Goal: Transaction & Acquisition: Book appointment/travel/reservation

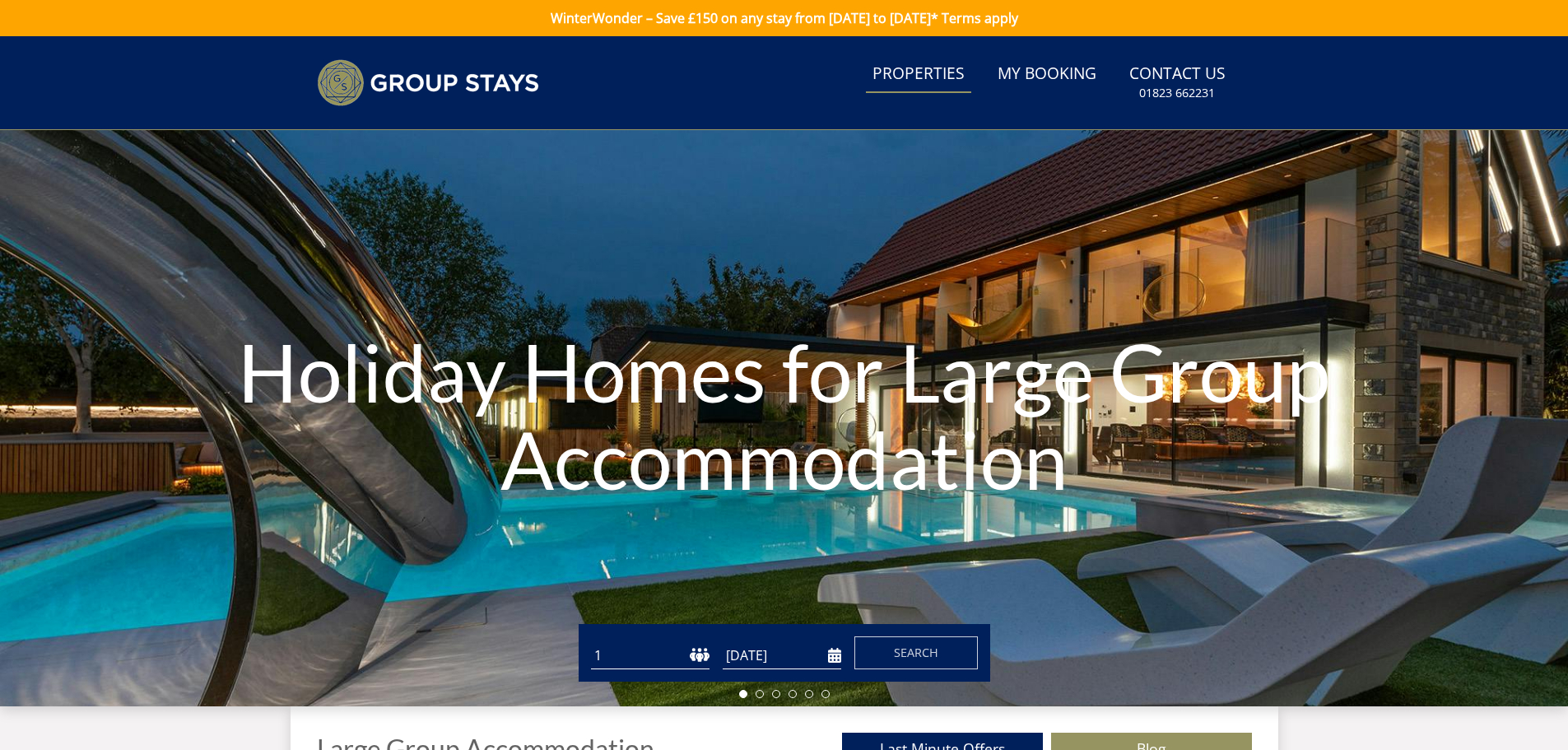
click at [914, 74] on link "Properties" at bounding box center [919, 74] width 106 height 37
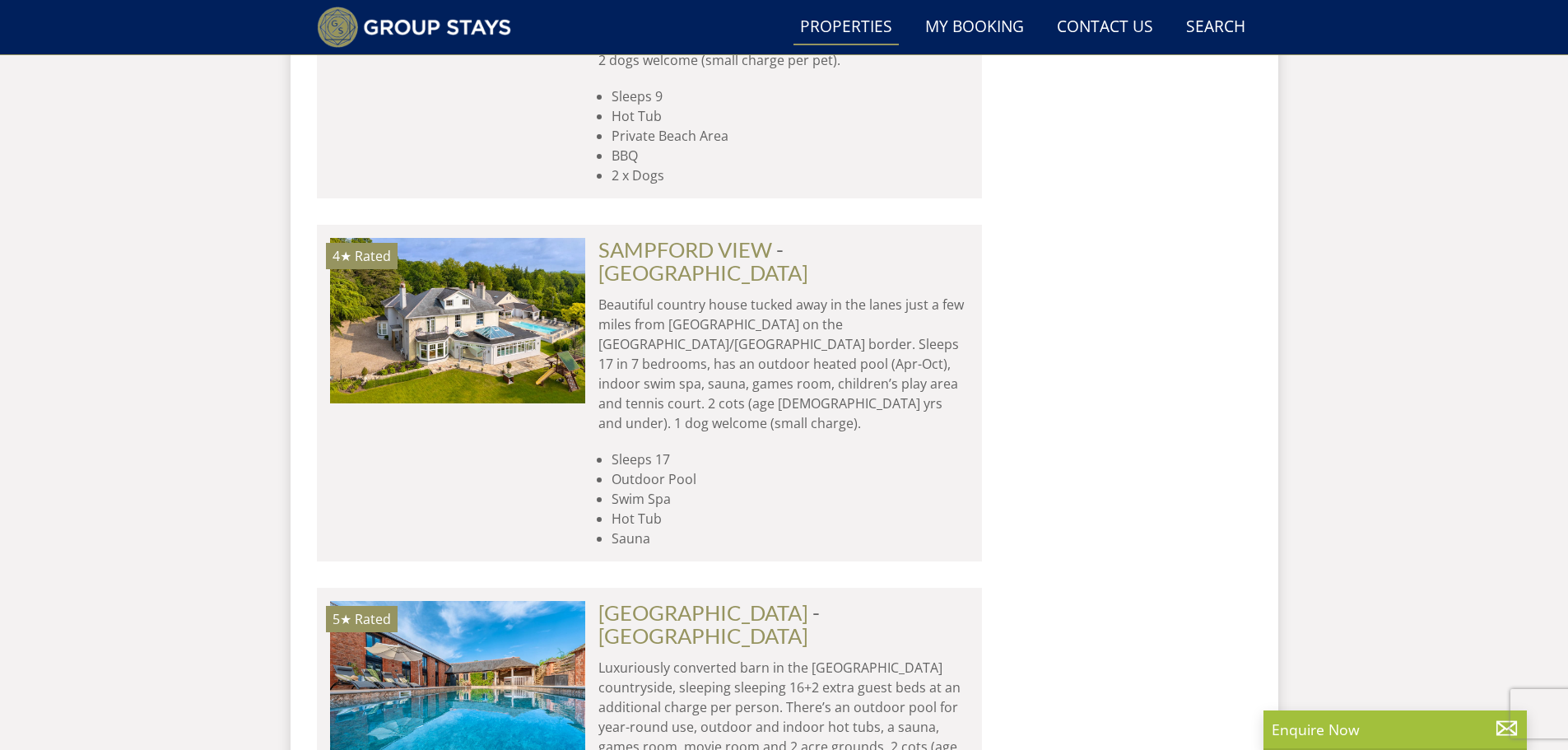
scroll to position [7163, 0]
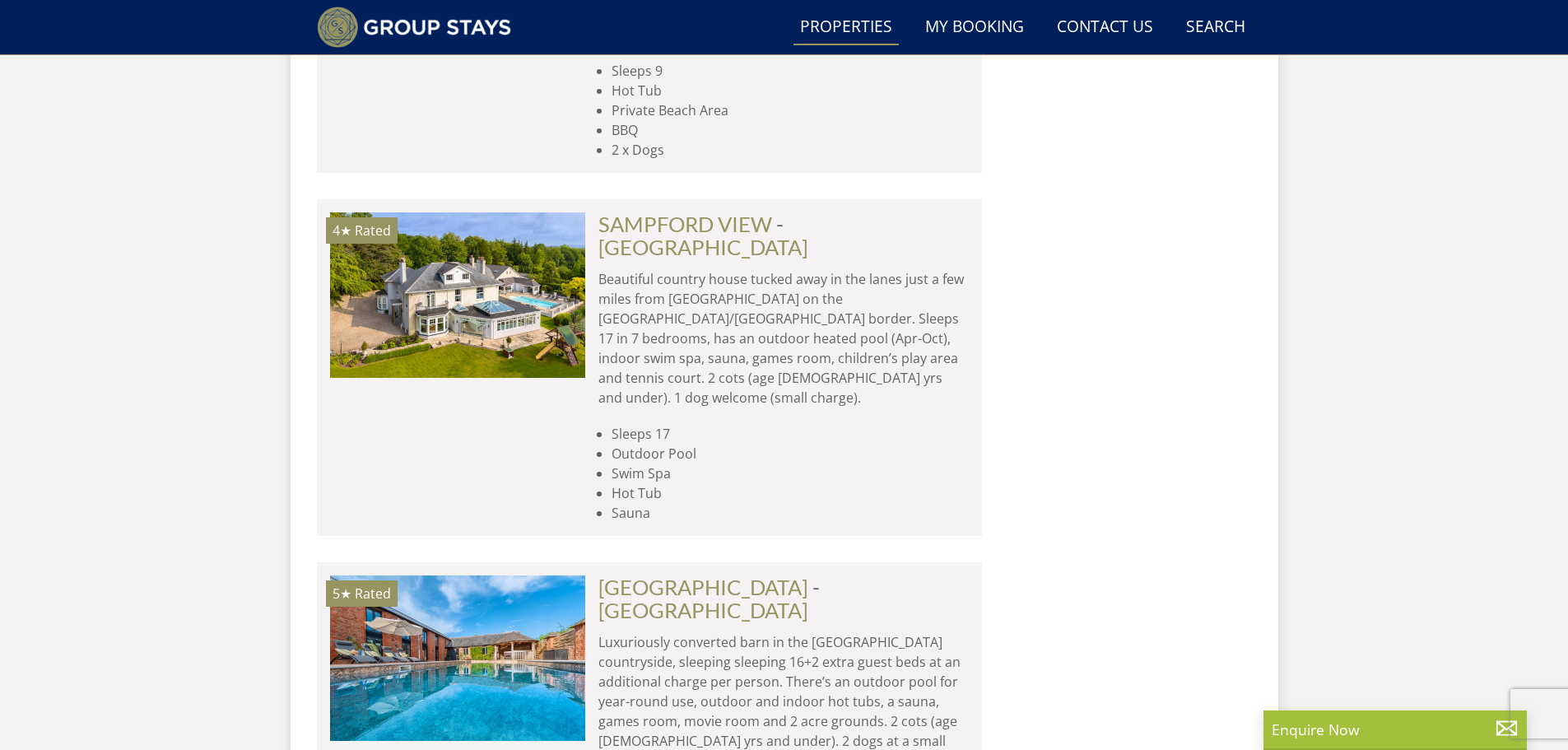
click at [832, 20] on link "Properties" at bounding box center [846, 27] width 106 height 37
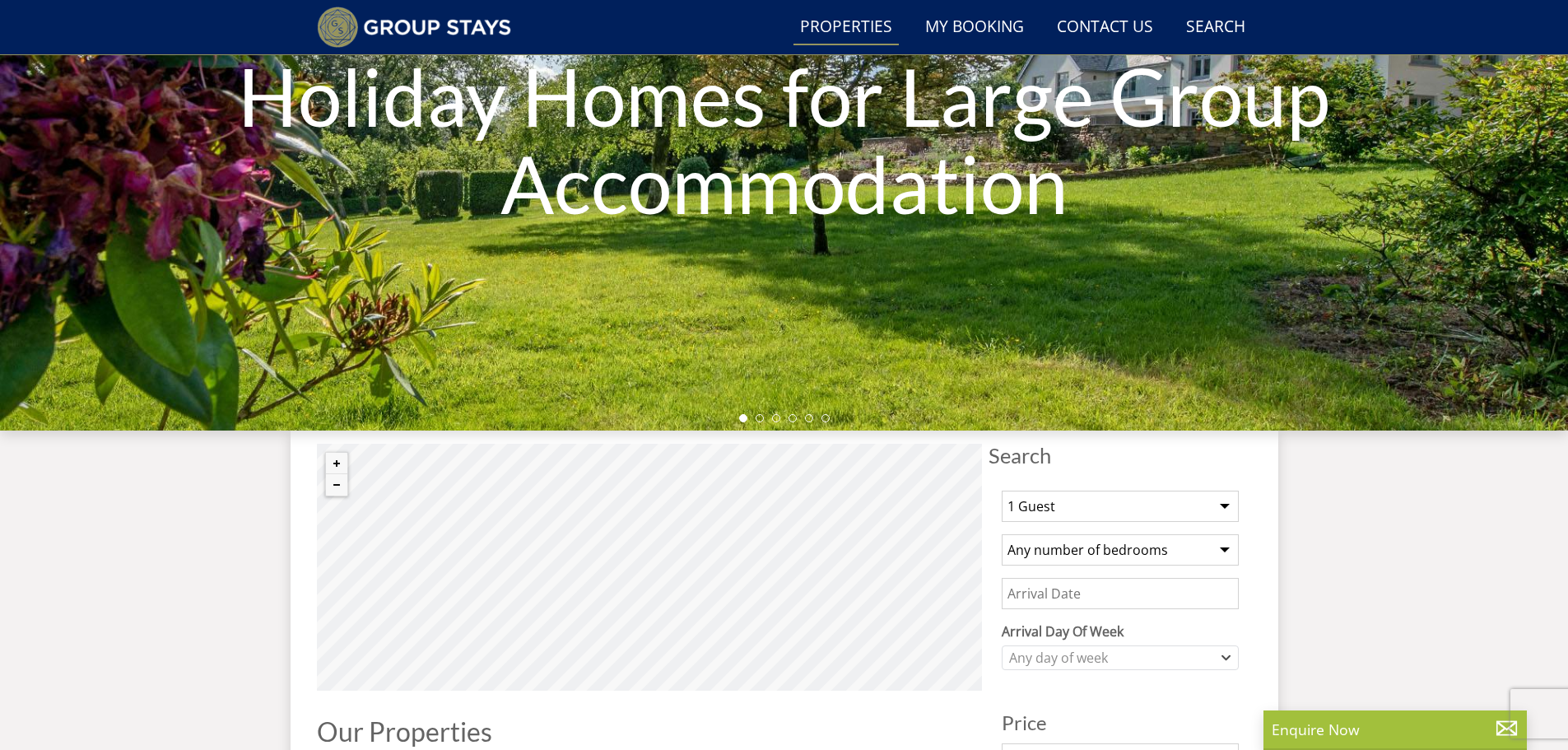
scroll to position [0, 0]
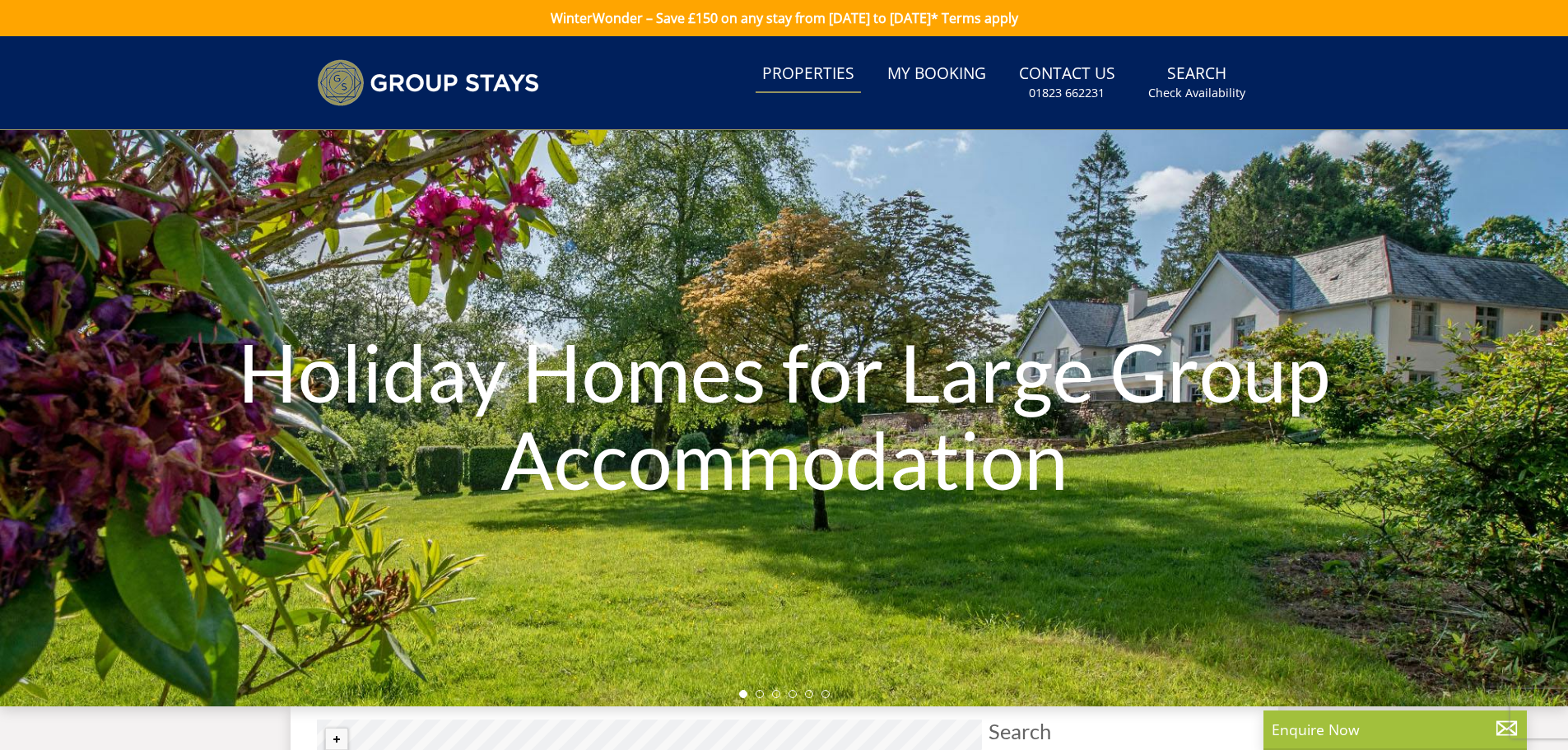
click at [839, 79] on link "Properties" at bounding box center [808, 74] width 106 height 37
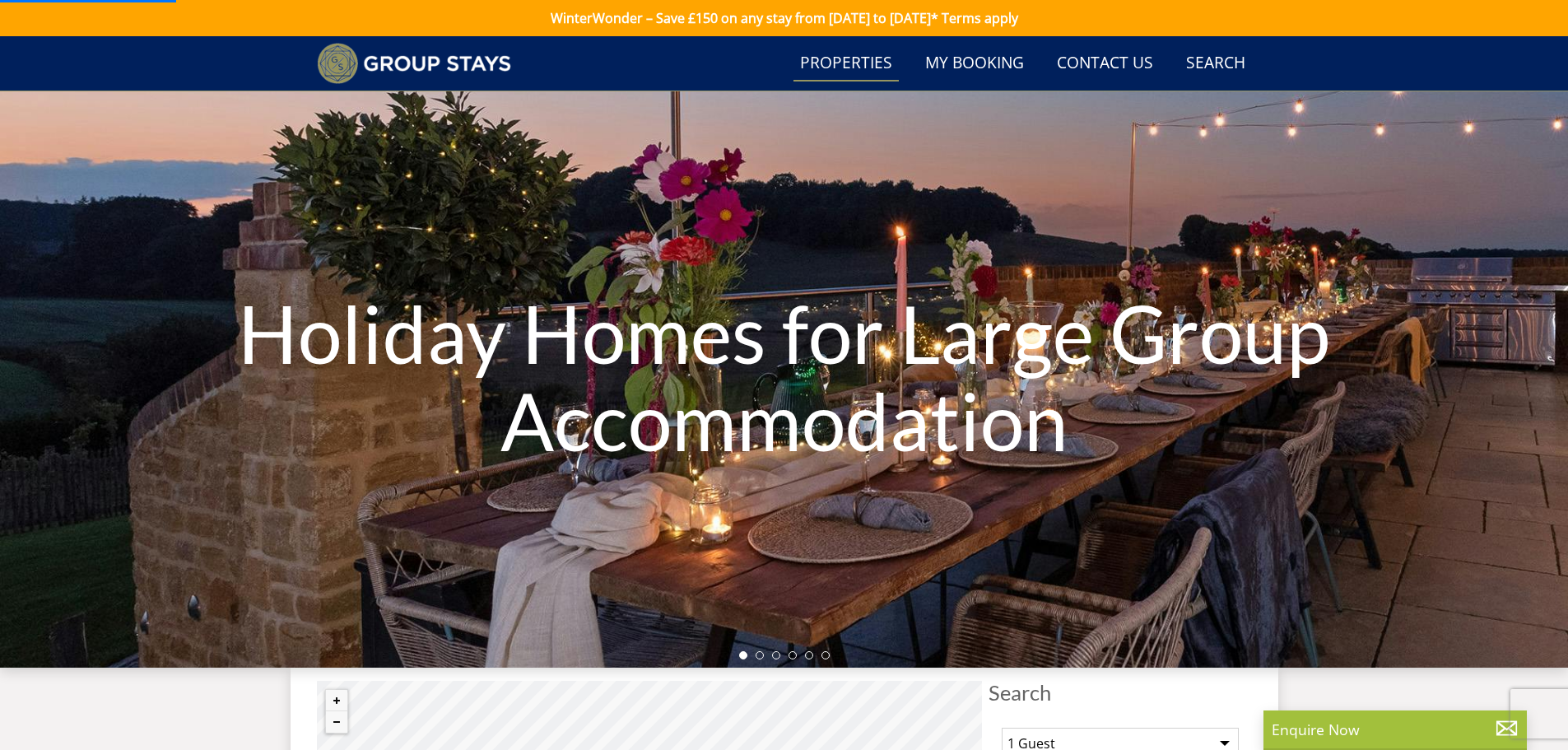
click at [835, 69] on link "Properties" at bounding box center [846, 64] width 106 height 37
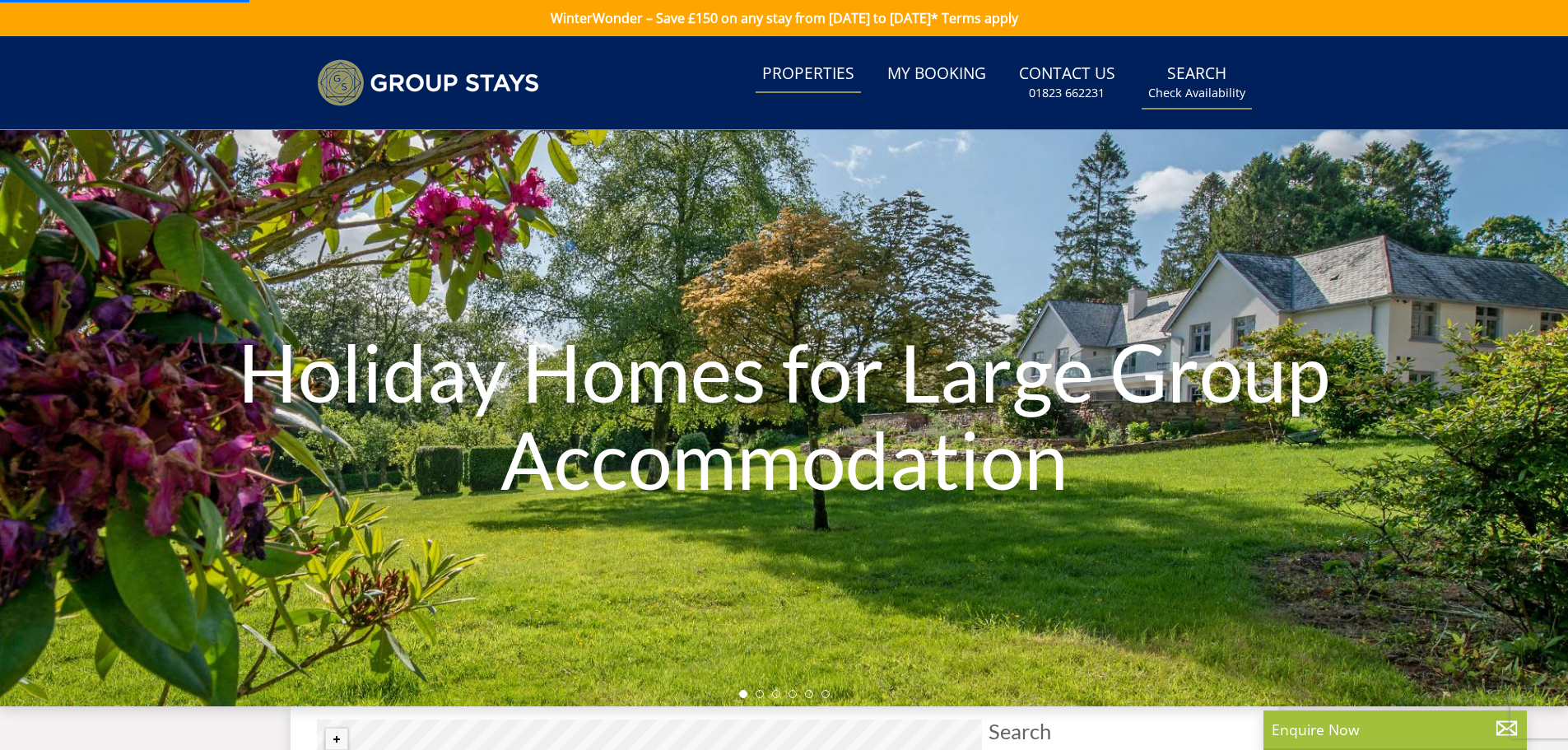
click at [1170, 76] on link "Search Check Availability" at bounding box center [1196, 82] width 111 height 54
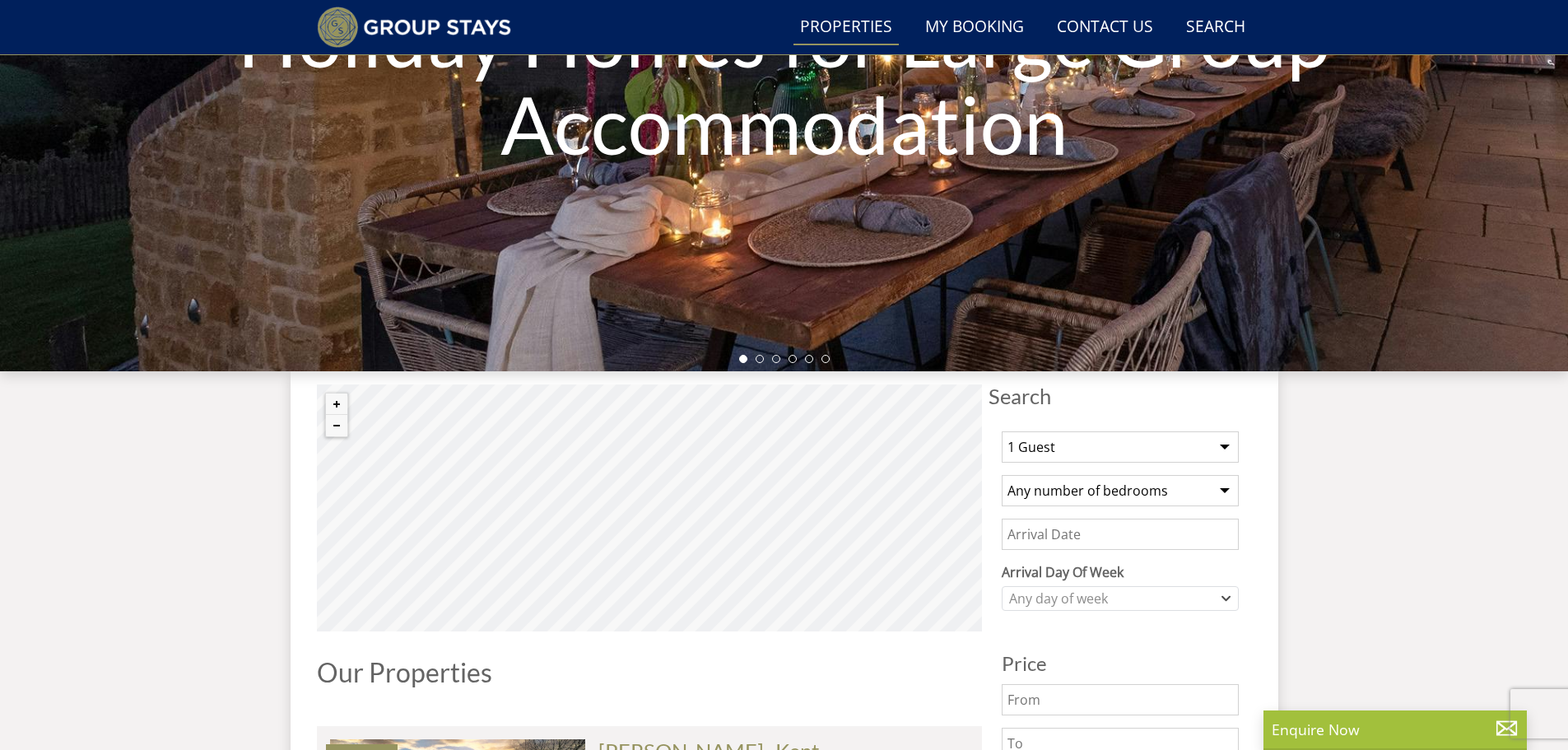
scroll to position [415, 0]
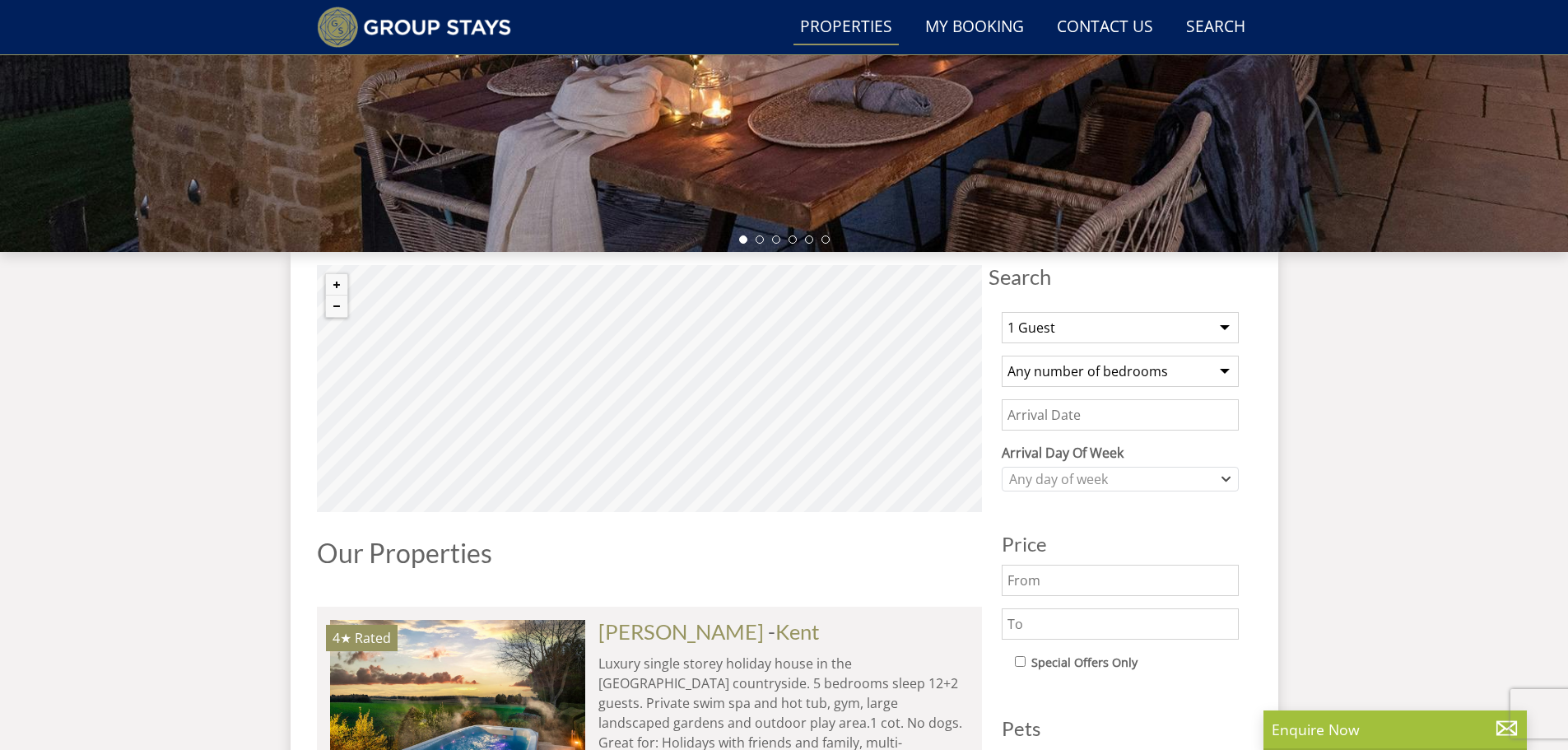
click at [1226, 329] on select "1 Guest 2 Guests 3 Guests 4 Guests 5 Guests 6 Guests 7 Guests 8 Guests 9 Guests…" at bounding box center [1120, 327] width 237 height 31
select select "14"
click at [1002, 311] on select "1 Guest 2 Guests 3 Guests 4 Guests 5 Guests 6 Guests 7 Guests 8 Guests 9 Guests…" at bounding box center [1120, 327] width 237 height 31
click at [1056, 372] on select "Any number of bedrooms 3 Bedrooms 4 Bedrooms 5 Bedrooms 6 Bedrooms 7 Bedrooms 8…" at bounding box center [1120, 371] width 237 height 31
select select "6"
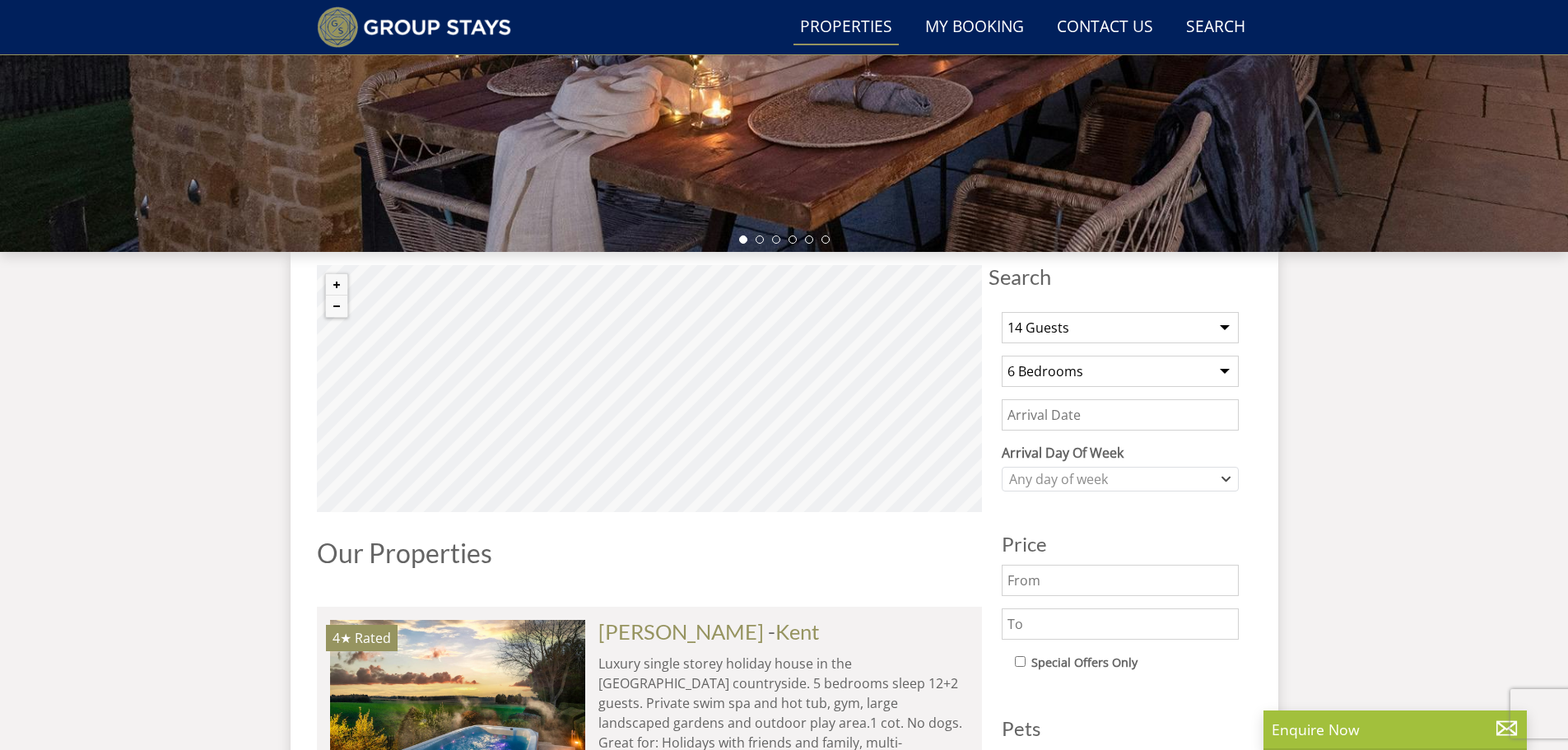
click at [1002, 355] on select "Any number of bedrooms 3 Bedrooms 4 Bedrooms 5 Bedrooms 6 Bedrooms 7 Bedrooms 8…" at bounding box center [1120, 371] width 237 height 31
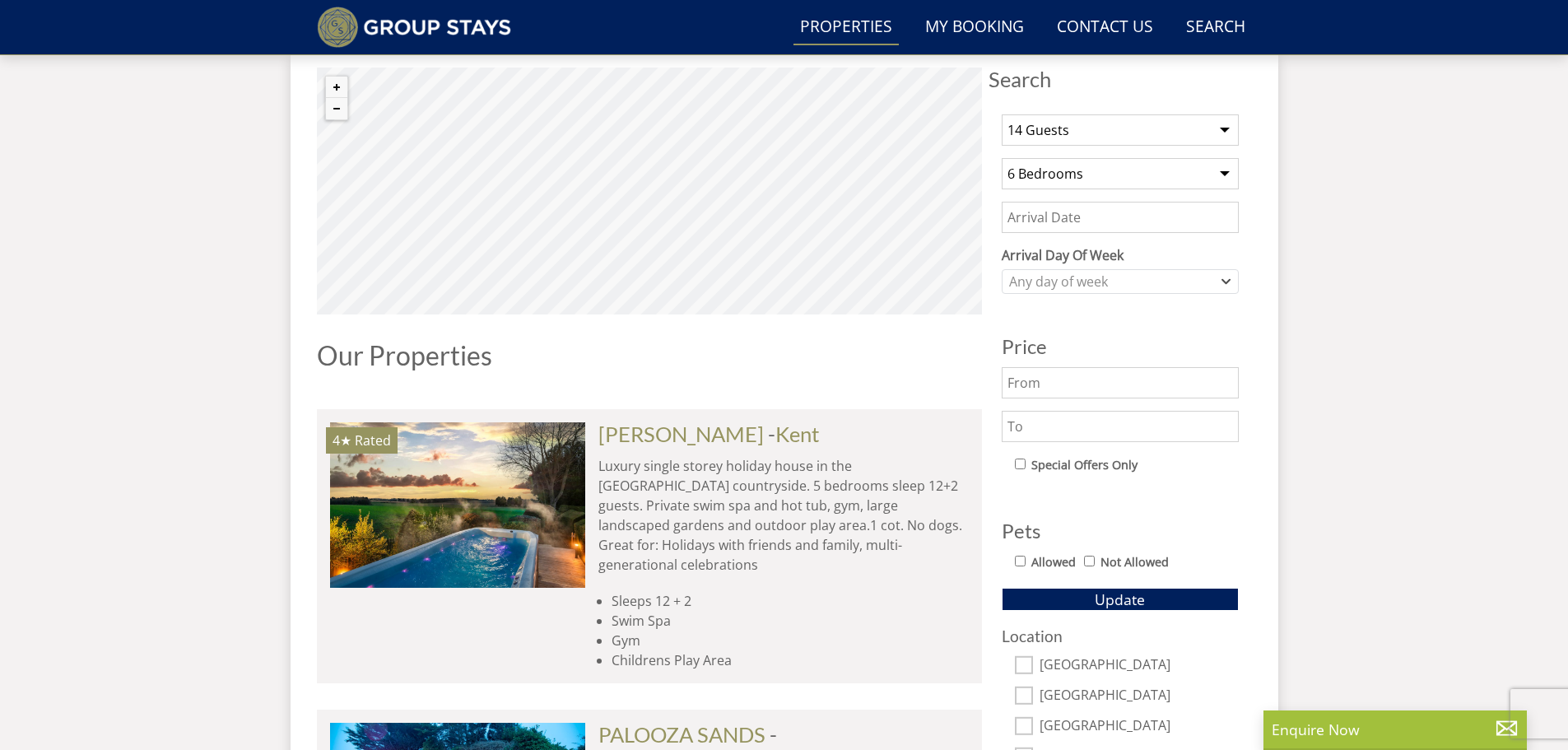
scroll to position [635, 0]
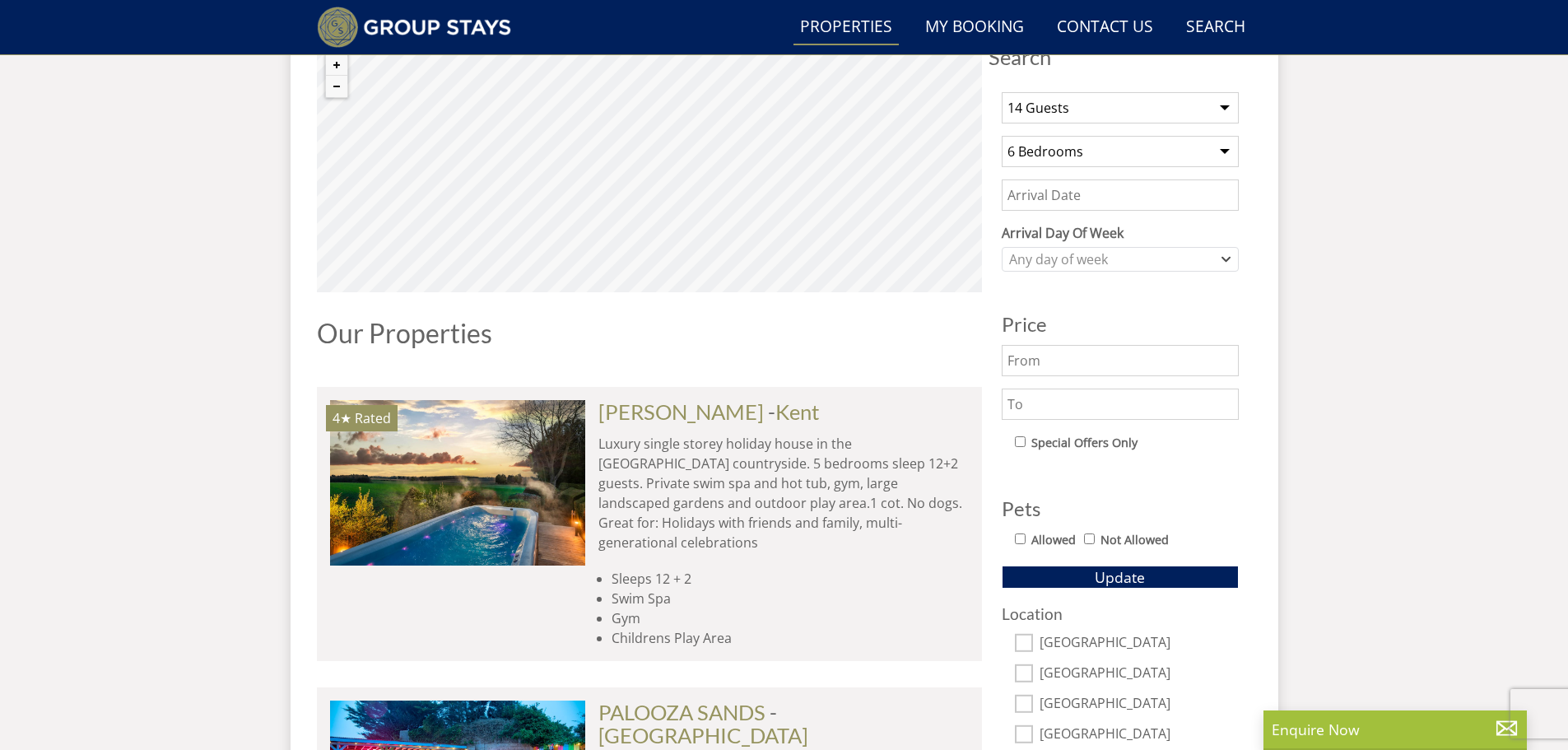
click at [1031, 182] on input "Date" at bounding box center [1120, 195] width 237 height 31
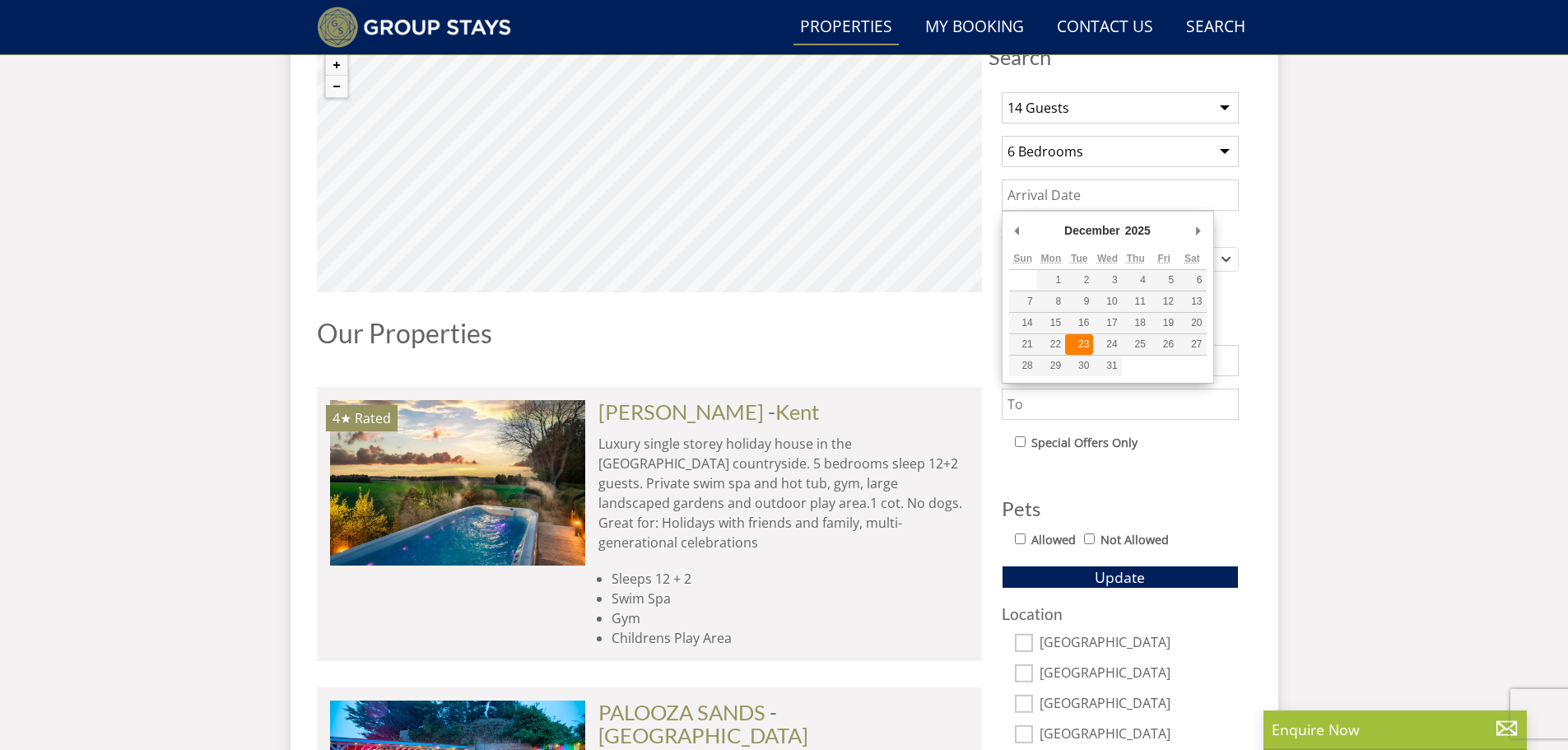
type input "[DATE]"
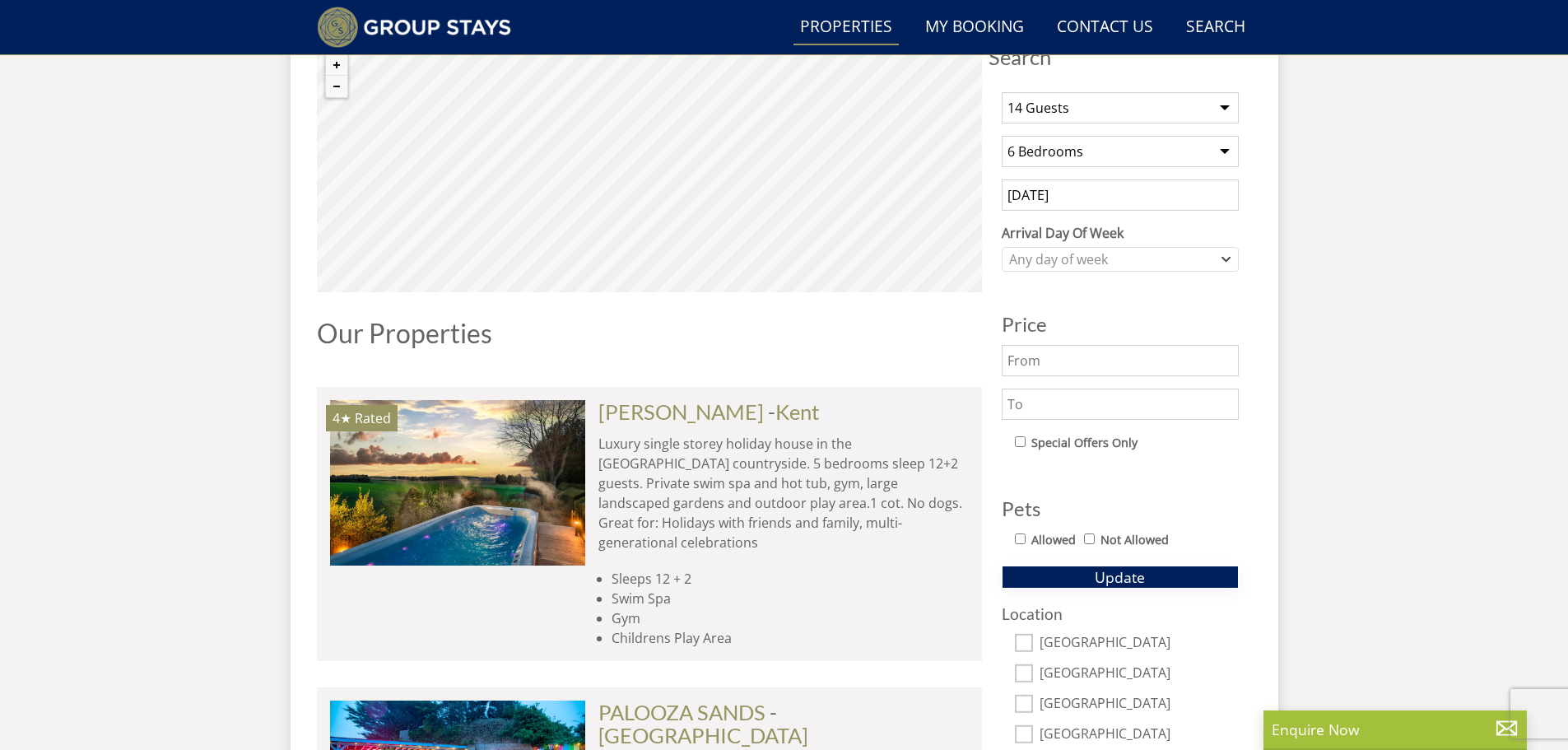
click at [1077, 572] on button "Update" at bounding box center [1120, 577] width 237 height 23
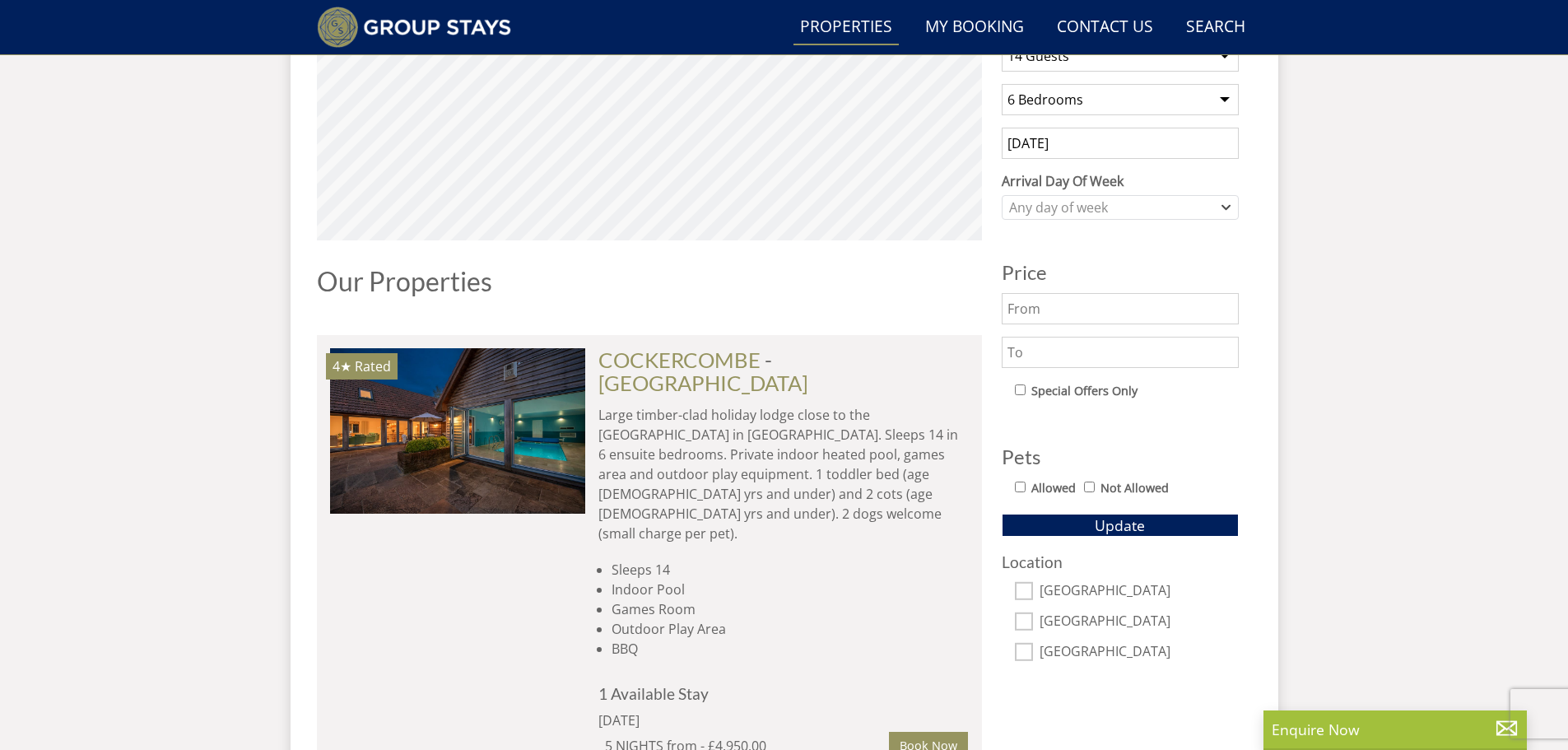
scroll to position [415, 0]
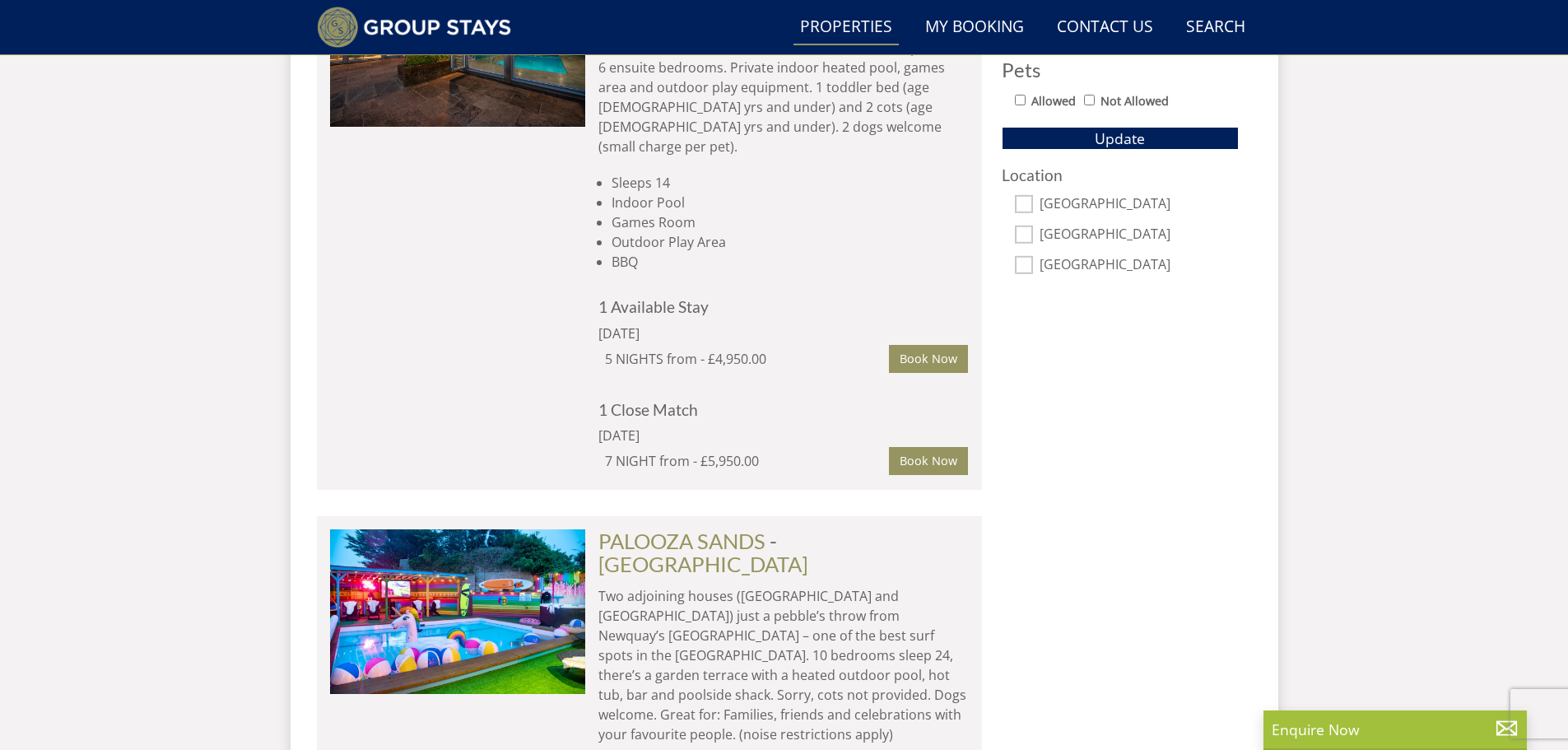
scroll to position [855, 0]
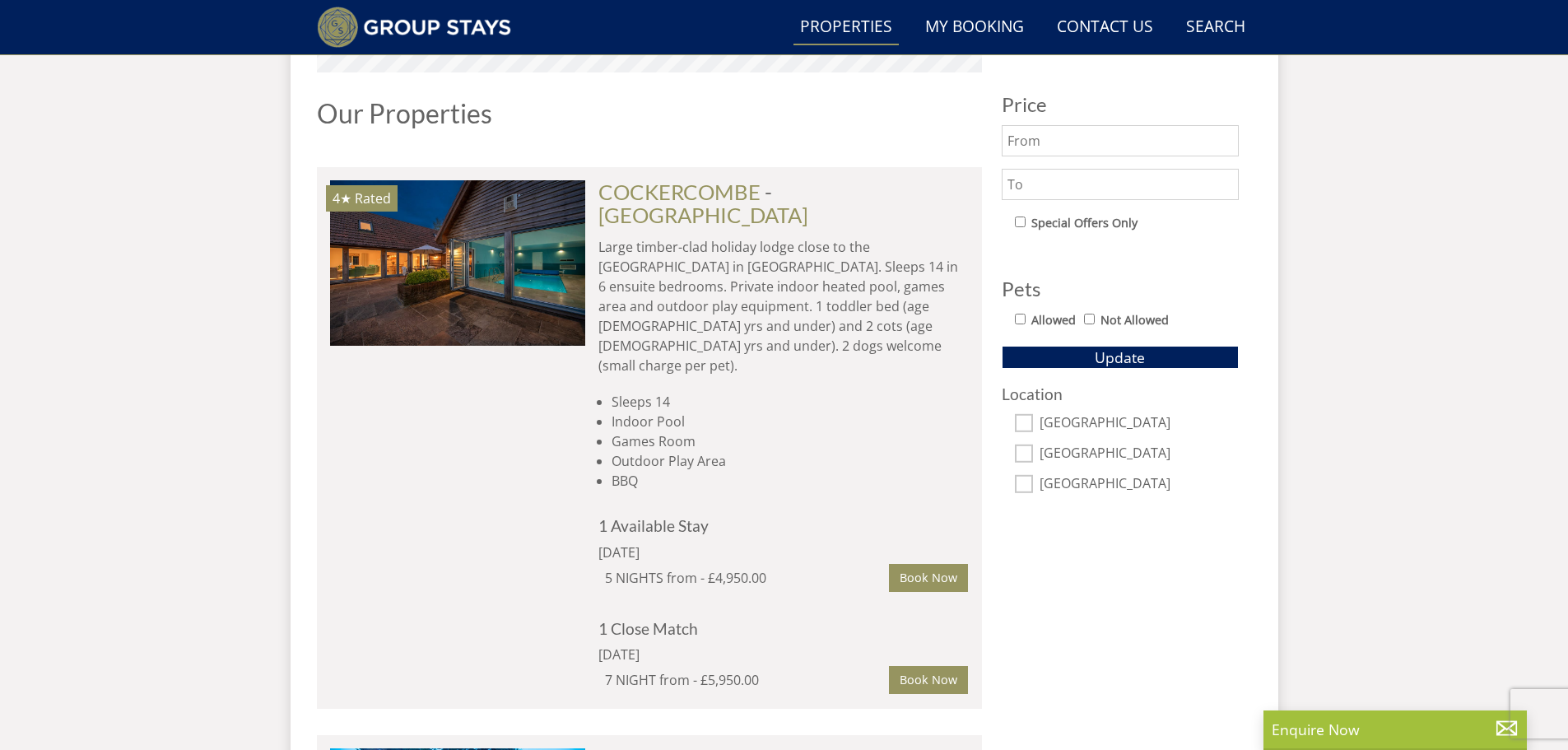
click at [703, 265] on p "Large timber-clad holiday lodge close to the [GEOGRAPHIC_DATA] in [GEOGRAPHIC_D…" at bounding box center [784, 305] width 370 height 138
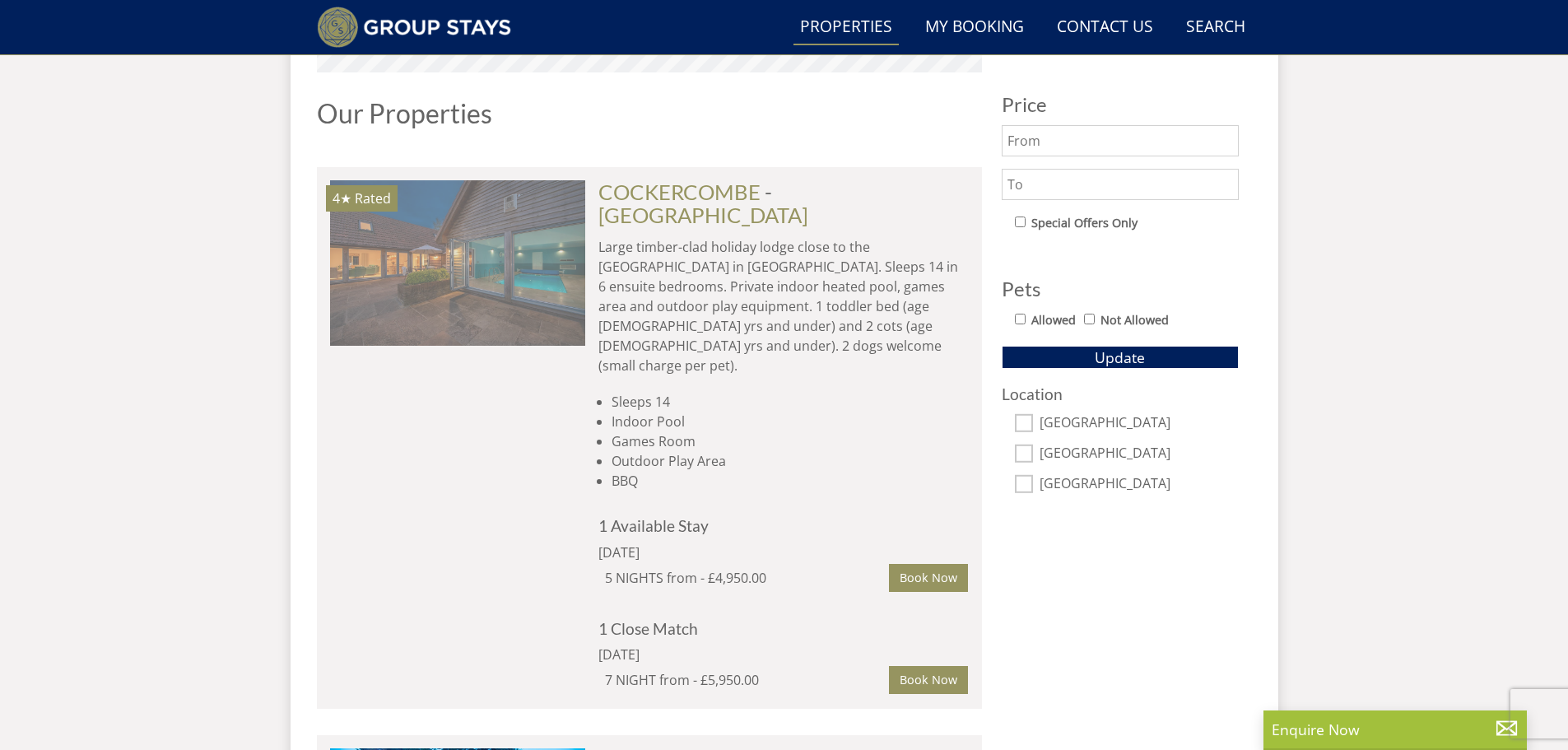
click at [450, 233] on img at bounding box center [457, 262] width 255 height 164
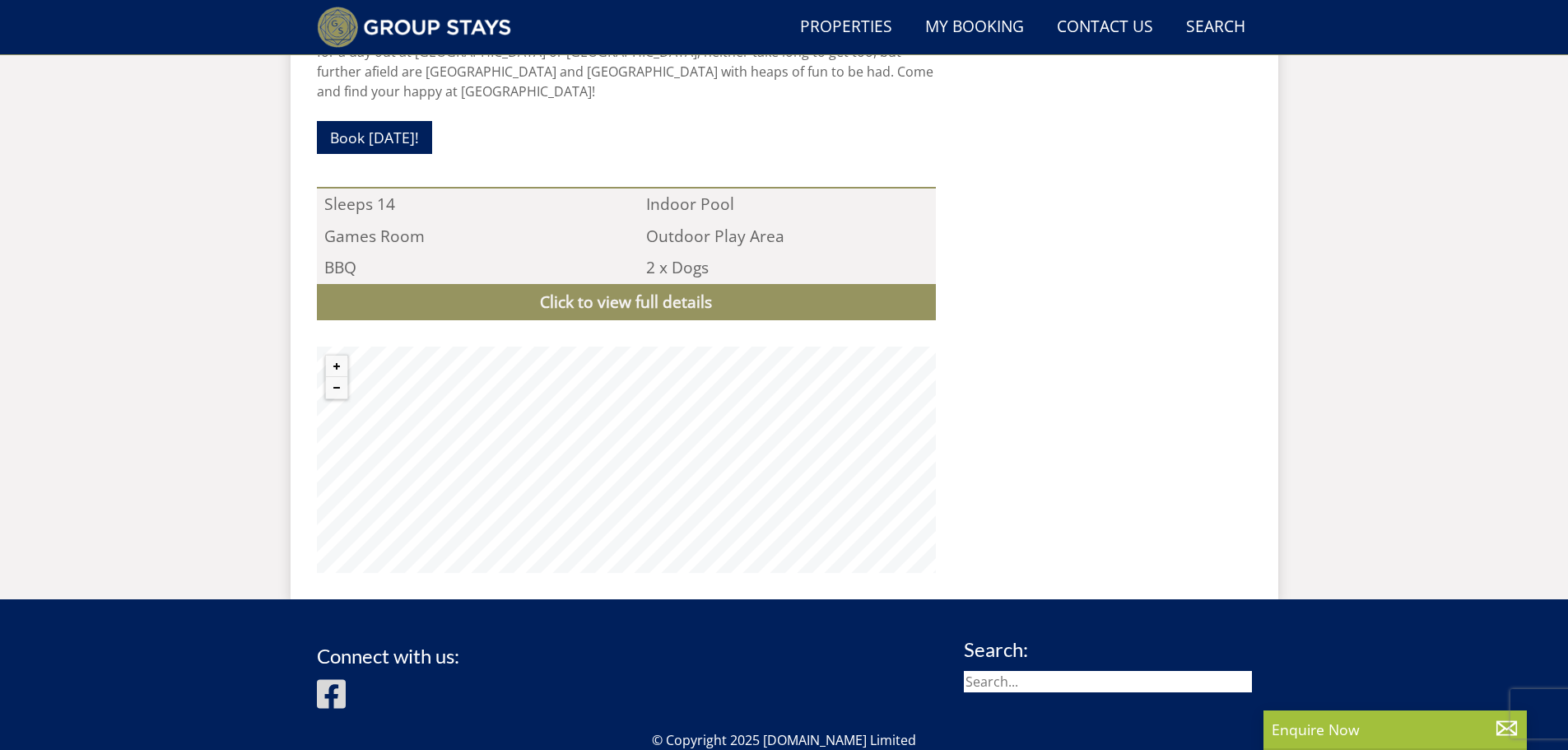
scroll to position [1522, 0]
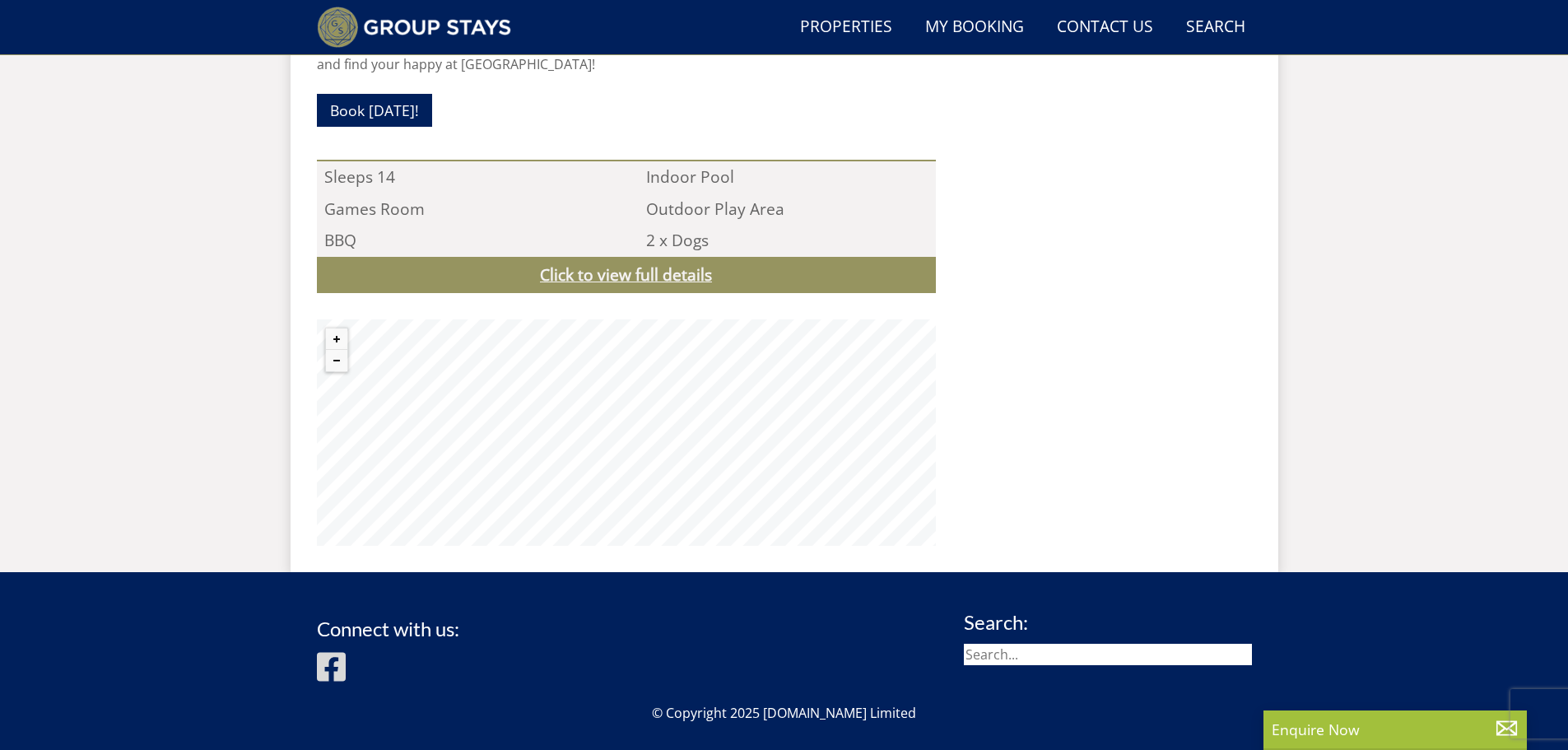
click at [537, 257] on link "Click to view full details" at bounding box center [627, 275] width 619 height 37
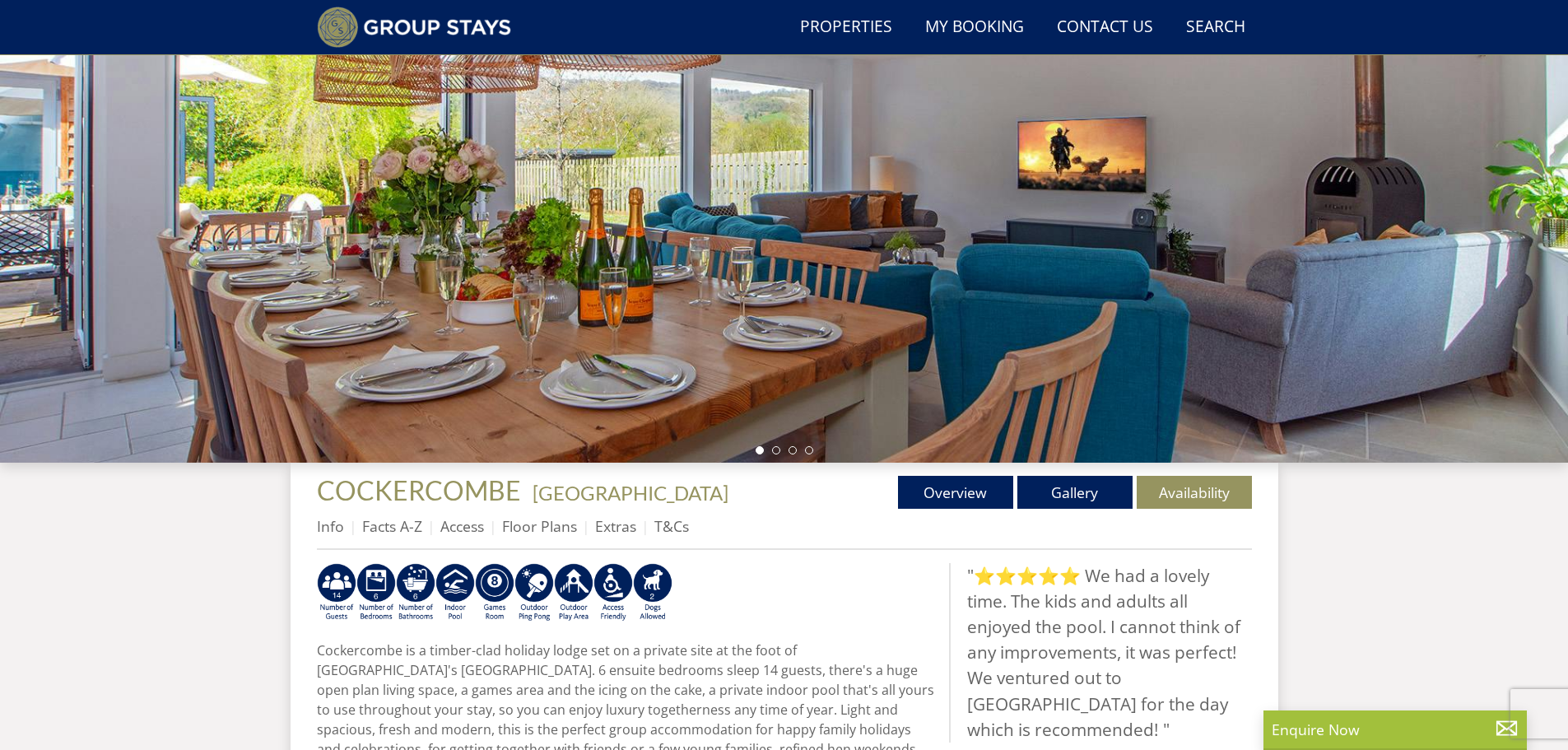
scroll to position [424, 0]
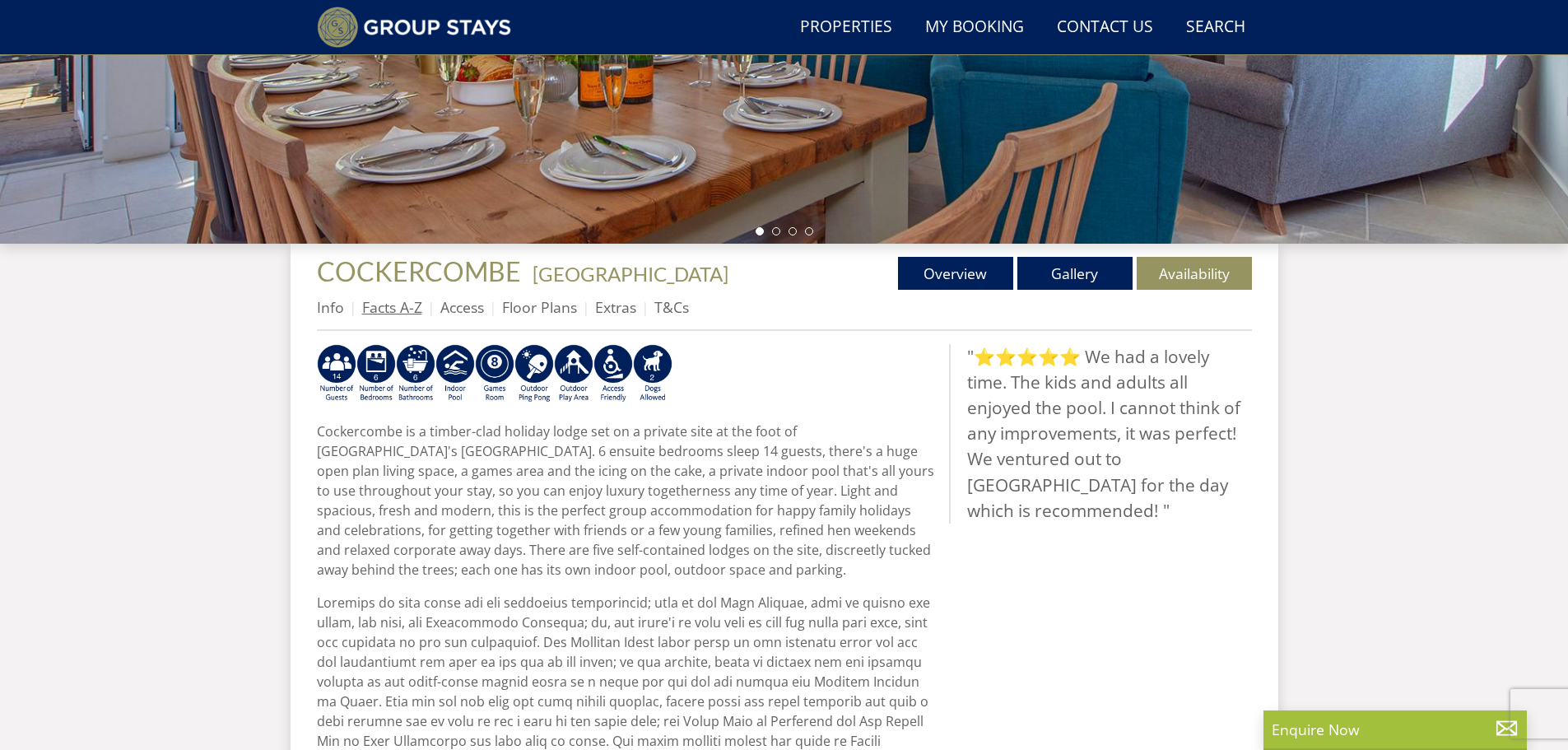
click at [365, 316] on link "Facts A-Z" at bounding box center [392, 306] width 60 height 20
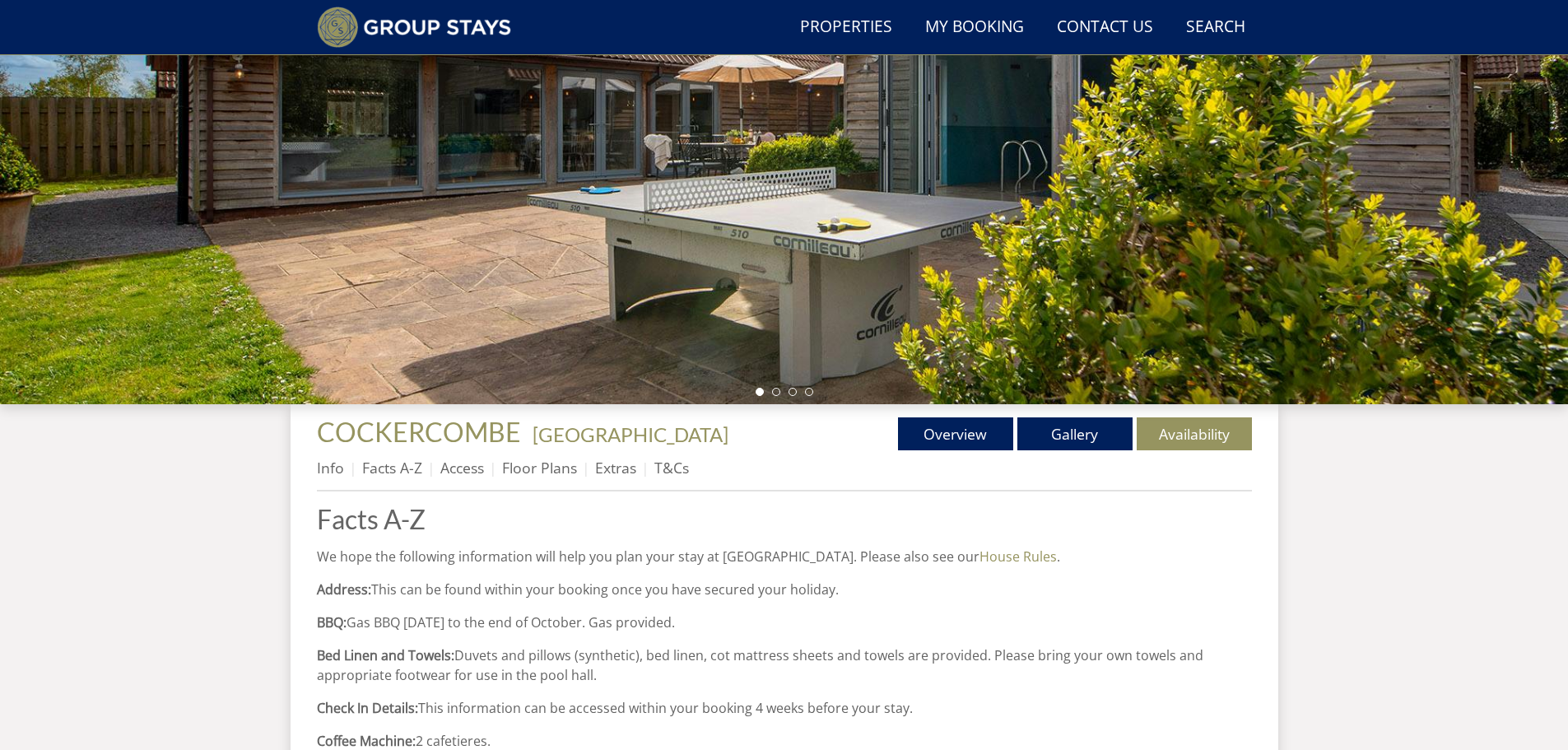
scroll to position [205, 0]
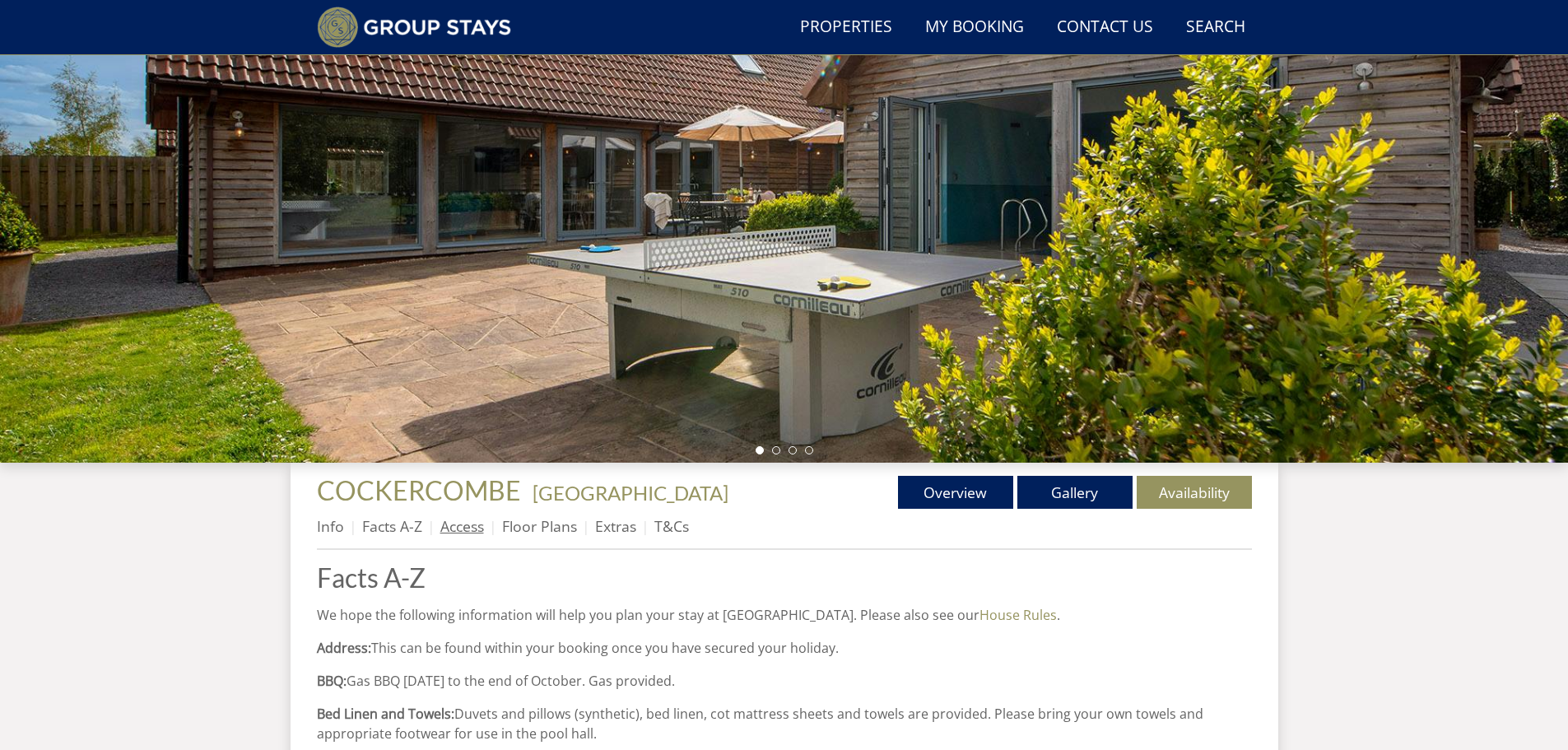
click at [479, 527] on link "Access" at bounding box center [462, 526] width 44 height 20
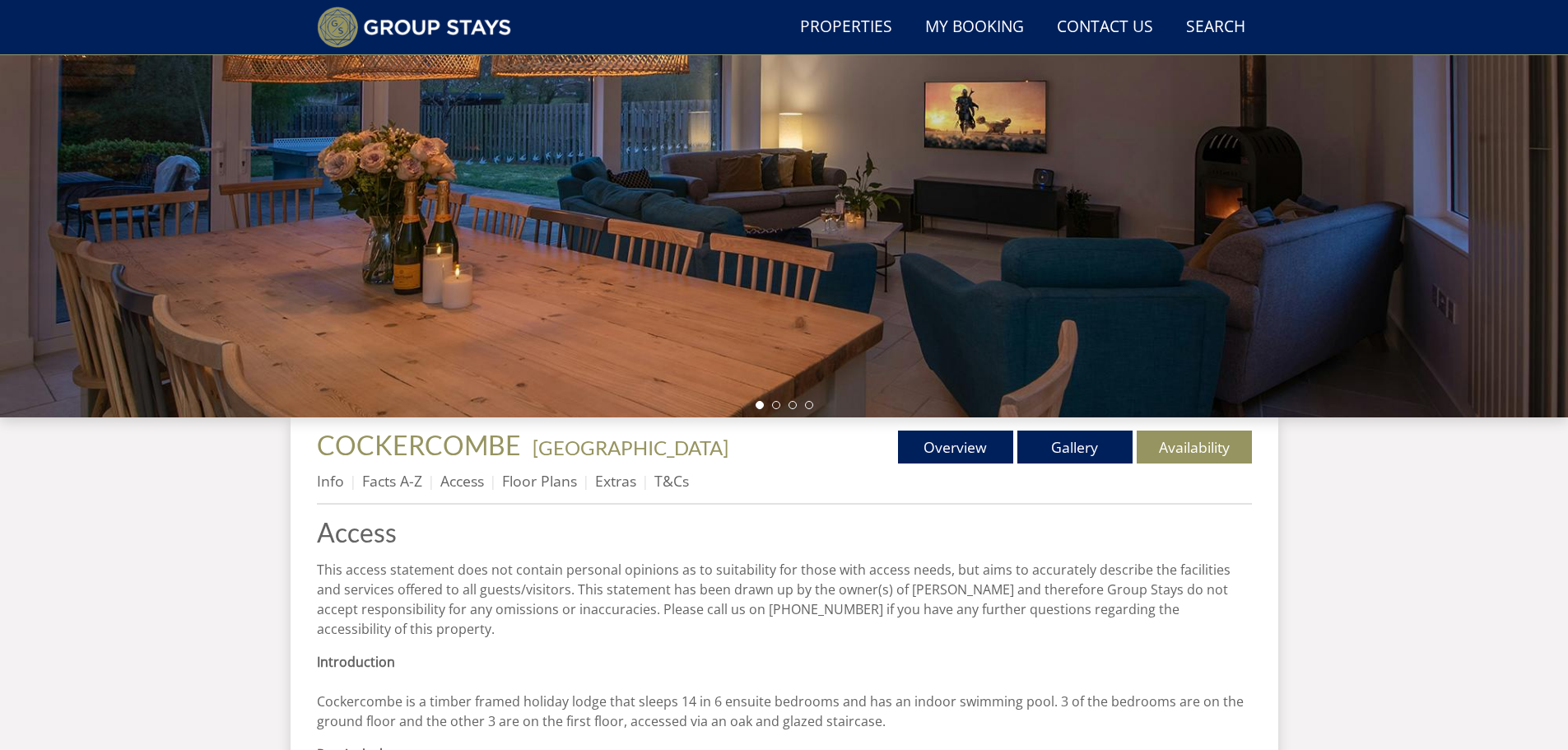
scroll to position [207, 0]
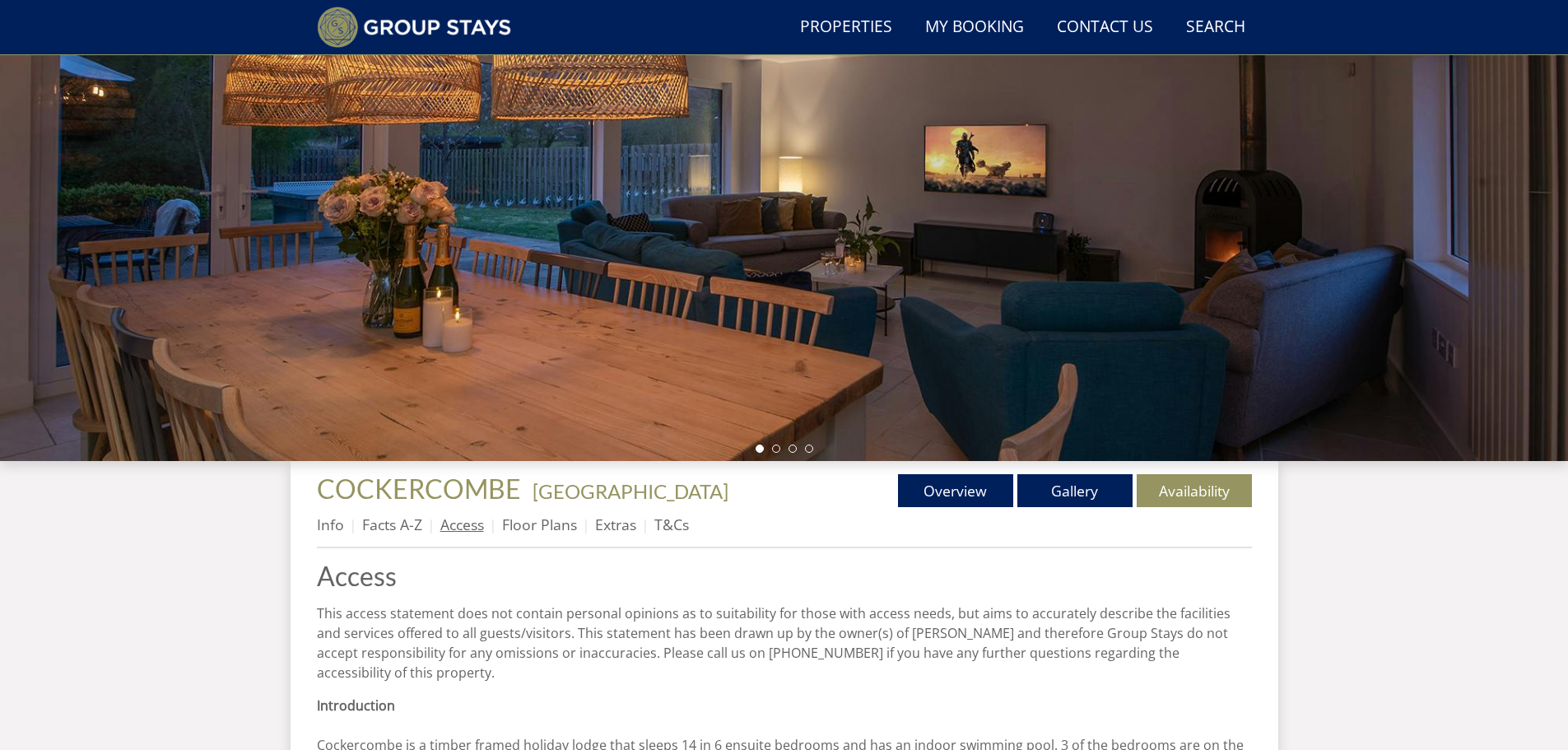
click at [469, 520] on link "Access" at bounding box center [462, 524] width 44 height 20
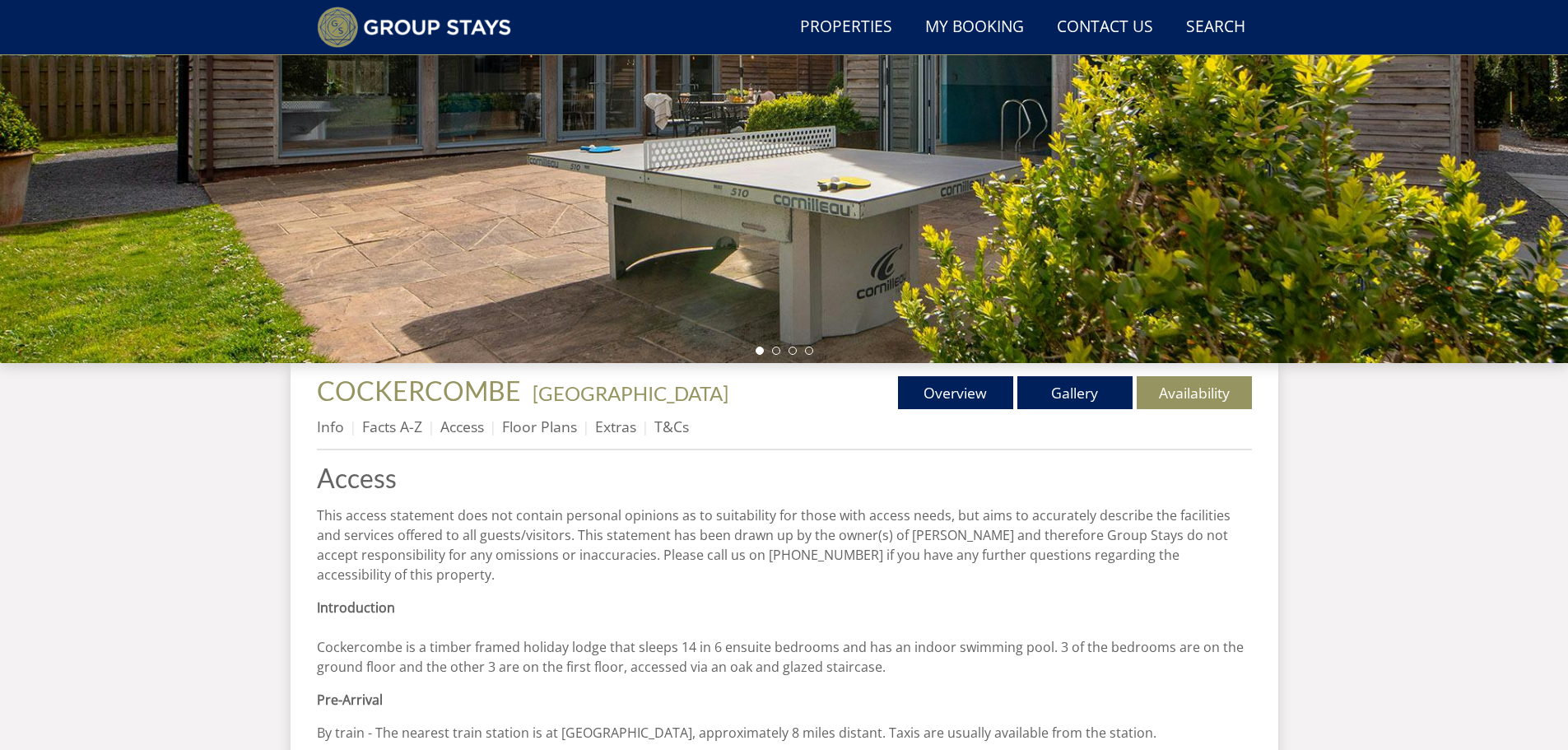
scroll to position [420, 0]
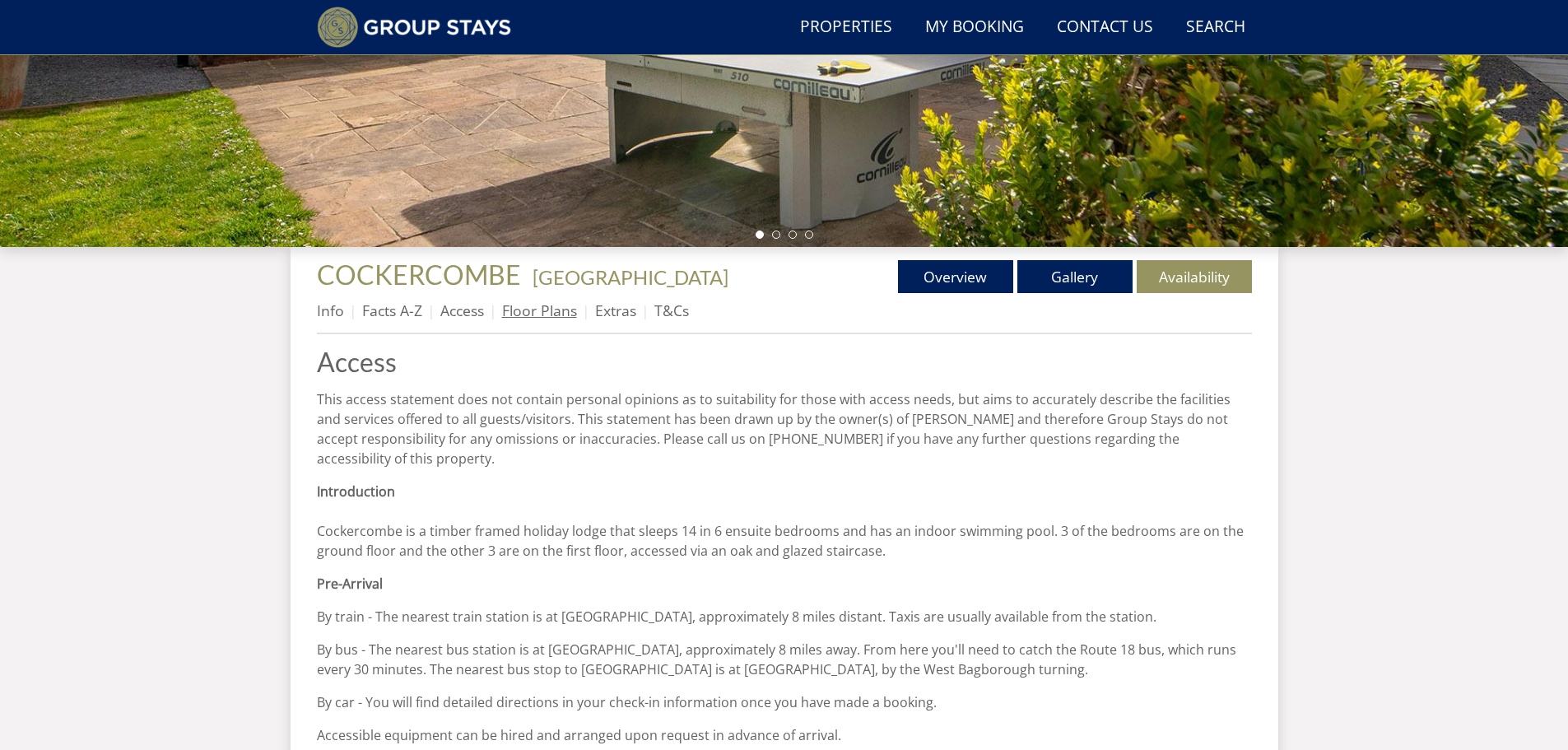
click at [523, 312] on link "Floor Plans" at bounding box center [540, 310] width 74 height 20
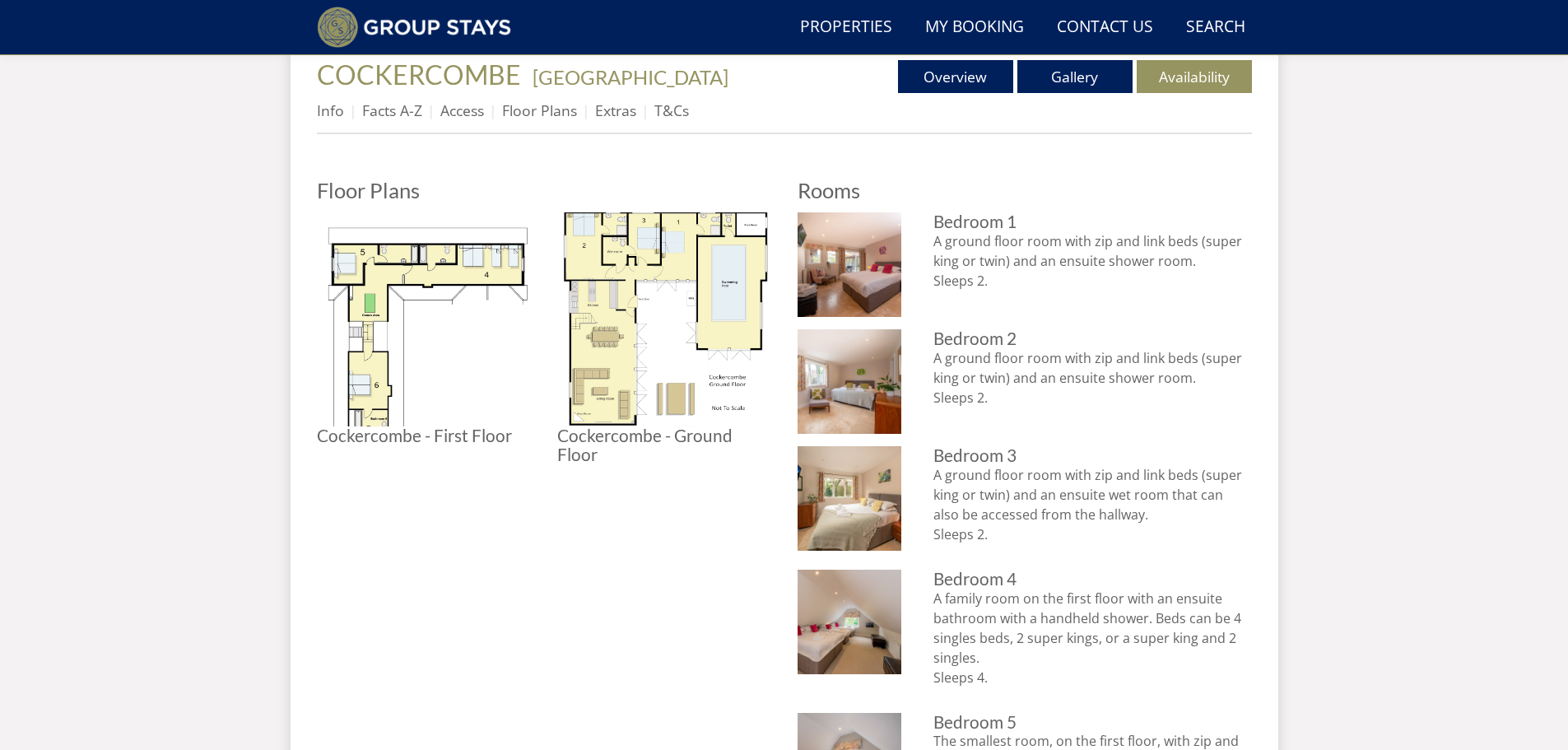
scroll to position [425, 0]
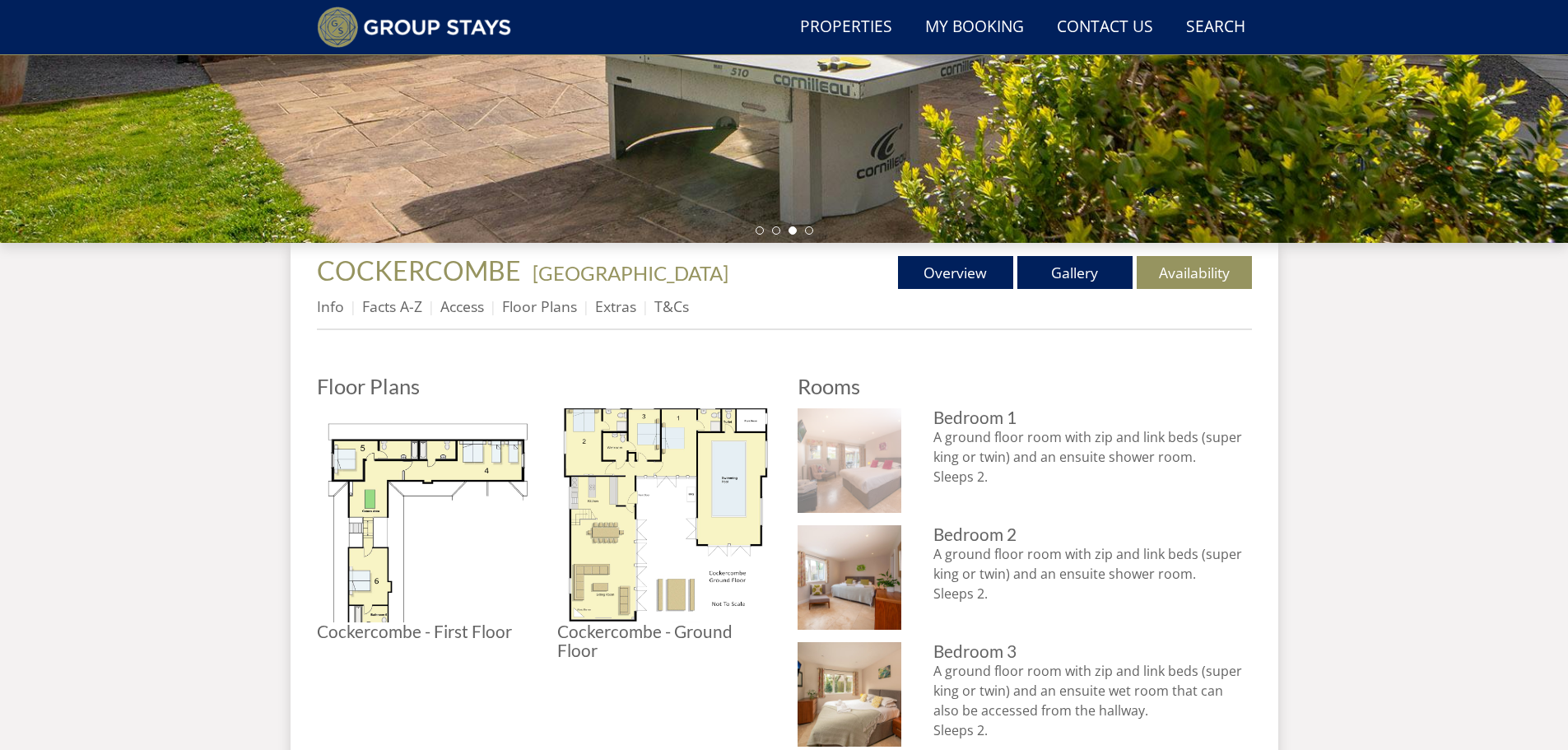
click at [861, 458] on img at bounding box center [849, 460] width 105 height 105
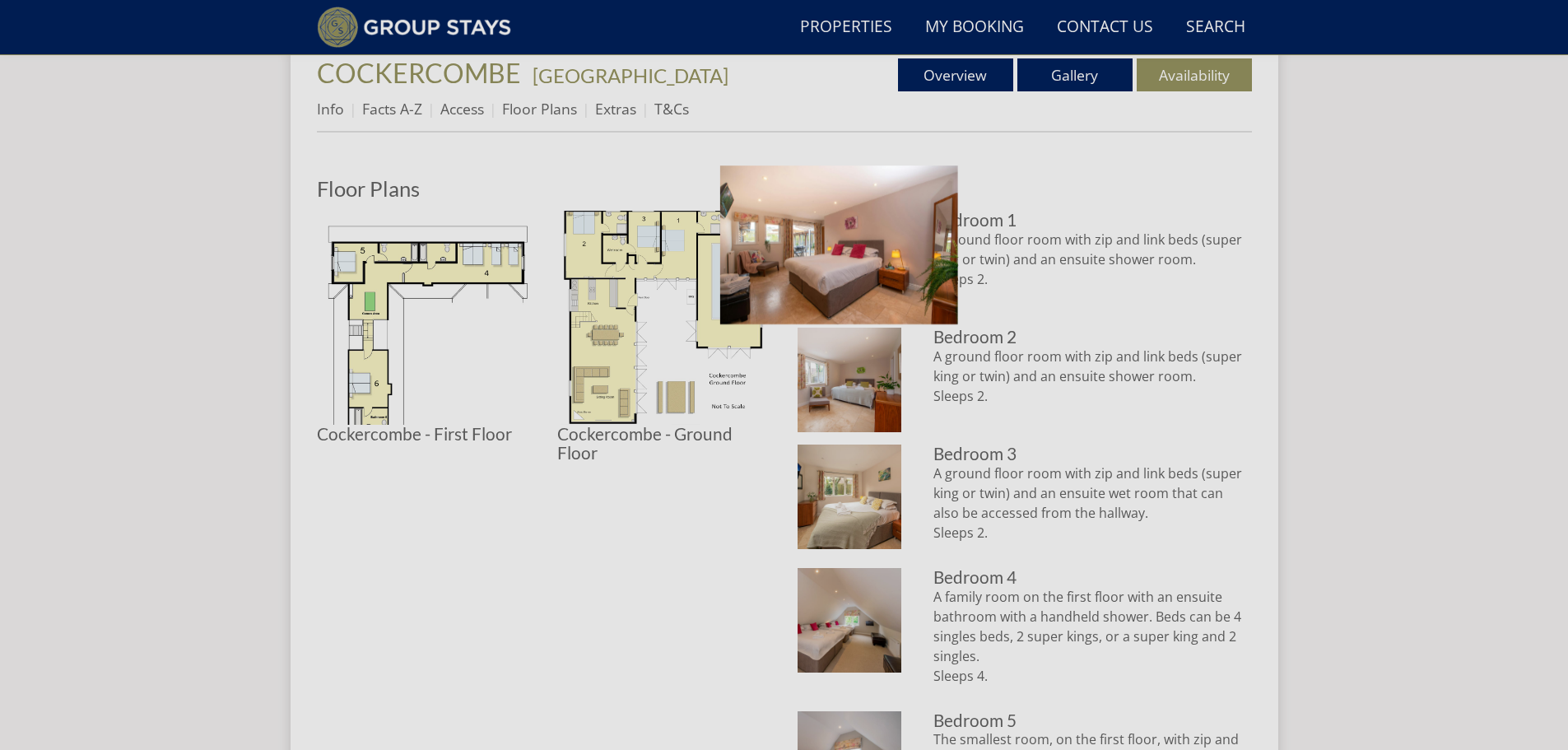
scroll to position [643, 0]
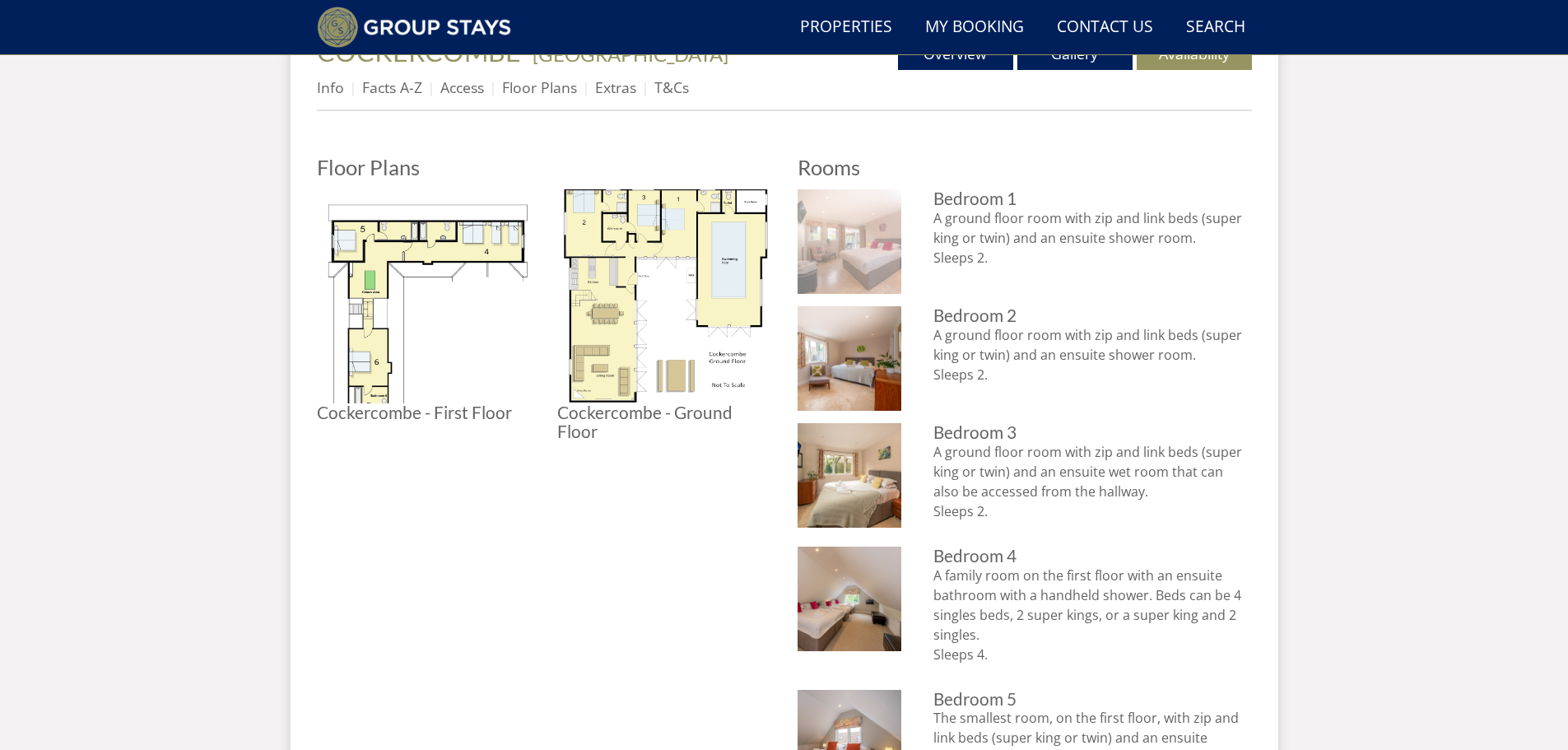
click at [885, 247] on img at bounding box center [849, 241] width 105 height 105
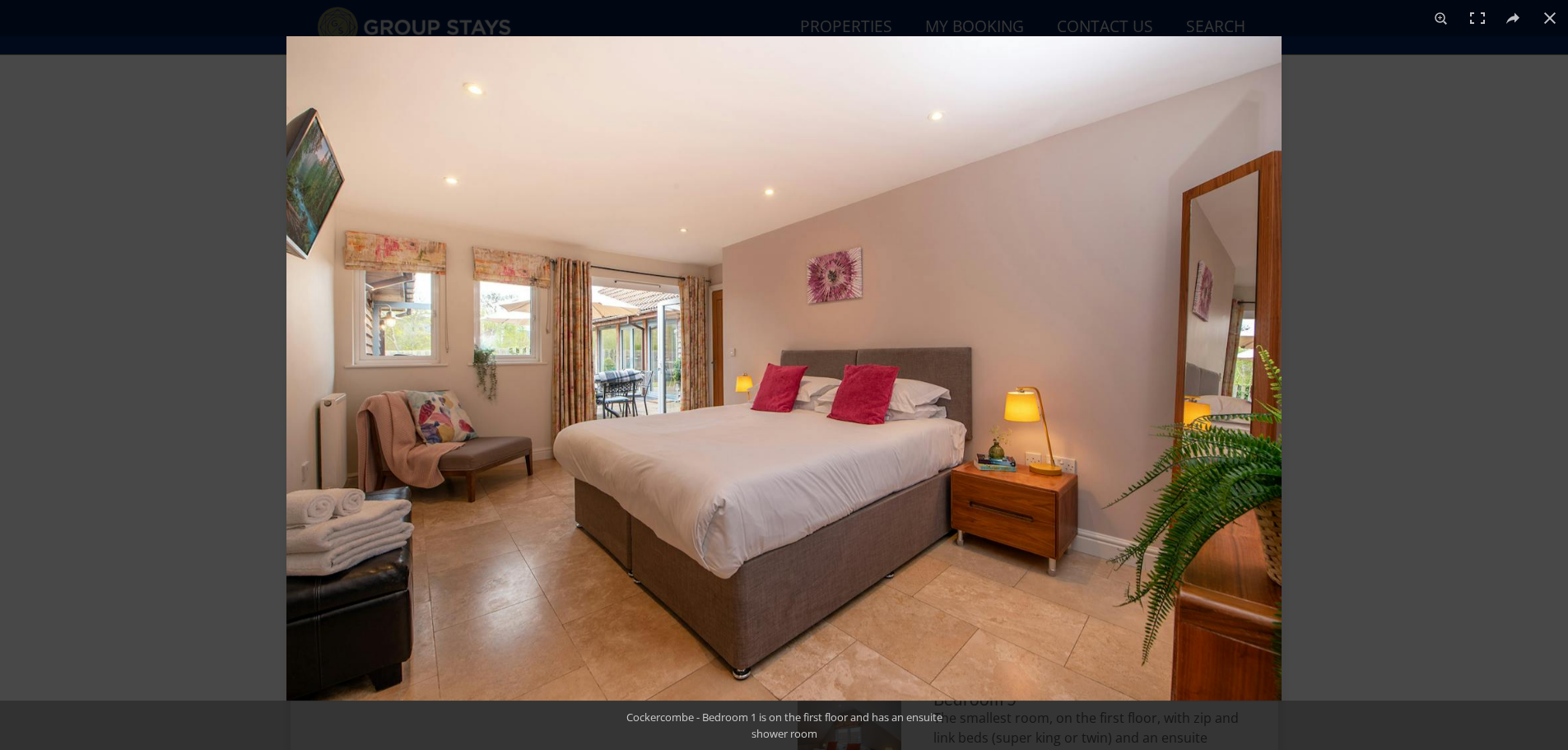
click at [884, 250] on img at bounding box center [784, 368] width 995 height 664
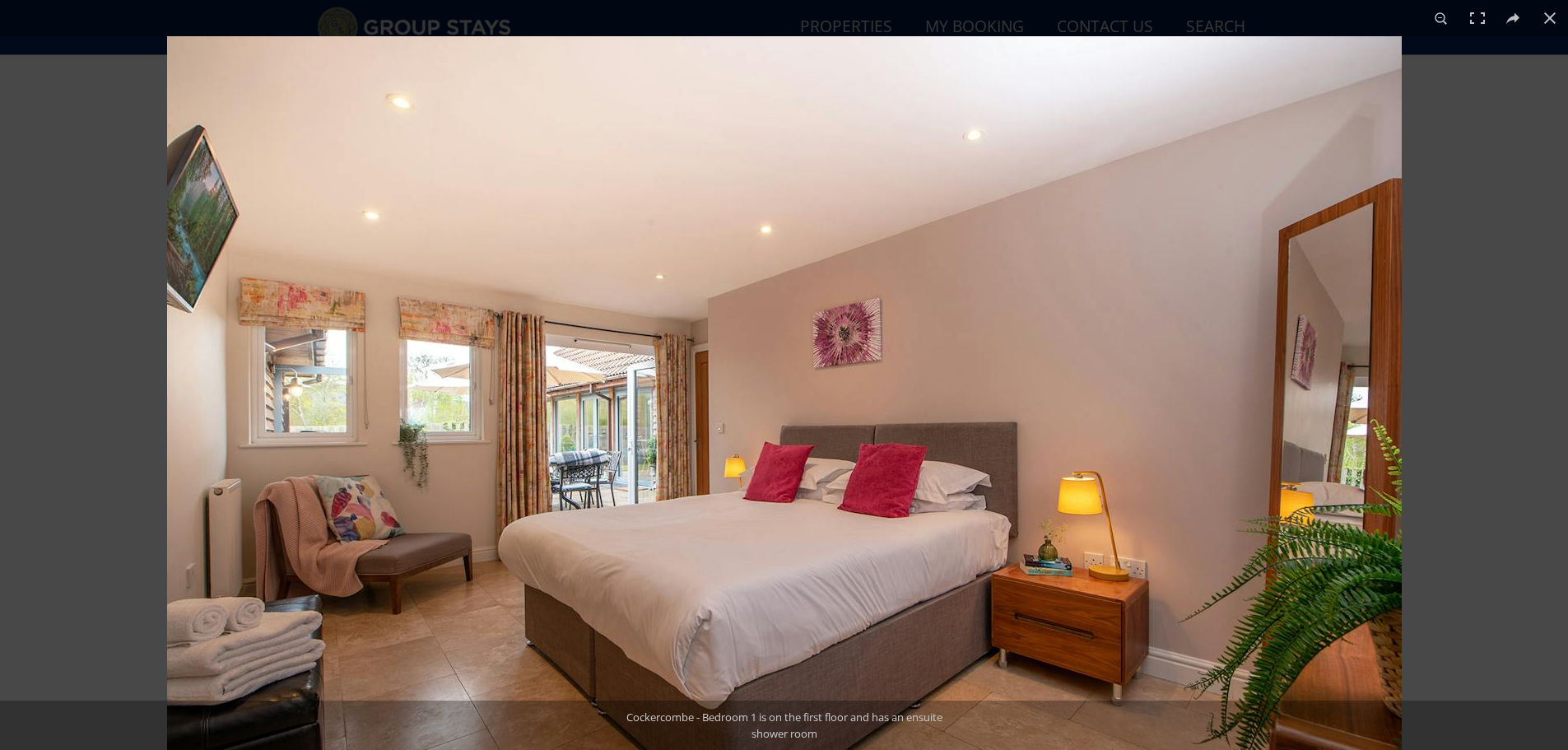
click at [884, 250] on img at bounding box center [784, 447] width 1234 height 823
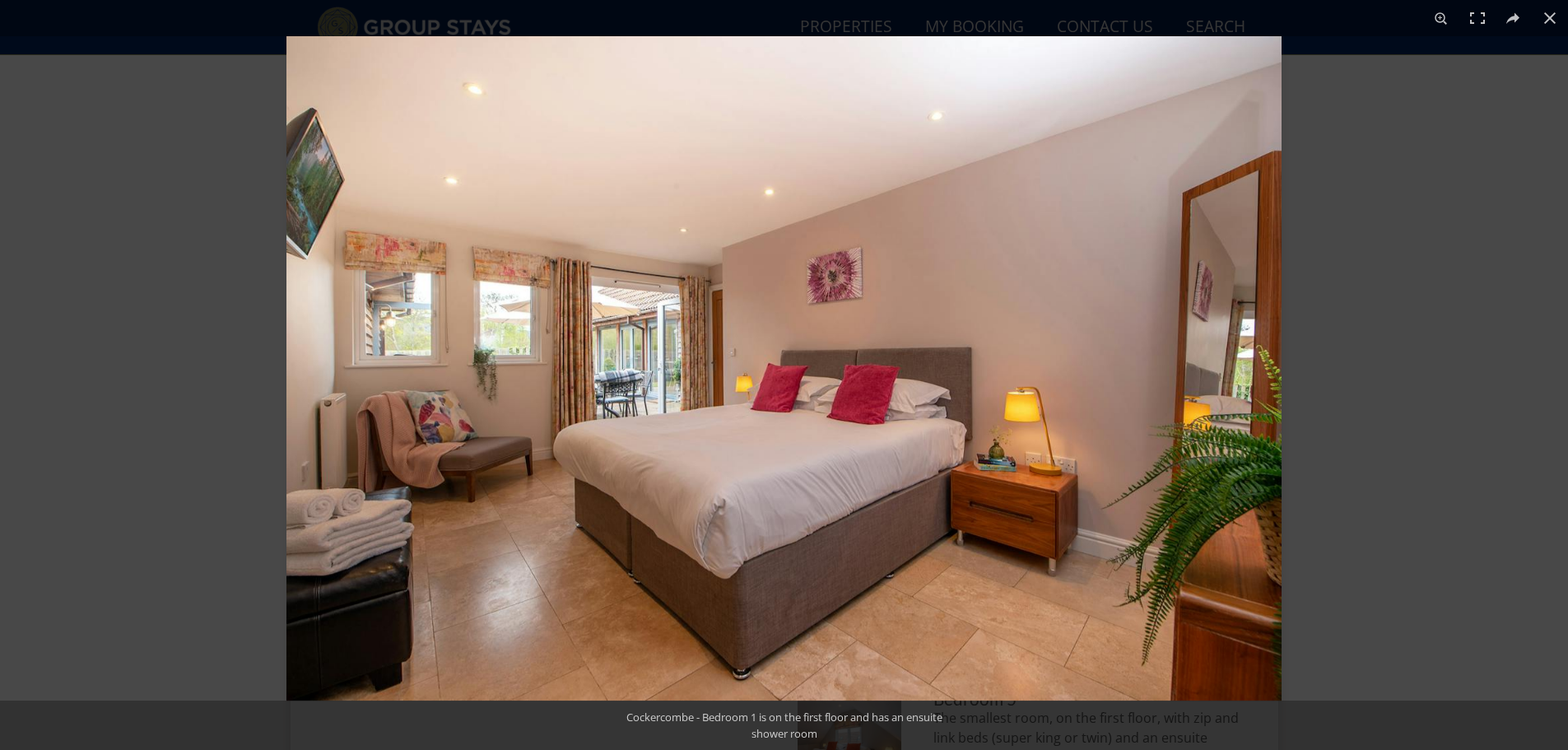
click at [884, 250] on img at bounding box center [784, 368] width 995 height 664
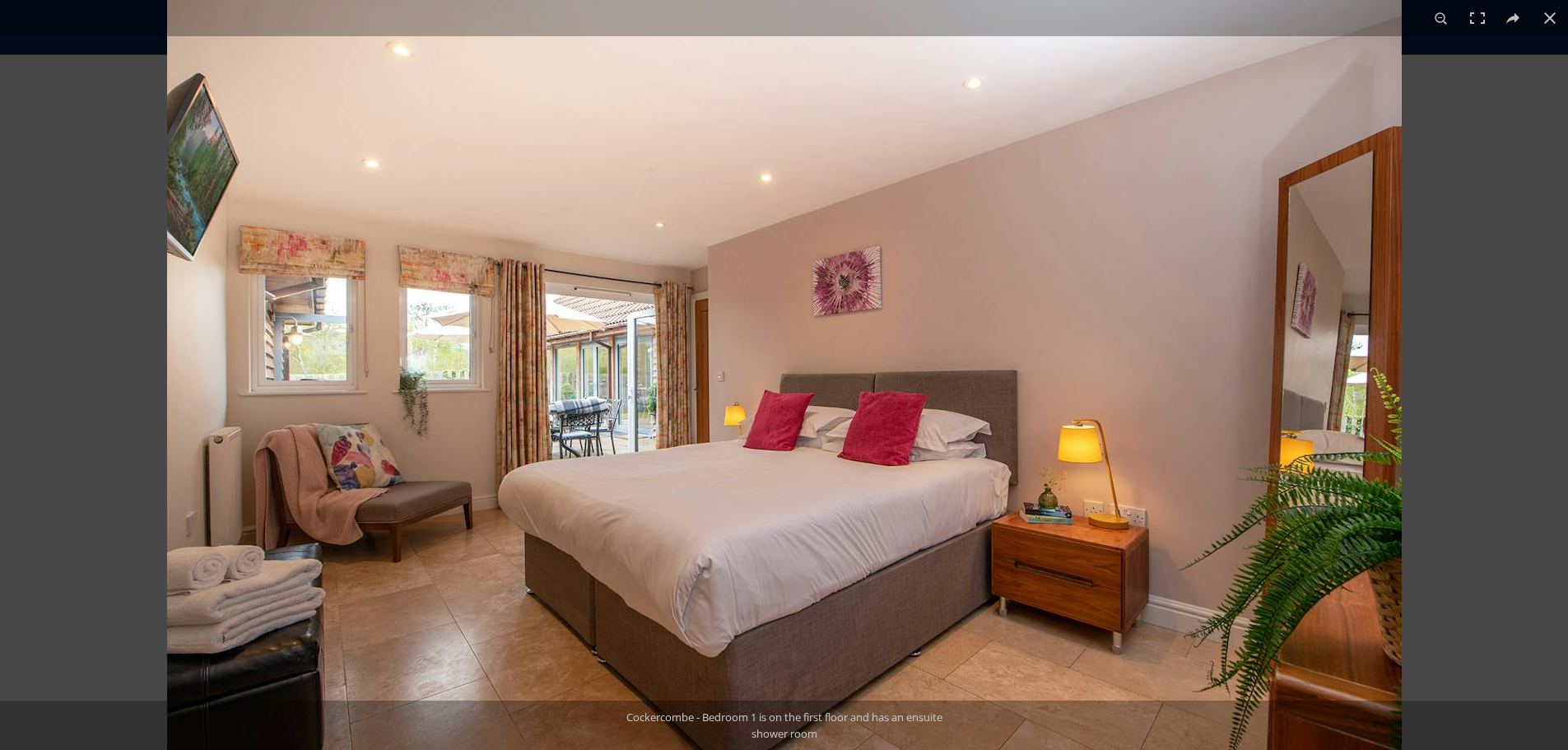
click at [884, 250] on img at bounding box center [784, 396] width 1234 height 823
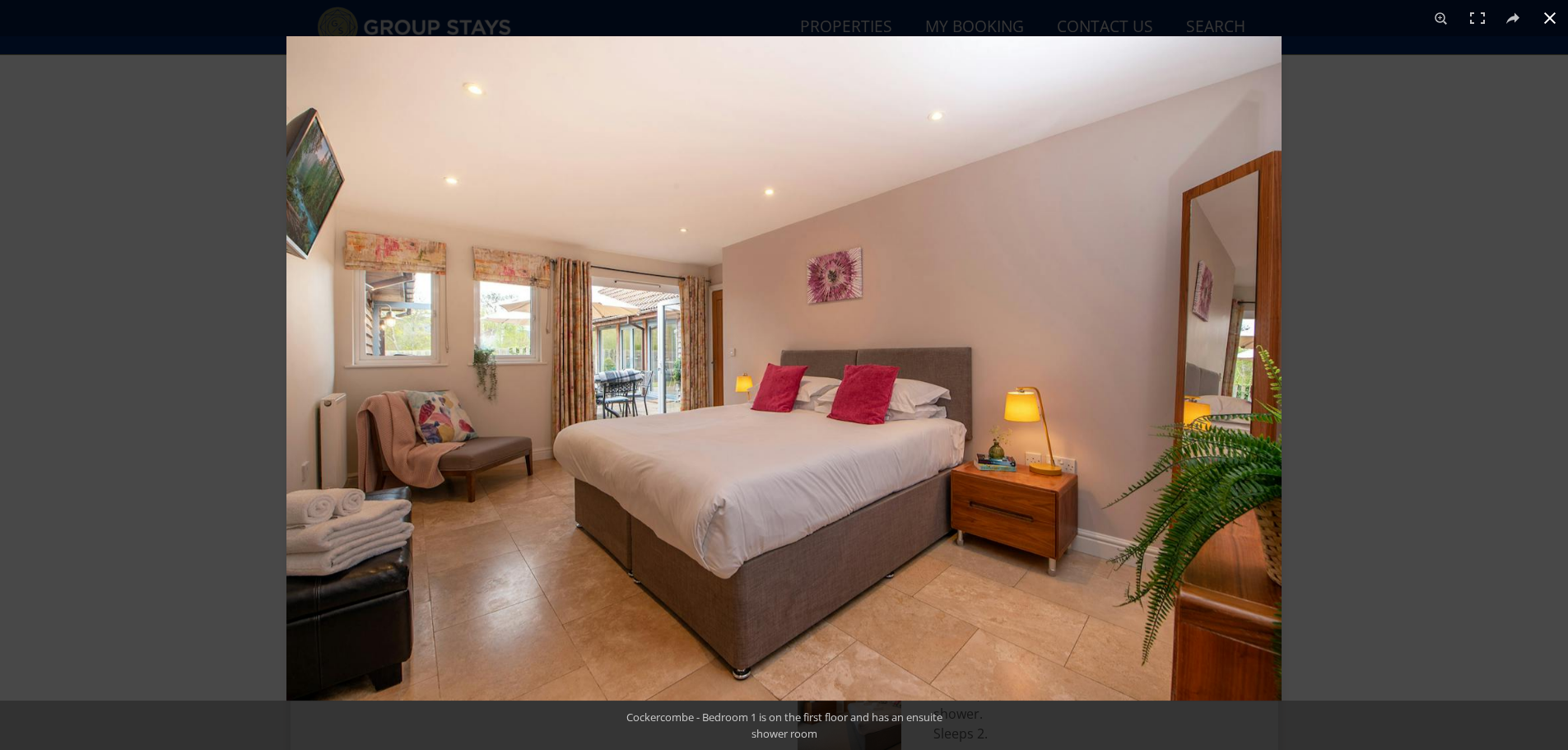
scroll to position [870, 0]
click at [117, 277] on div at bounding box center [784, 375] width 1568 height 750
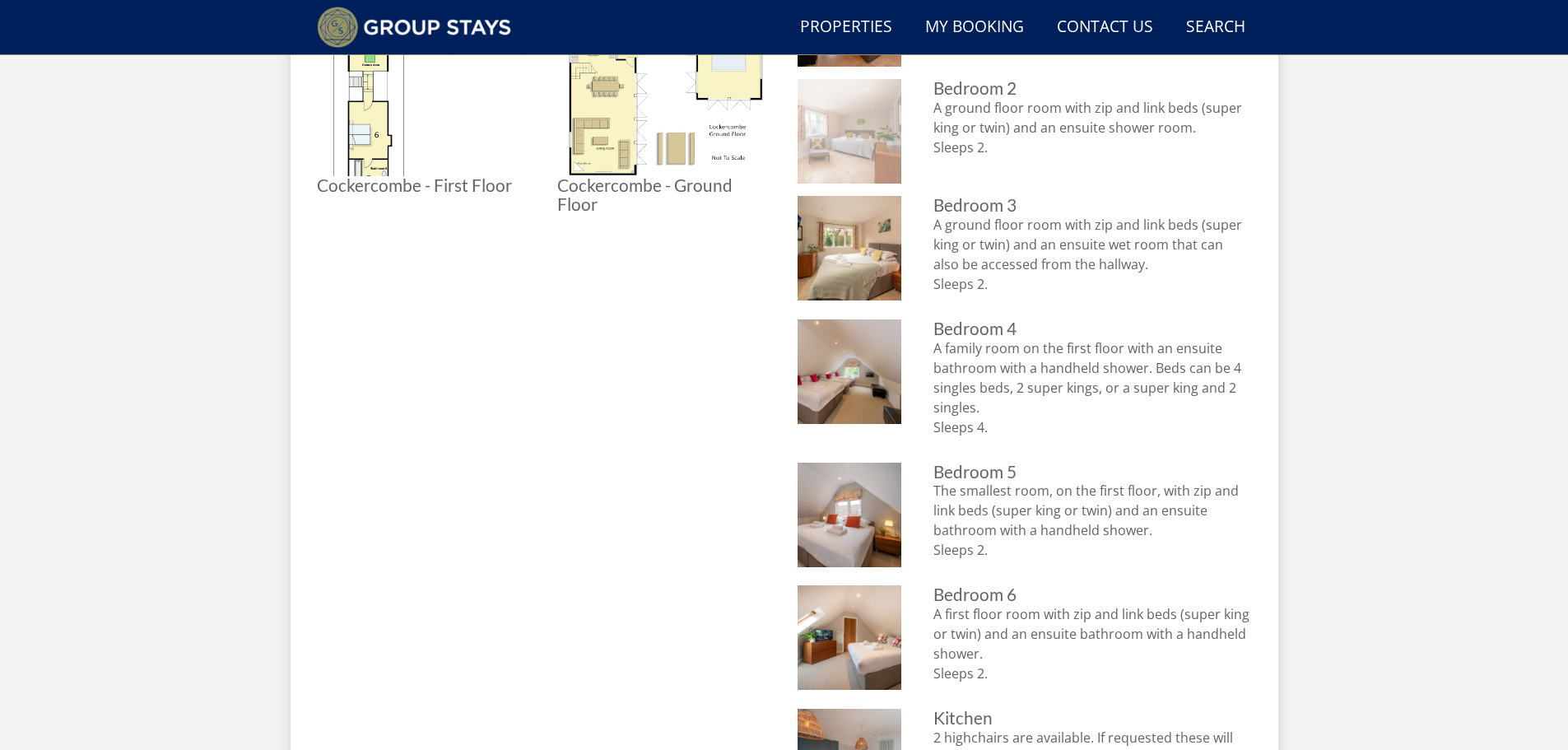
click at [840, 149] on img at bounding box center [849, 131] width 105 height 105
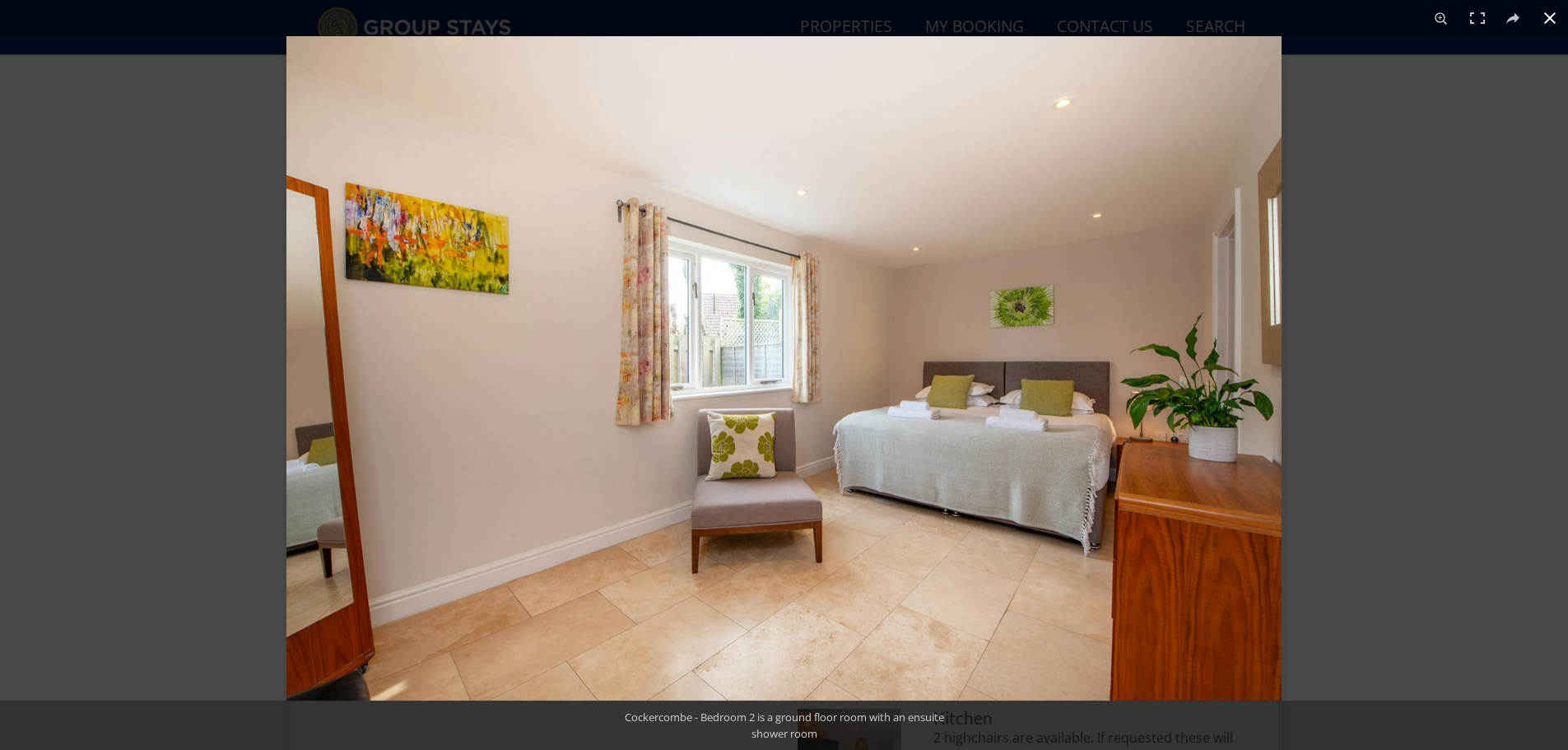
click at [1554, 26] on button at bounding box center [1549, 18] width 36 height 36
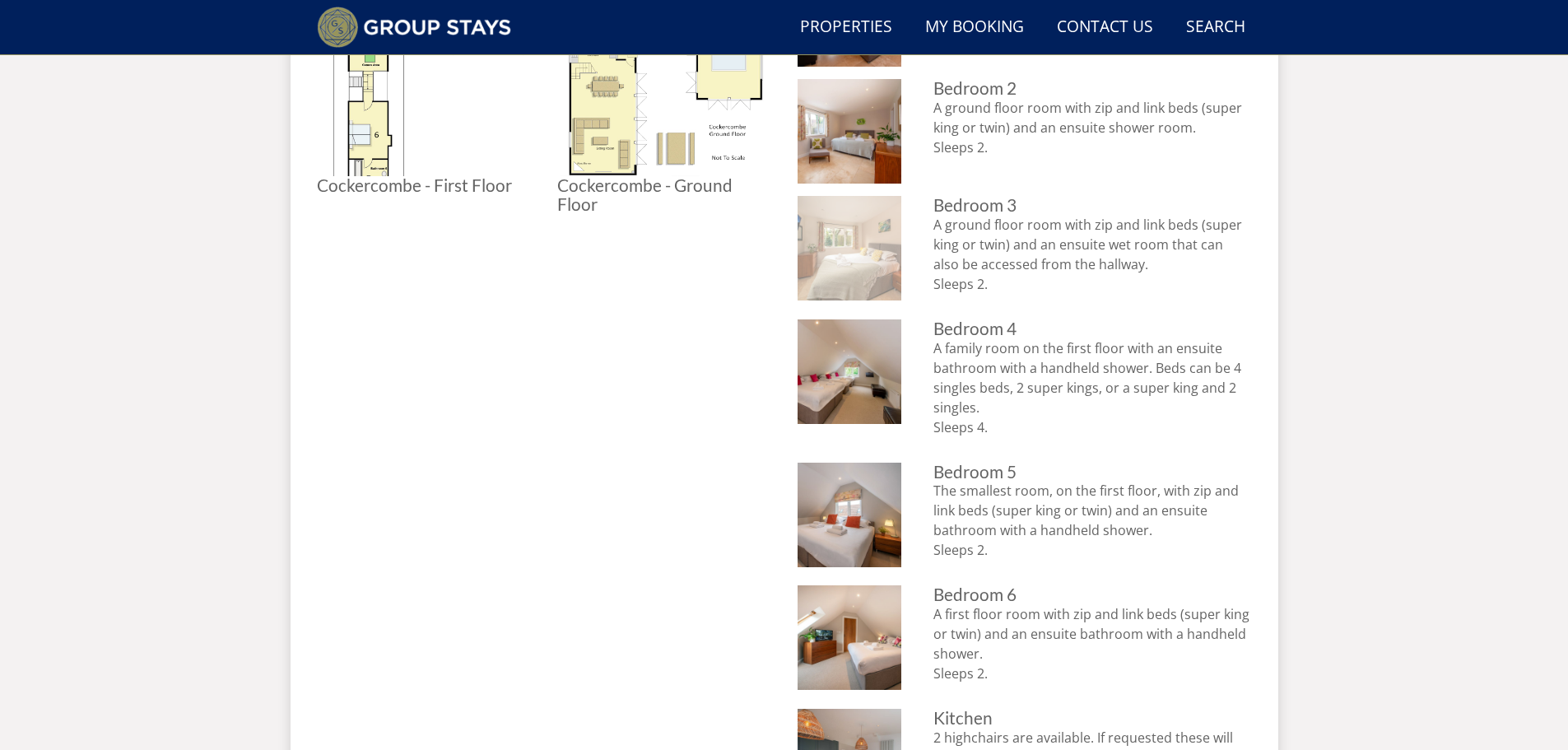
click at [867, 257] on img at bounding box center [849, 248] width 105 height 105
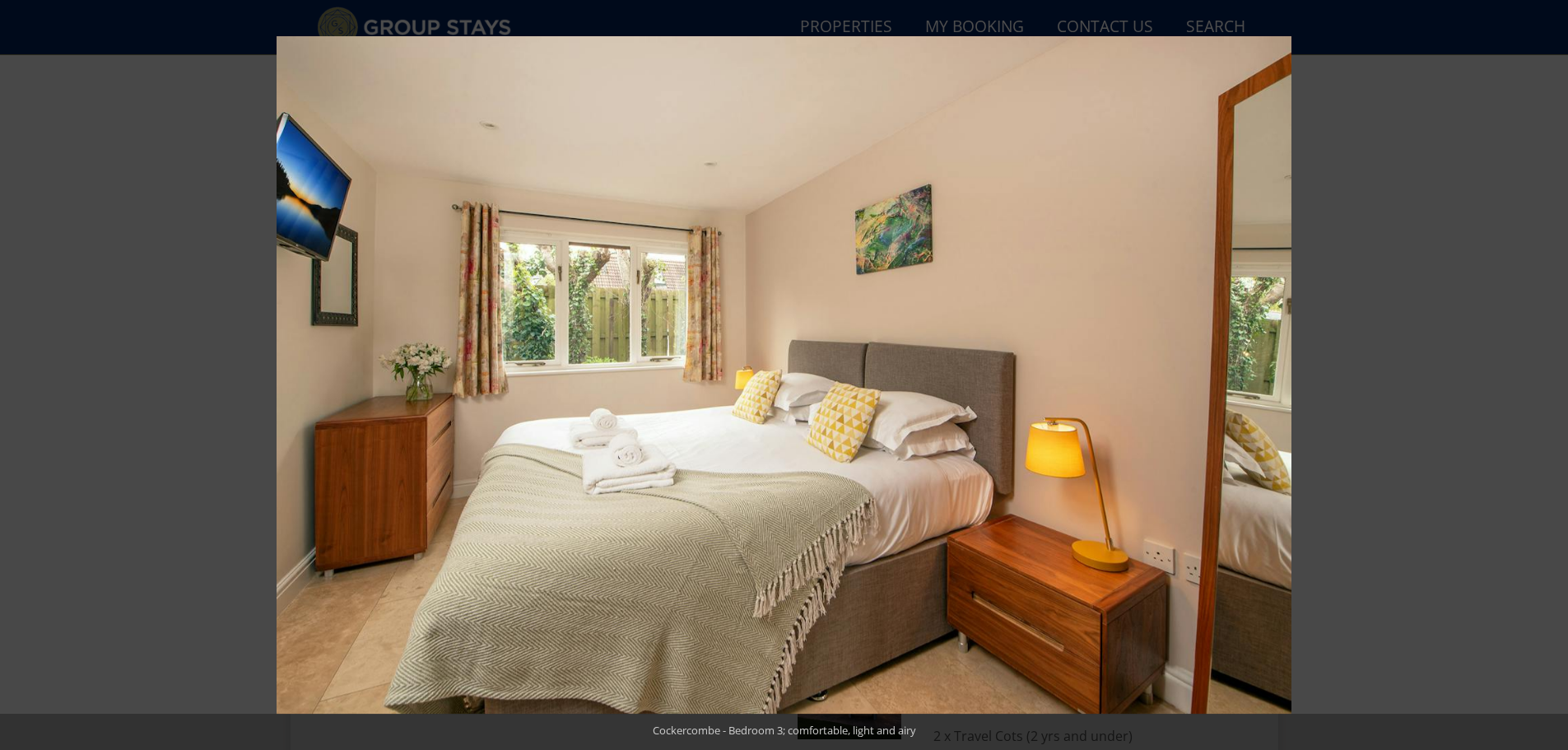
scroll to position [1090, 0]
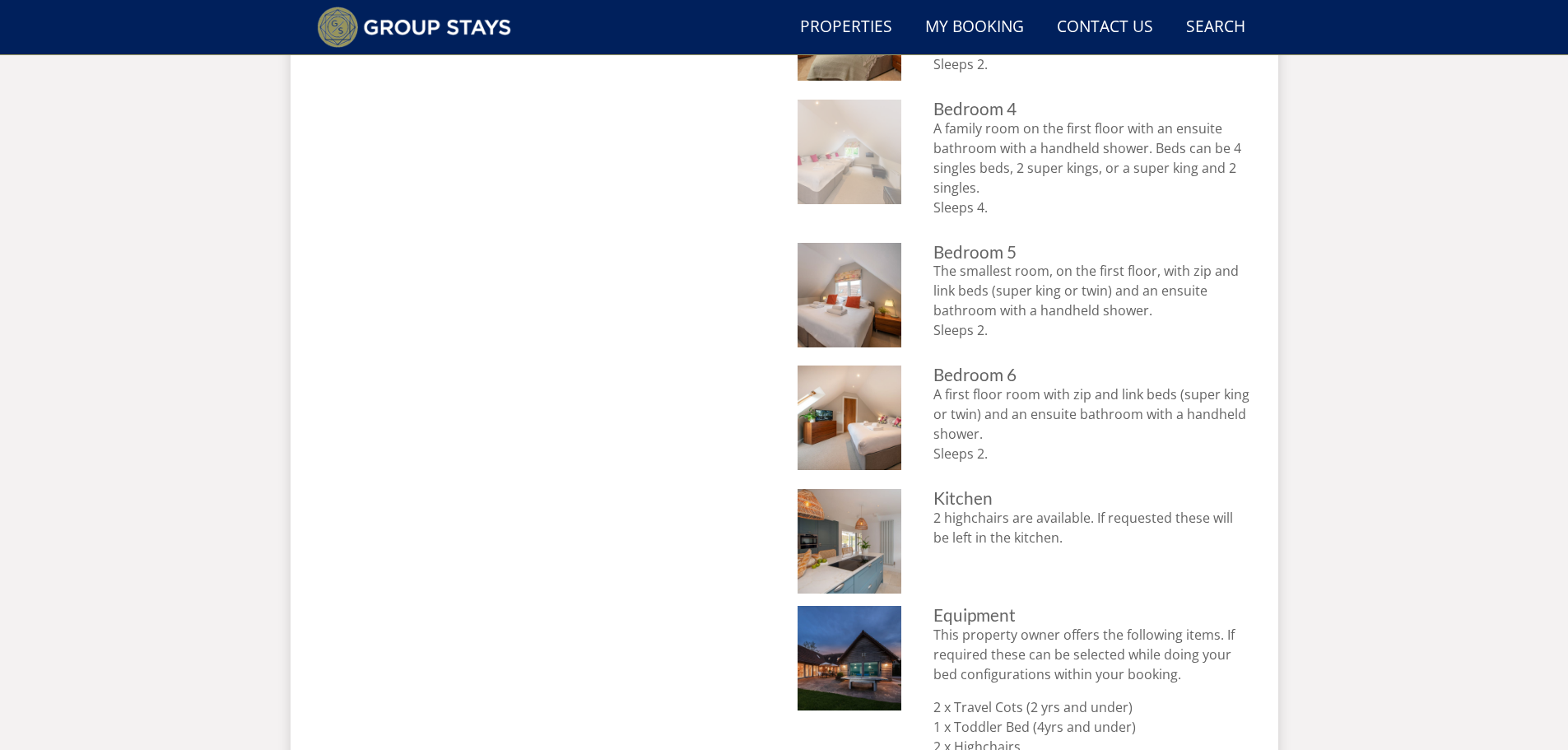
click at [825, 194] on img at bounding box center [849, 152] width 105 height 105
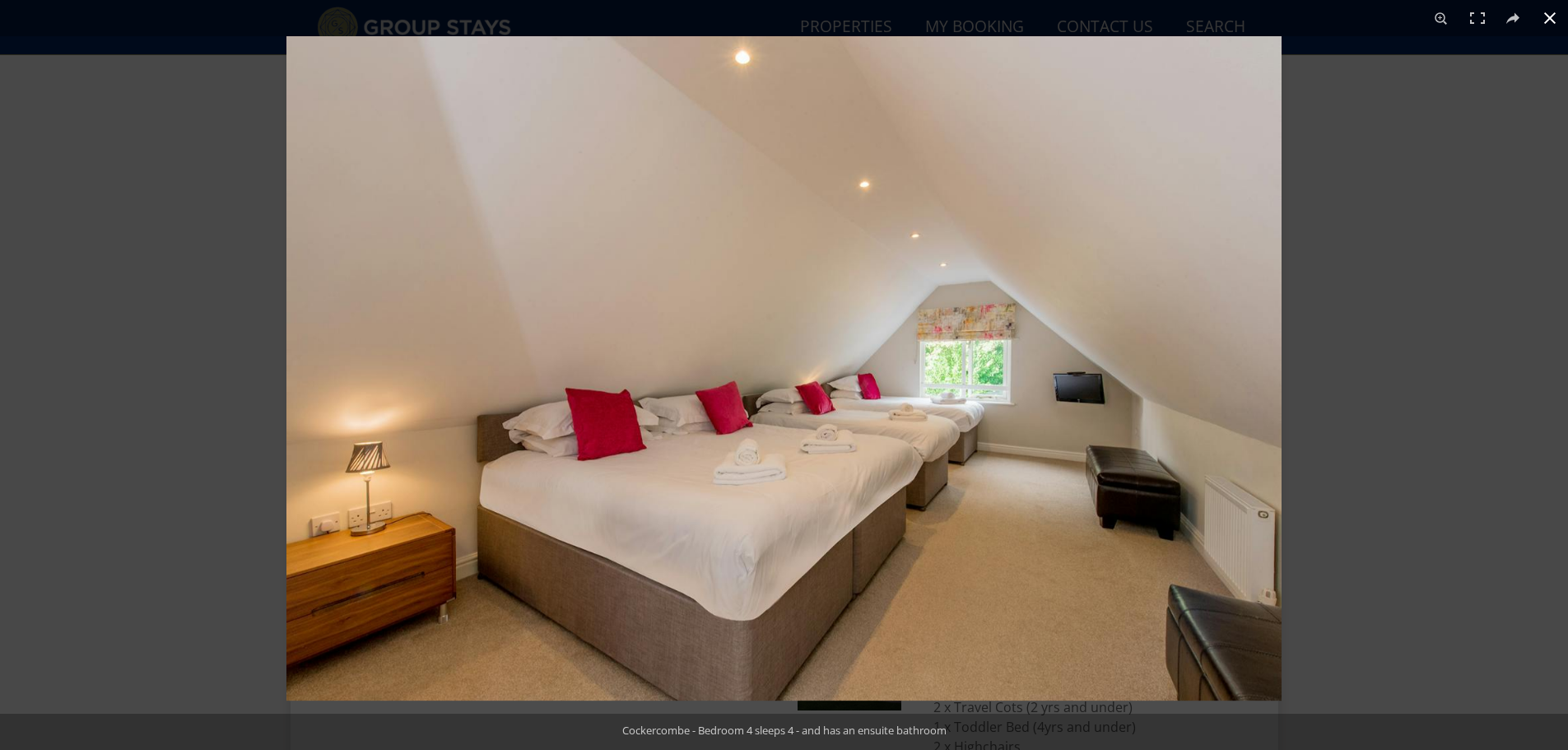
click at [1551, 20] on button at bounding box center [1549, 18] width 36 height 36
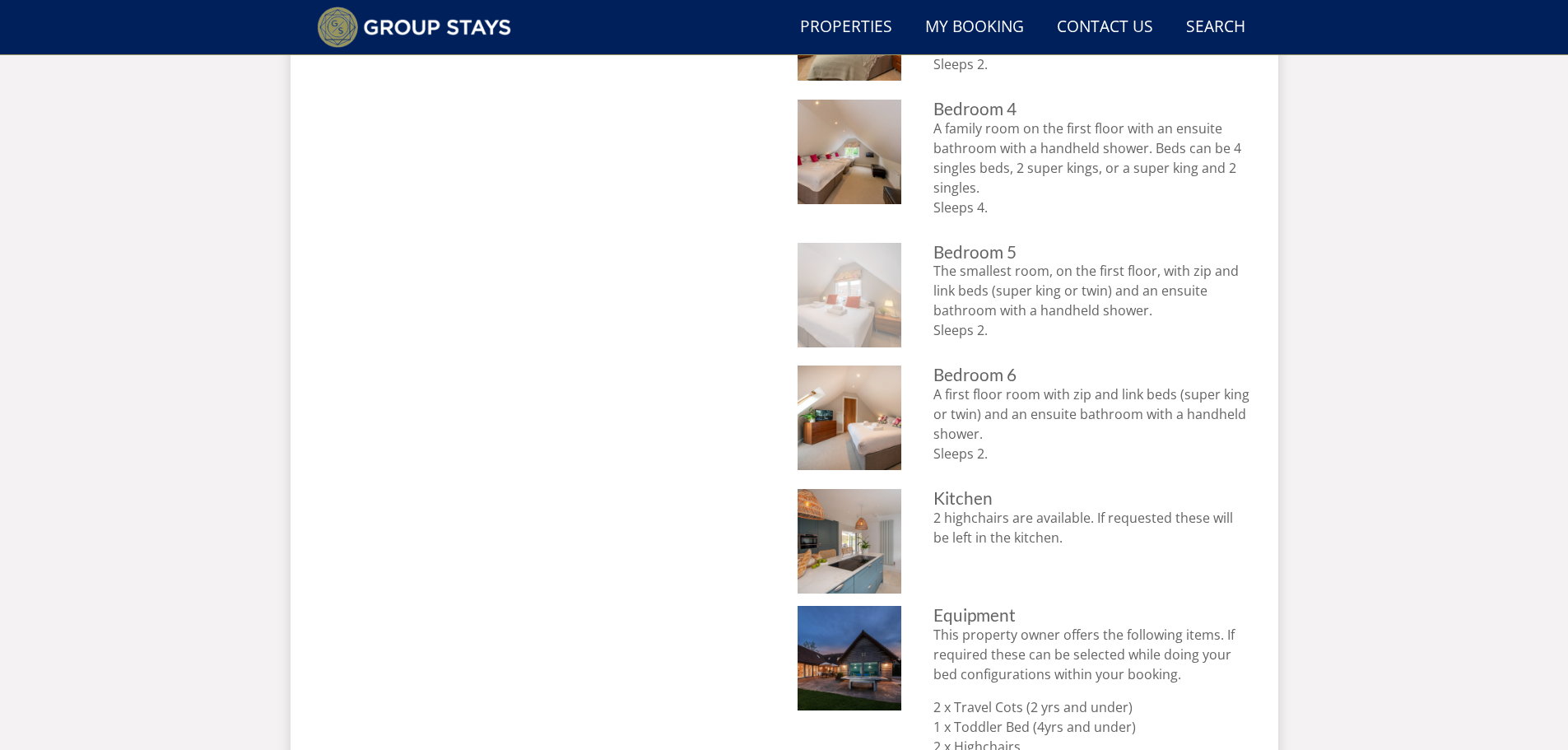
click at [900, 270] on img at bounding box center [849, 295] width 105 height 105
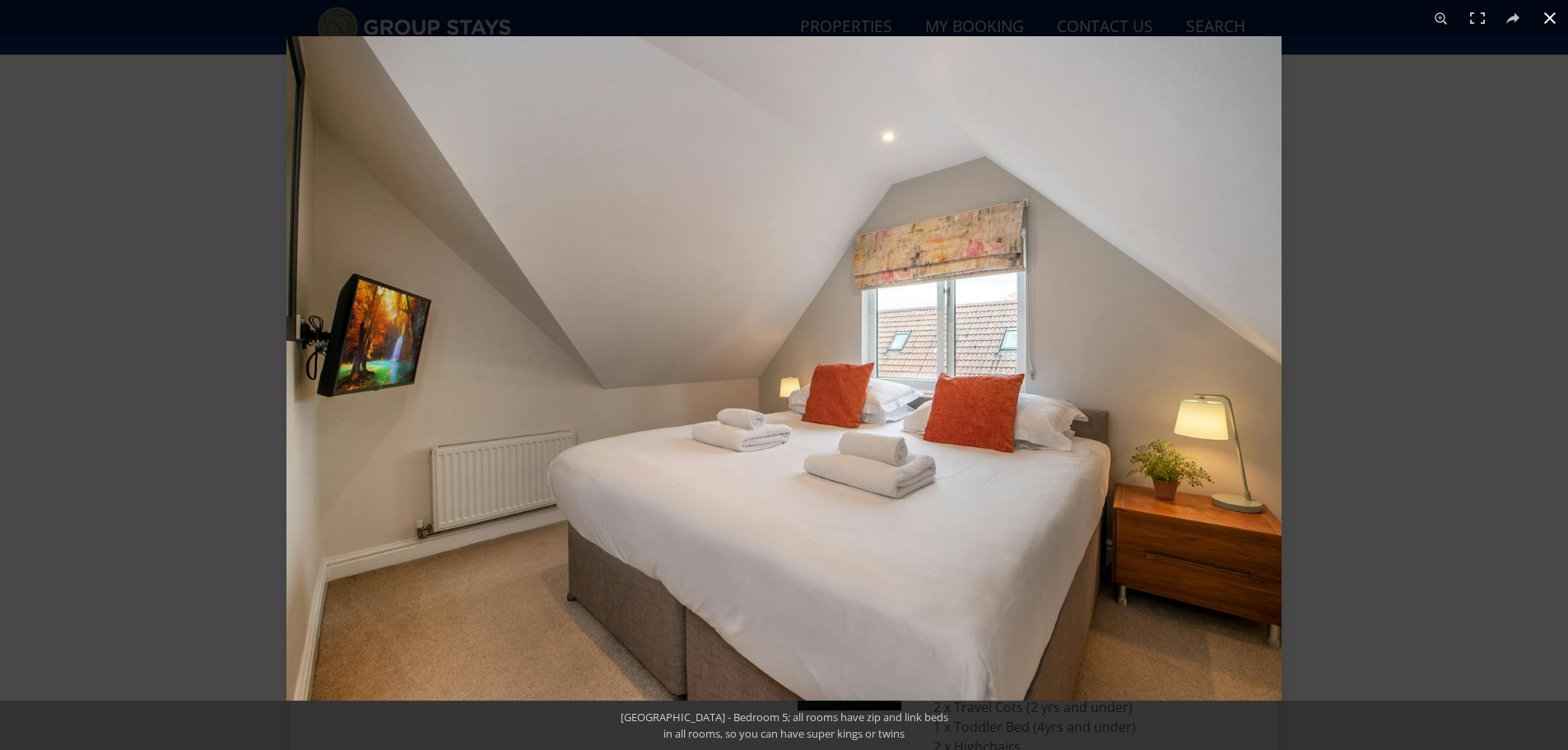
click at [1542, 23] on button at bounding box center [1549, 18] width 36 height 36
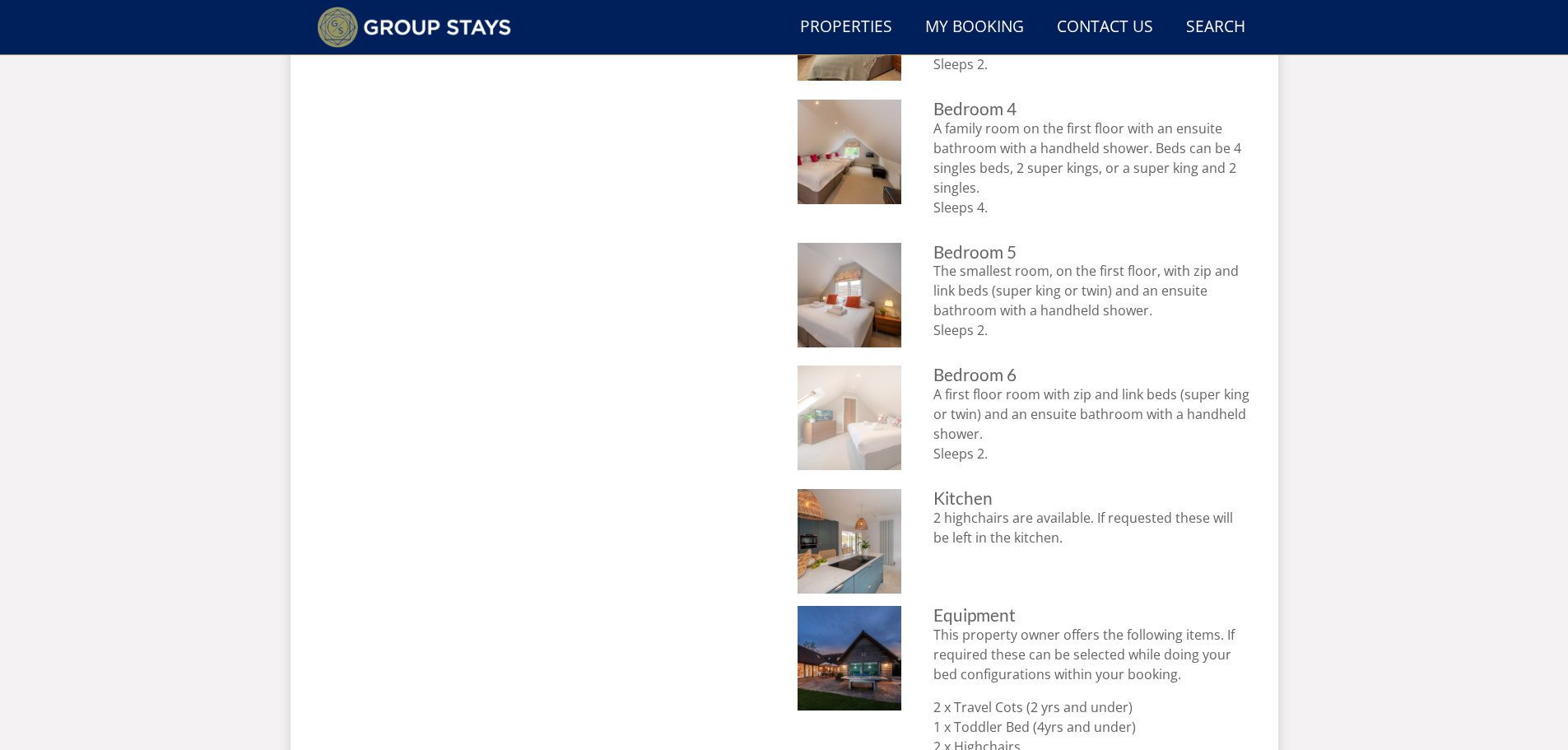
click at [867, 410] on img at bounding box center [849, 417] width 105 height 105
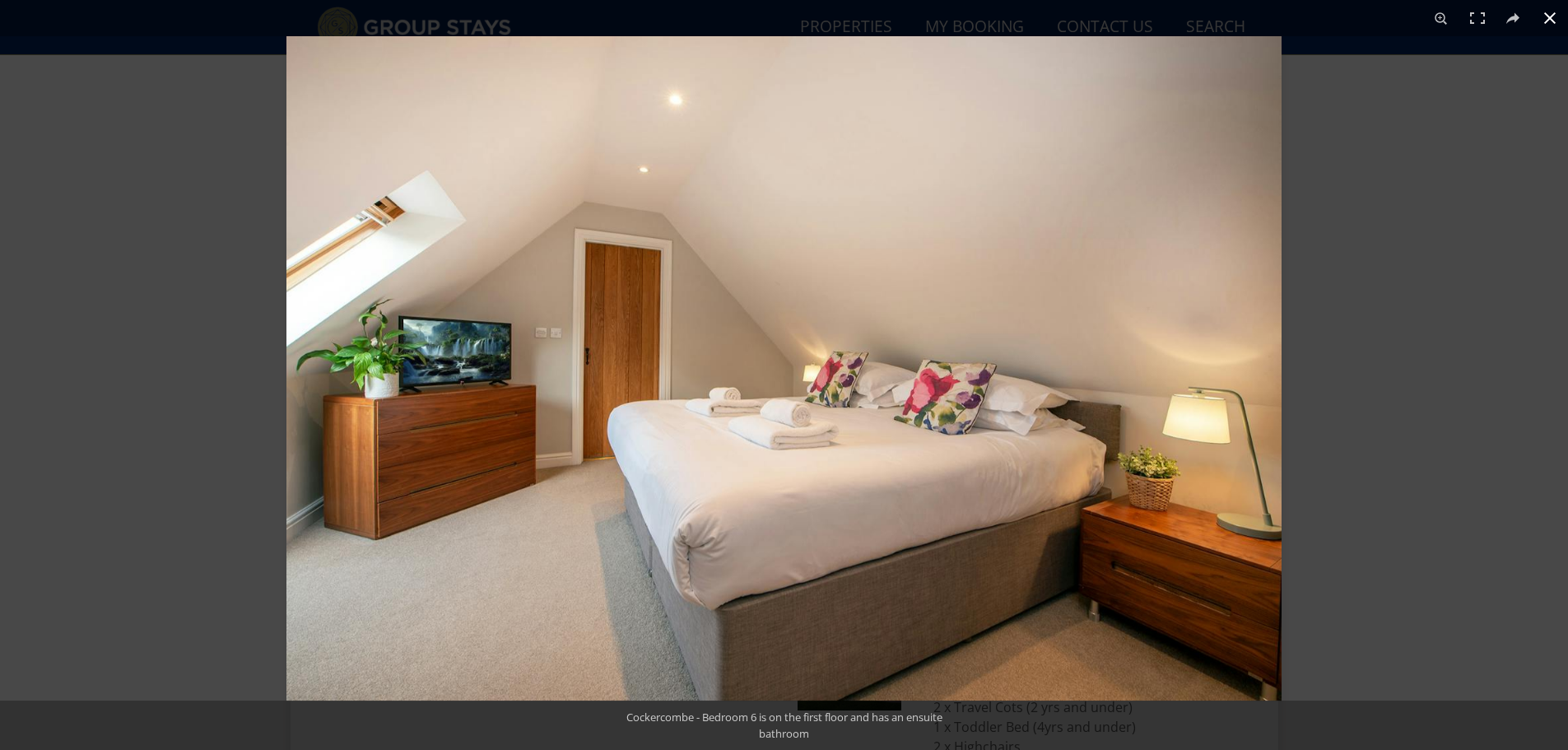
click at [1548, 23] on button at bounding box center [1549, 18] width 36 height 36
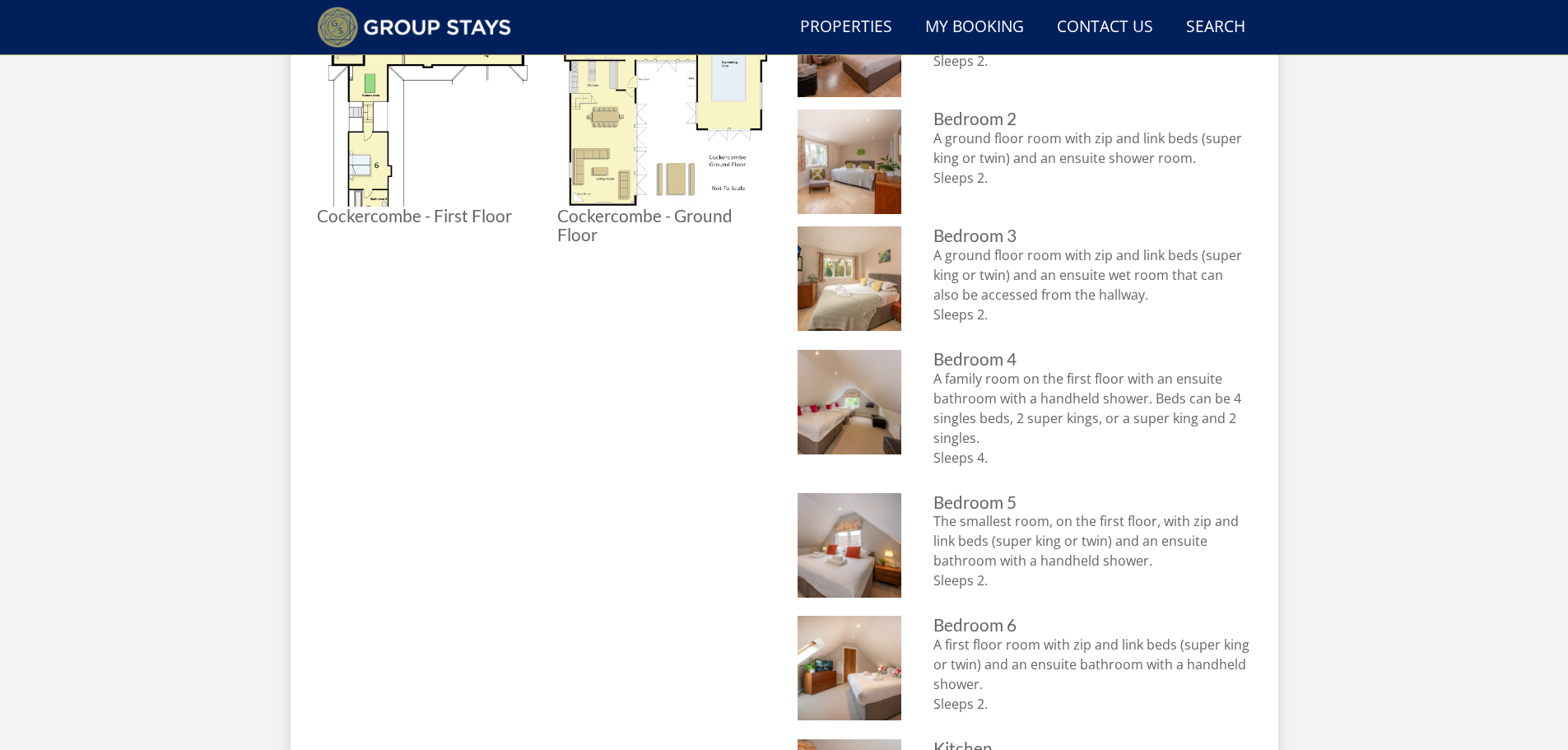
scroll to position [870, 0]
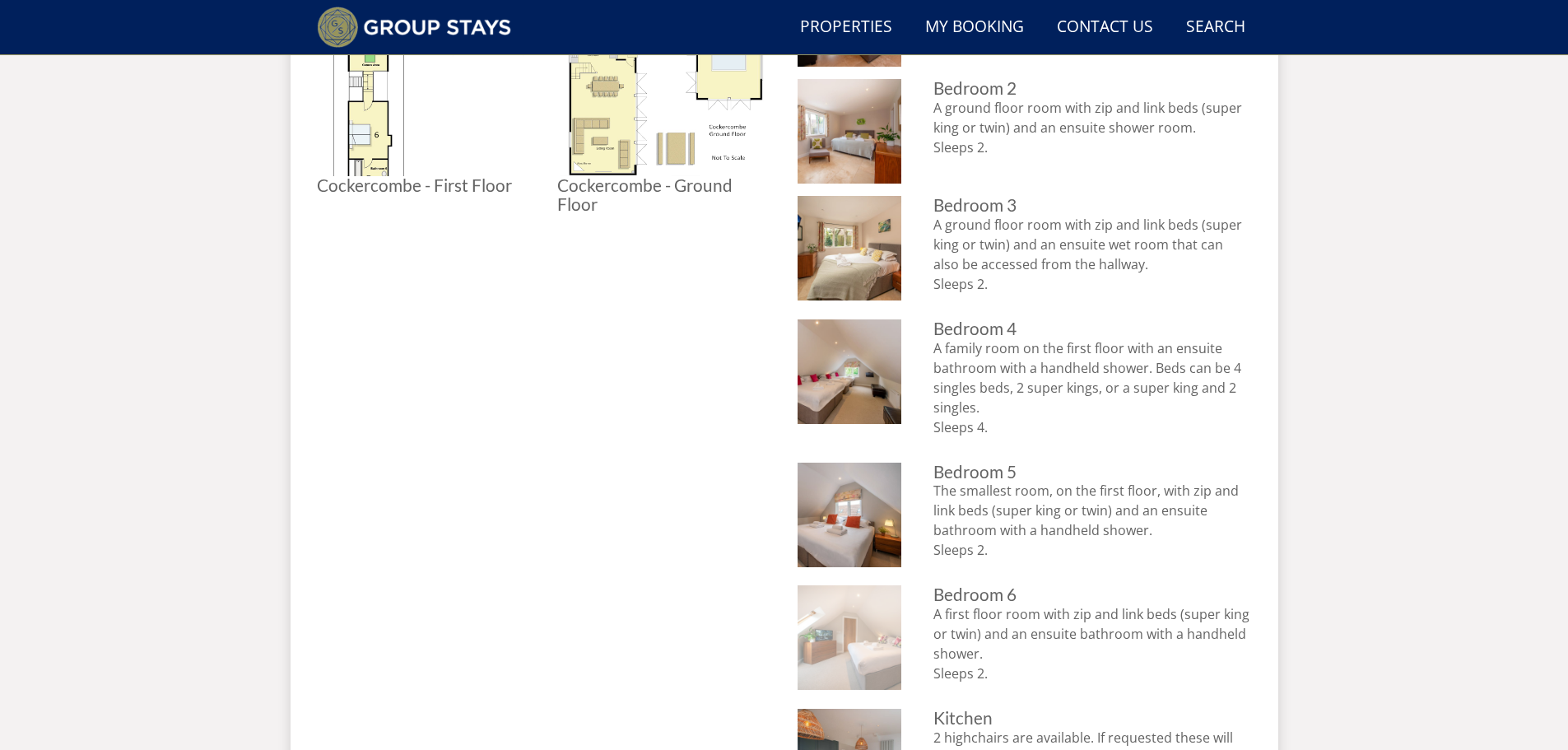
click at [854, 637] on img at bounding box center [849, 636] width 105 height 105
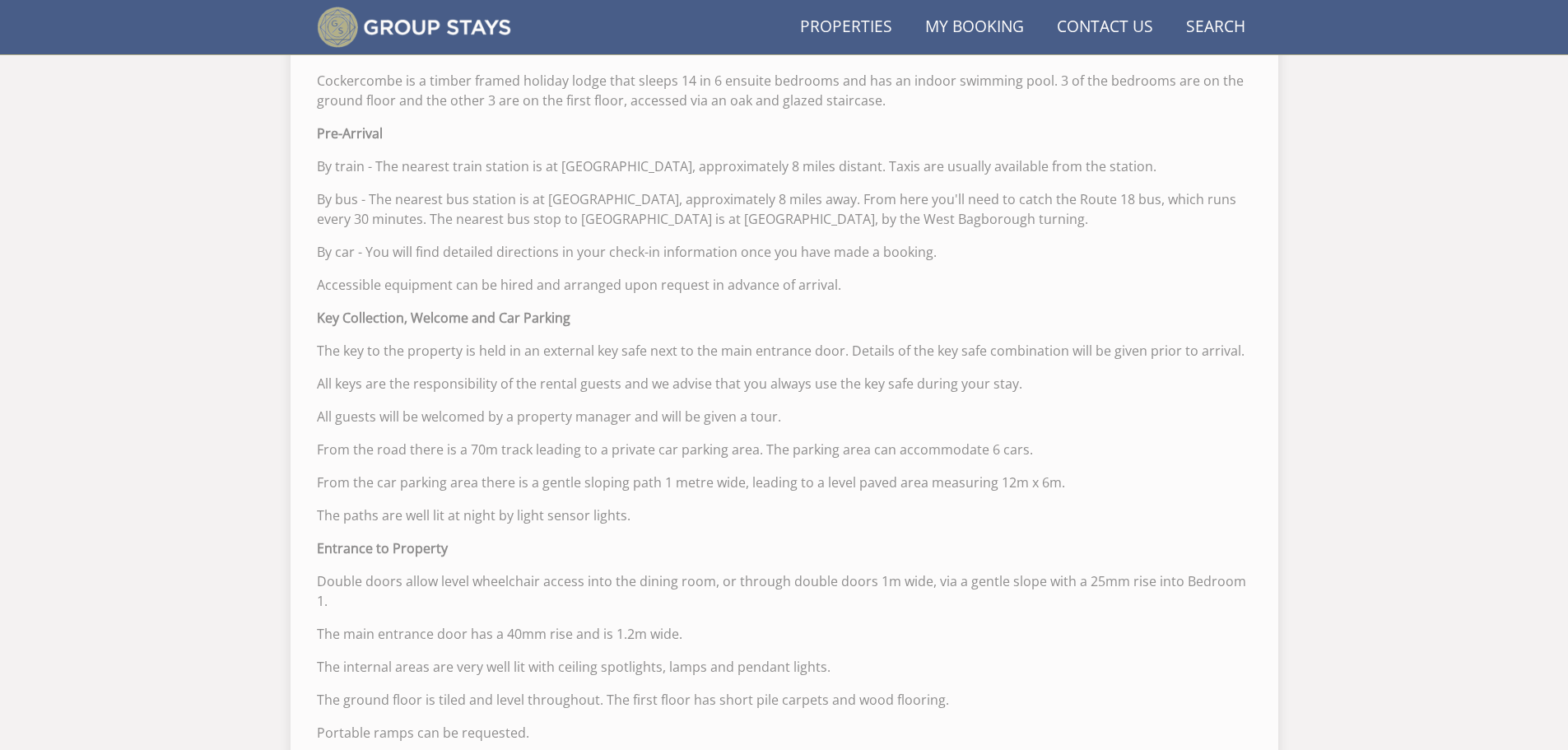
scroll to position [420, 0]
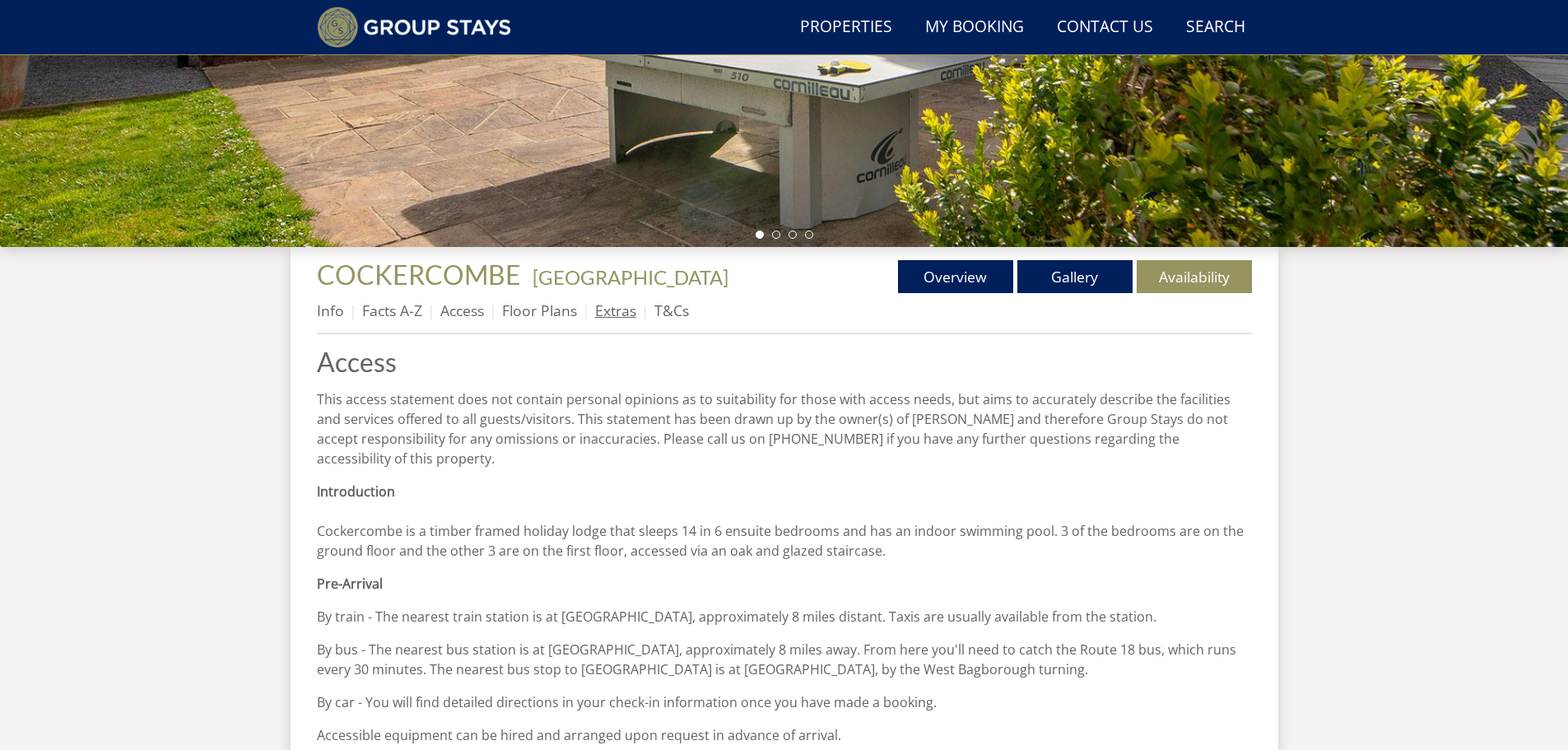
click at [623, 314] on link "Extras" at bounding box center [616, 310] width 41 height 20
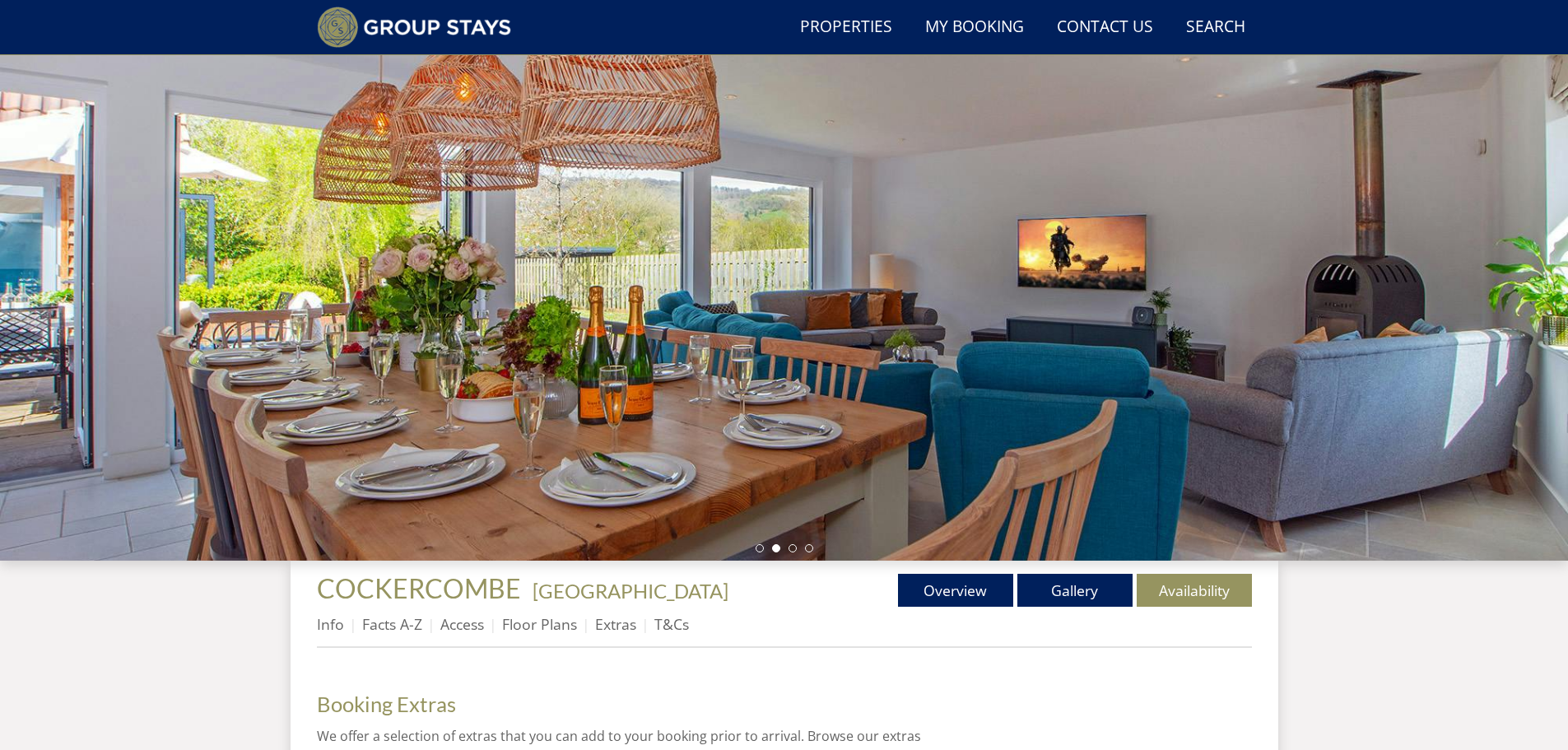
scroll to position [205, 0]
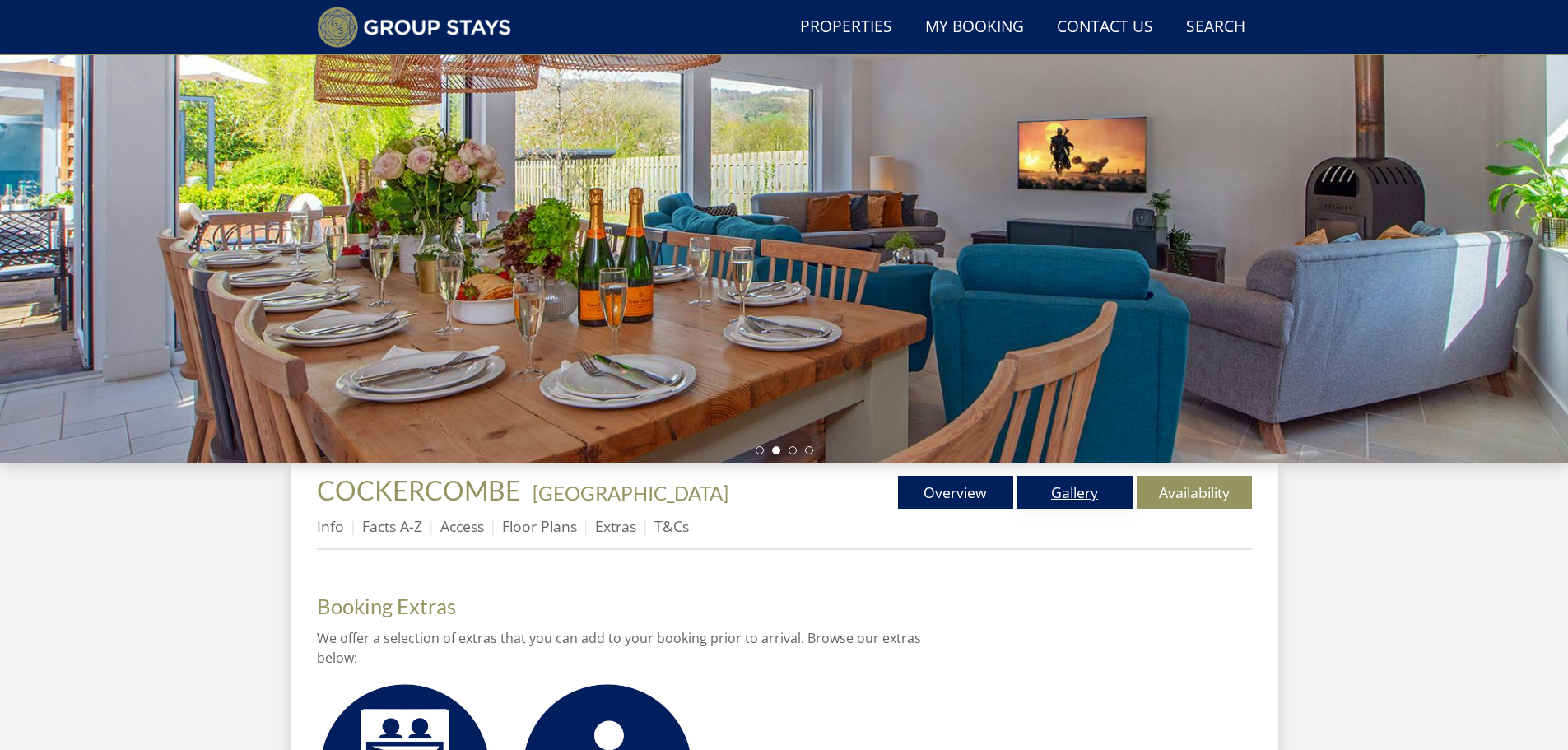
click at [1074, 490] on link "Gallery" at bounding box center [1075, 492] width 116 height 33
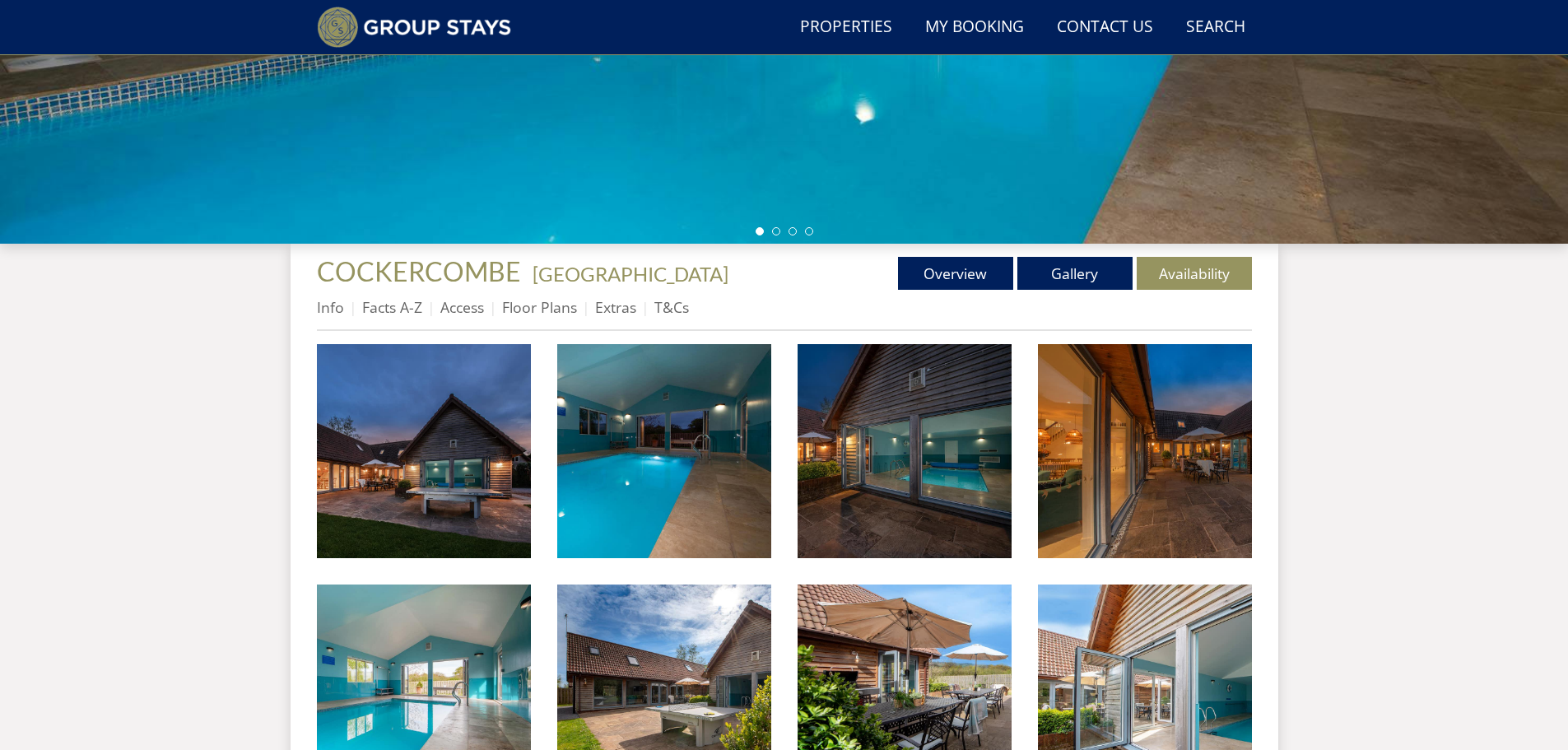
scroll to position [643, 0]
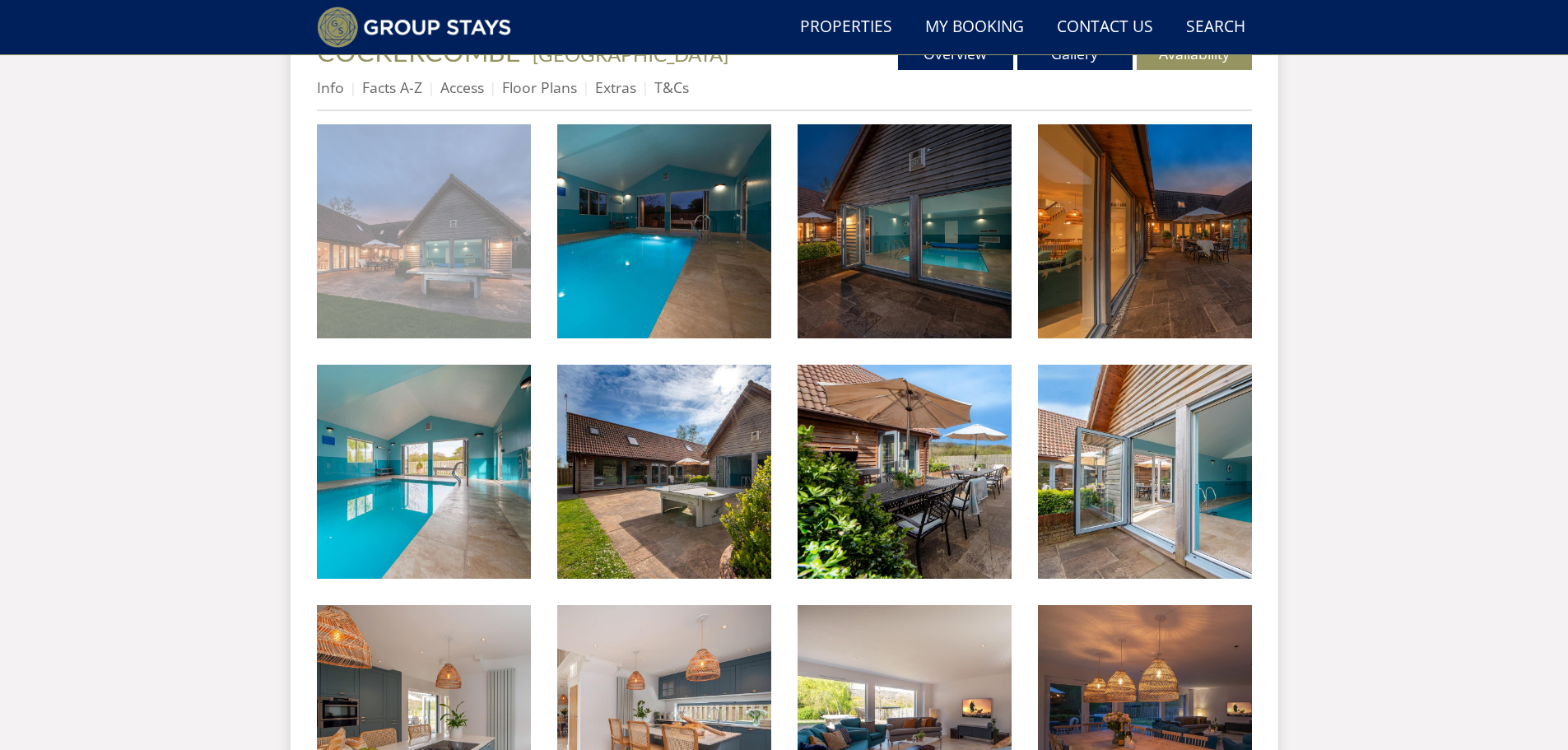
click at [371, 263] on img at bounding box center [424, 231] width 214 height 213
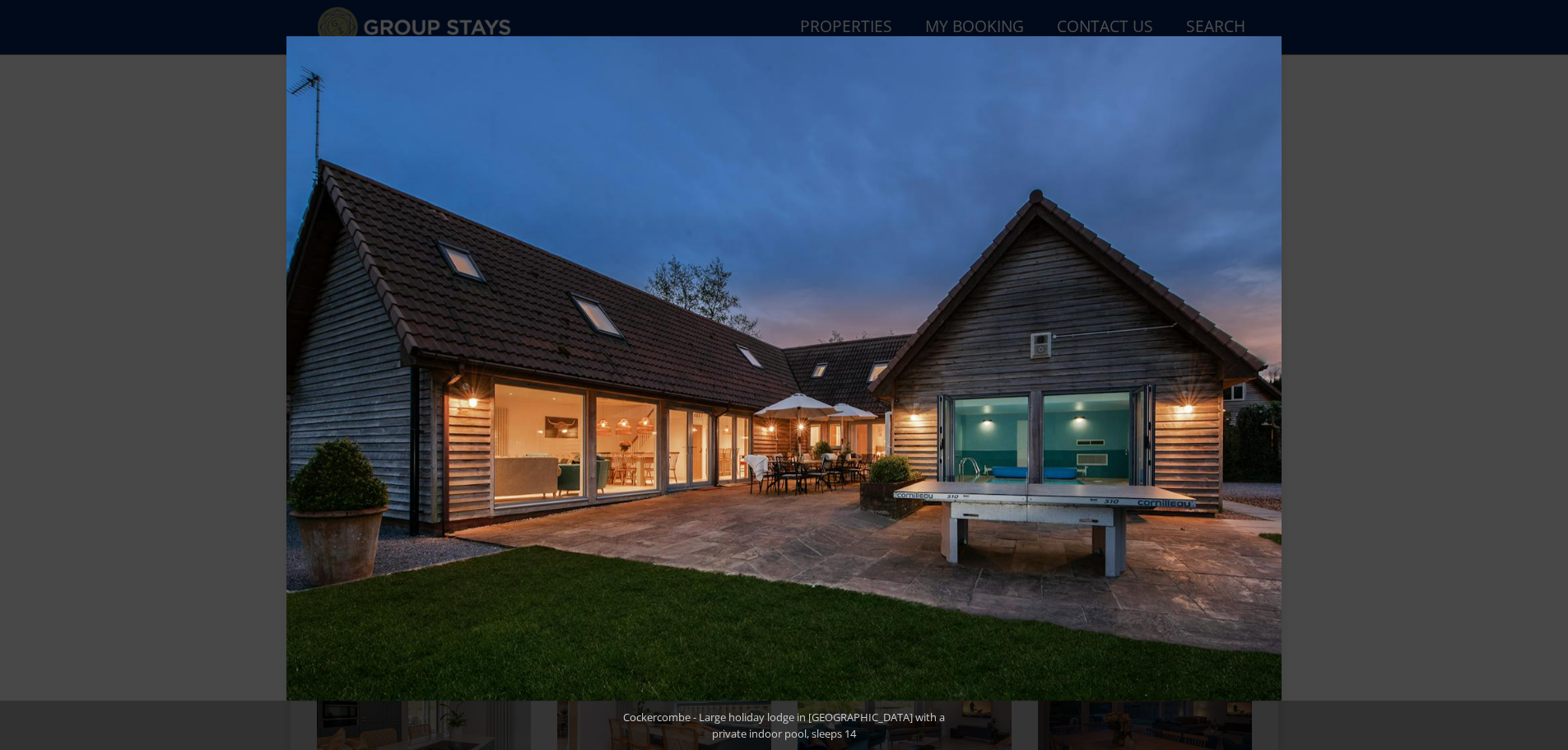
click at [1548, 367] on button at bounding box center [1539, 375] width 58 height 82
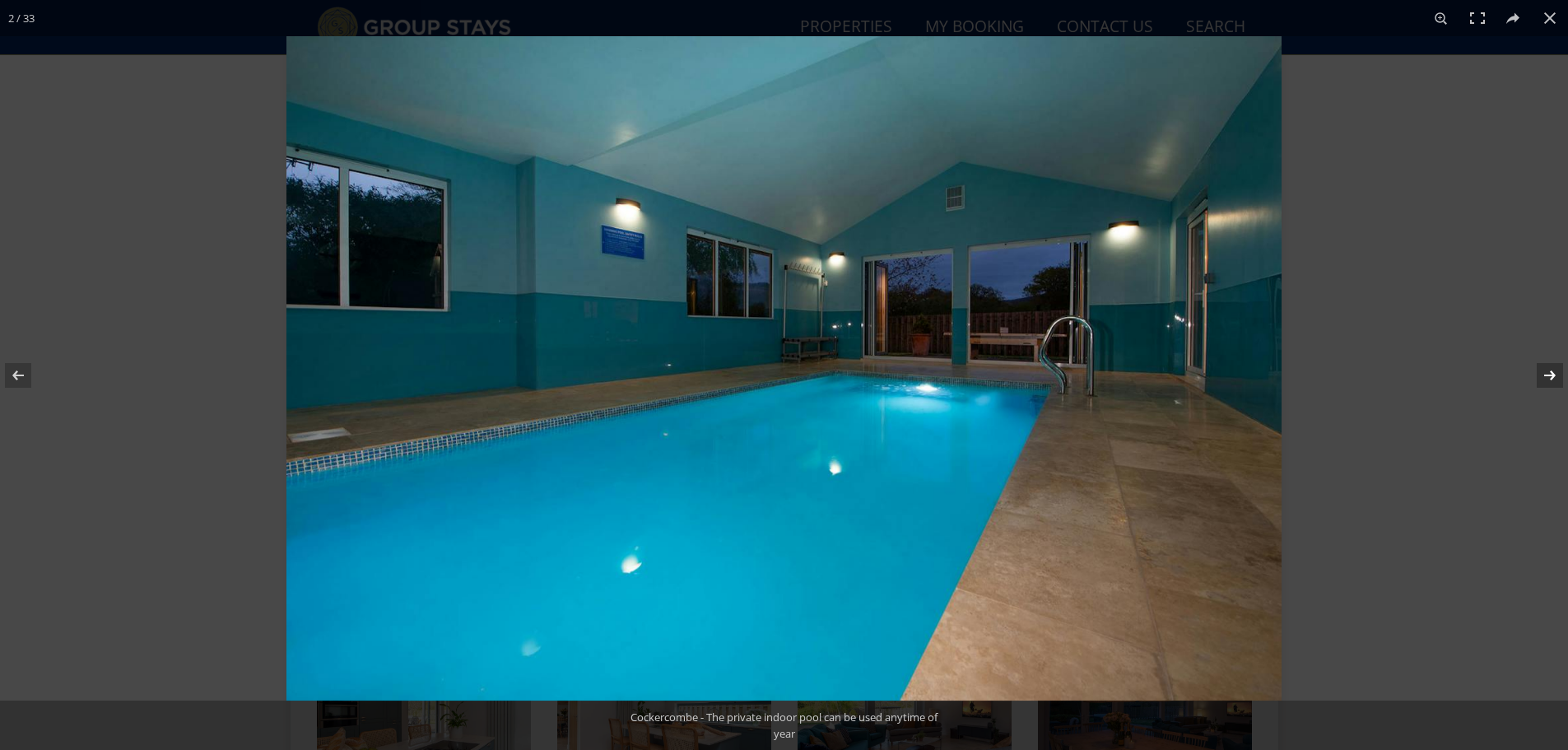
click at [1548, 367] on button at bounding box center [1539, 375] width 58 height 82
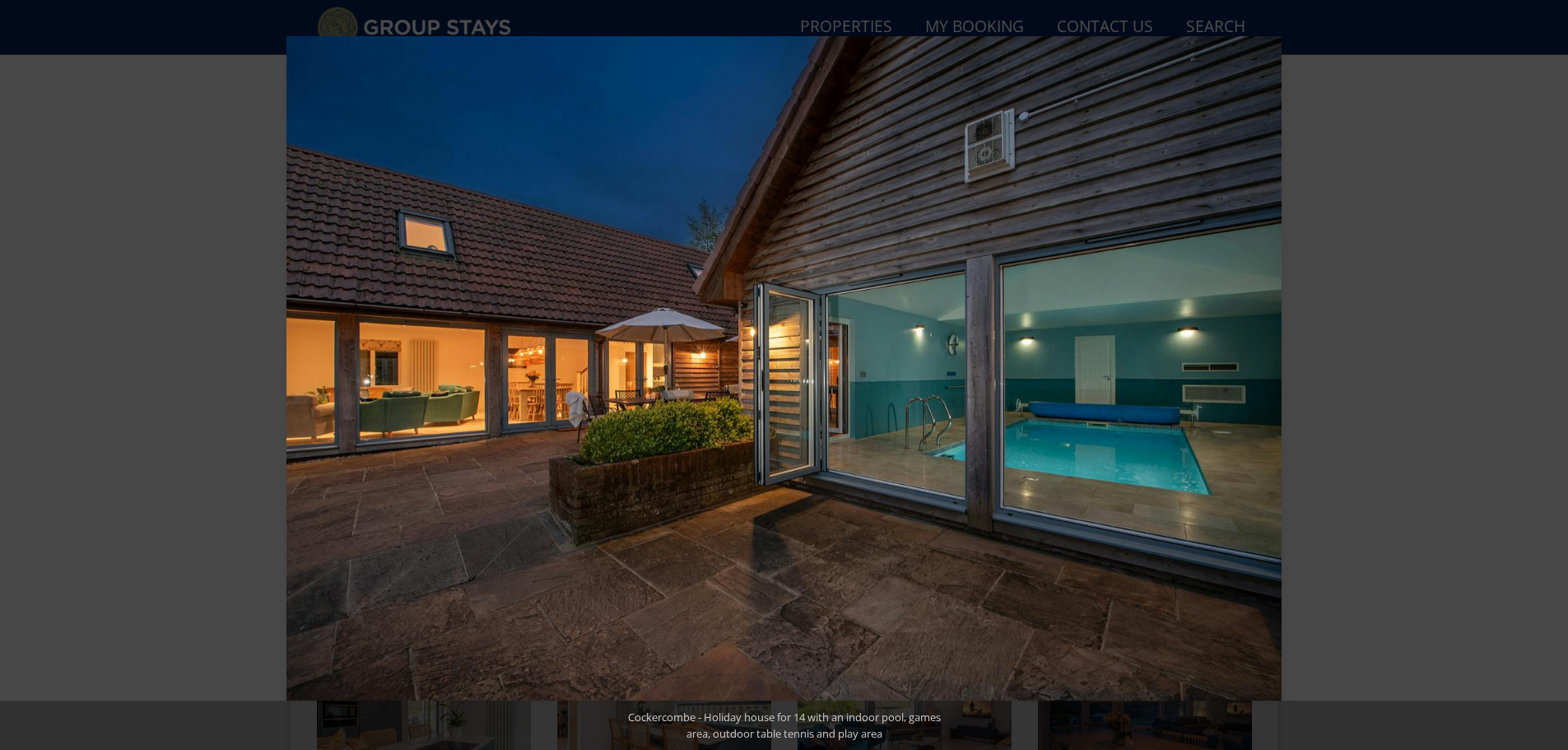
click at [1548, 367] on button at bounding box center [1539, 375] width 58 height 82
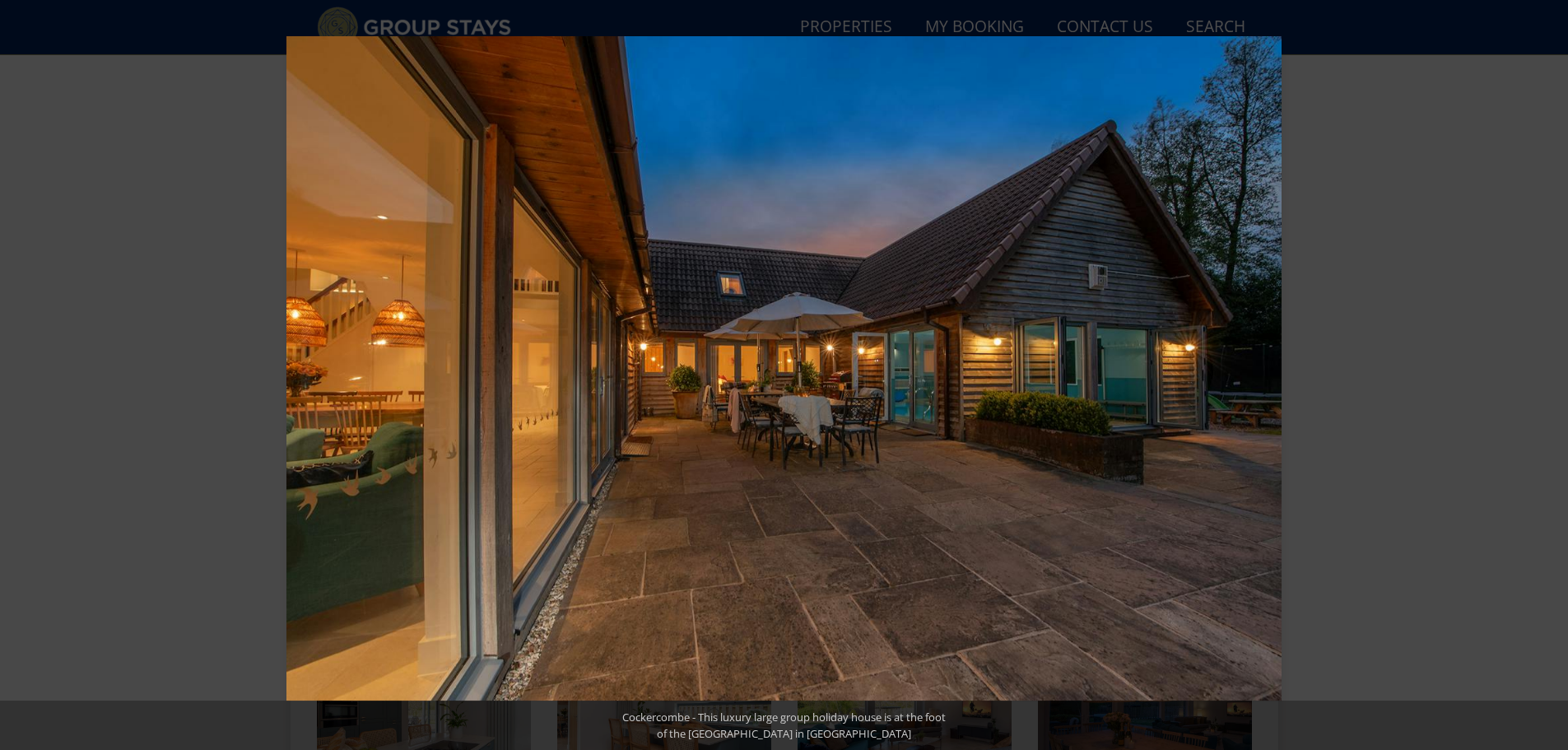
click at [1548, 377] on button at bounding box center [1539, 375] width 58 height 82
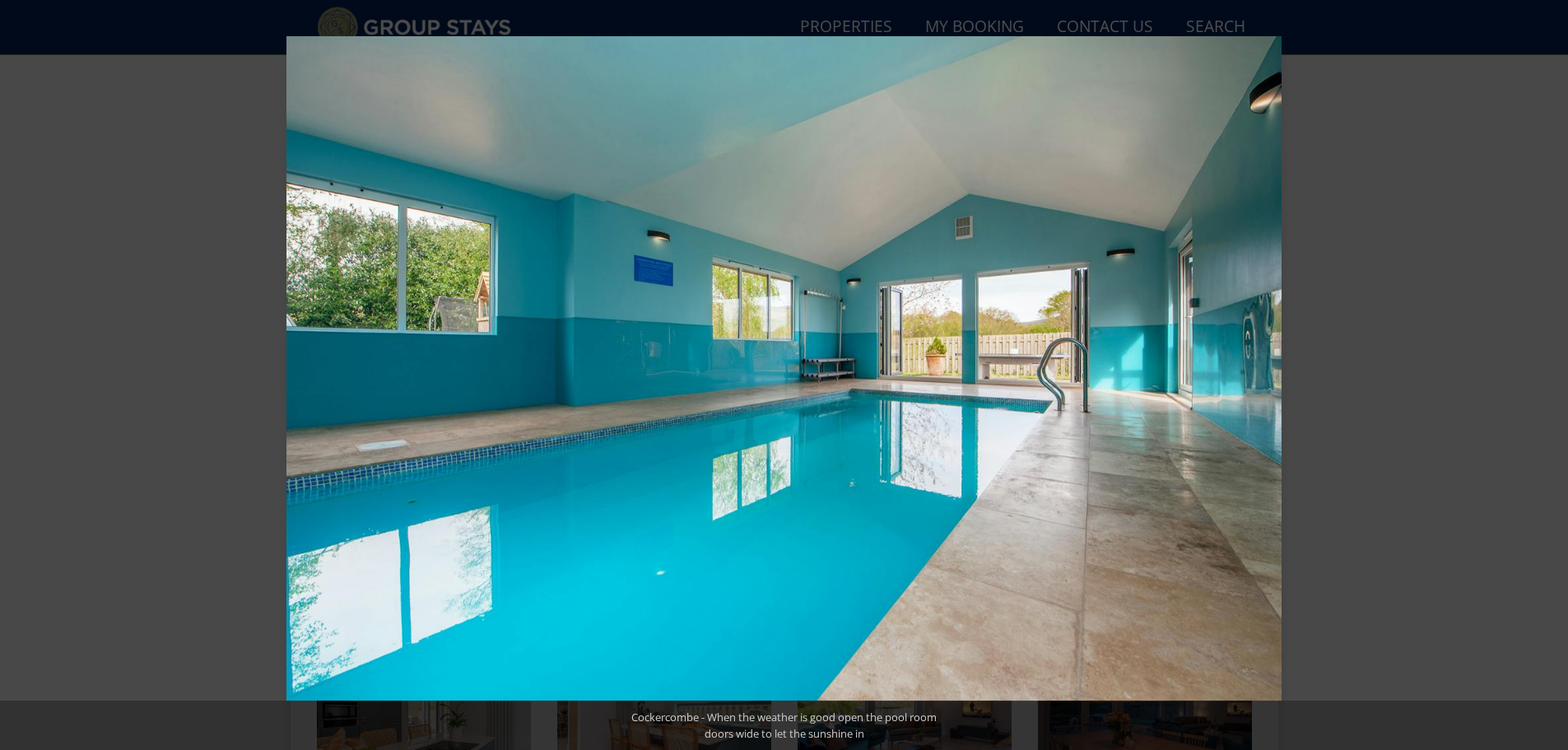
click at [1548, 377] on button at bounding box center [1539, 375] width 58 height 82
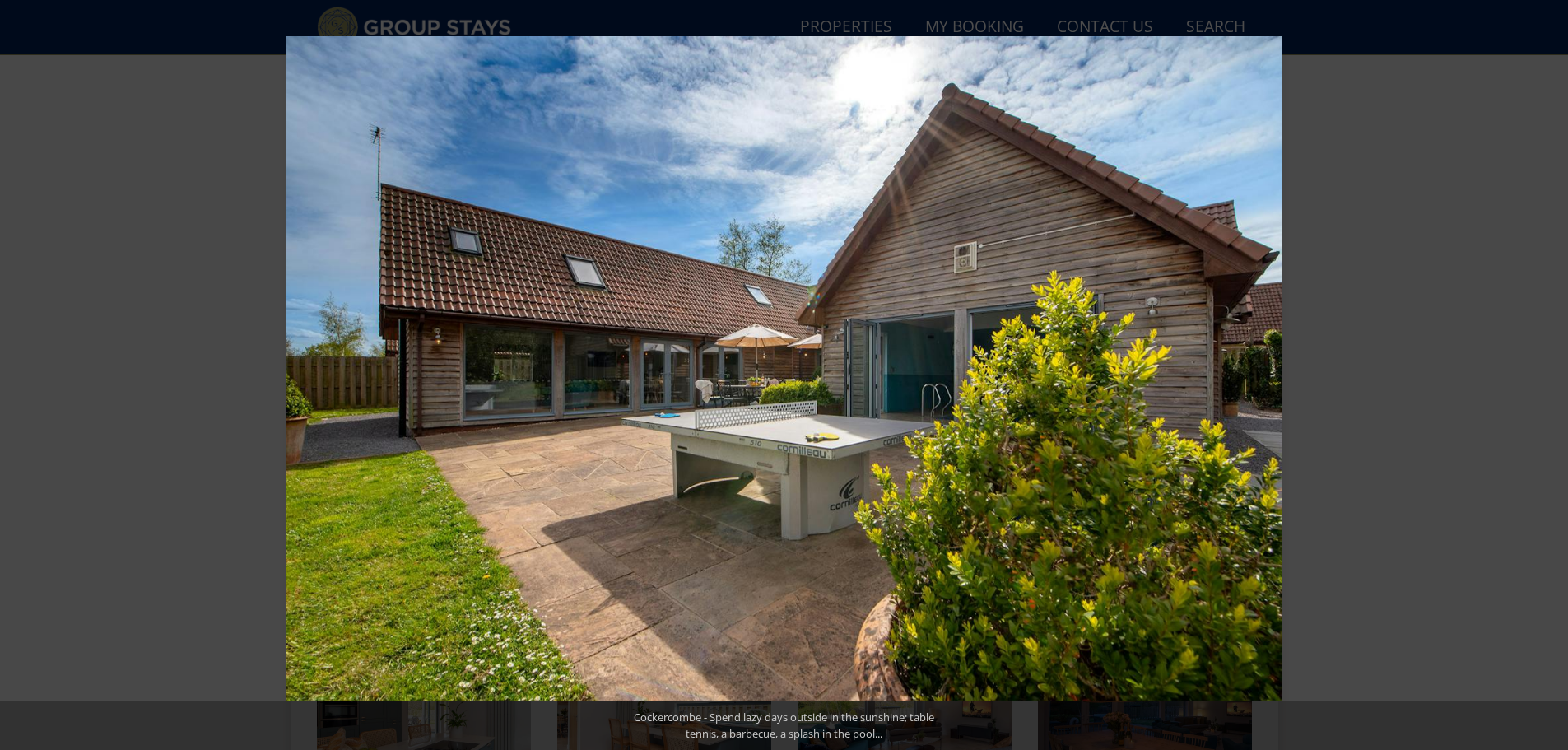
click at [1548, 377] on button at bounding box center [1539, 375] width 58 height 82
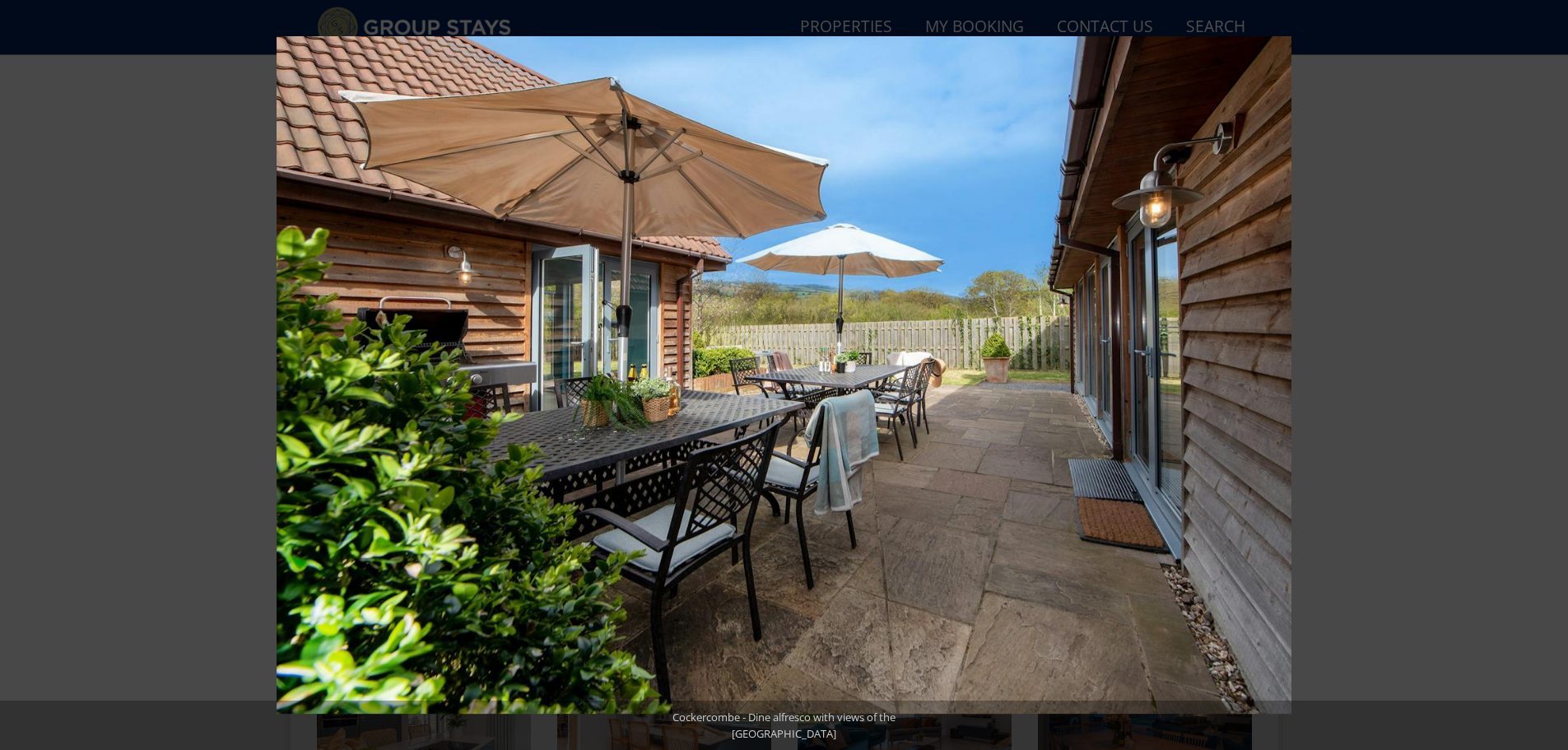
click at [1548, 377] on button at bounding box center [1539, 375] width 58 height 82
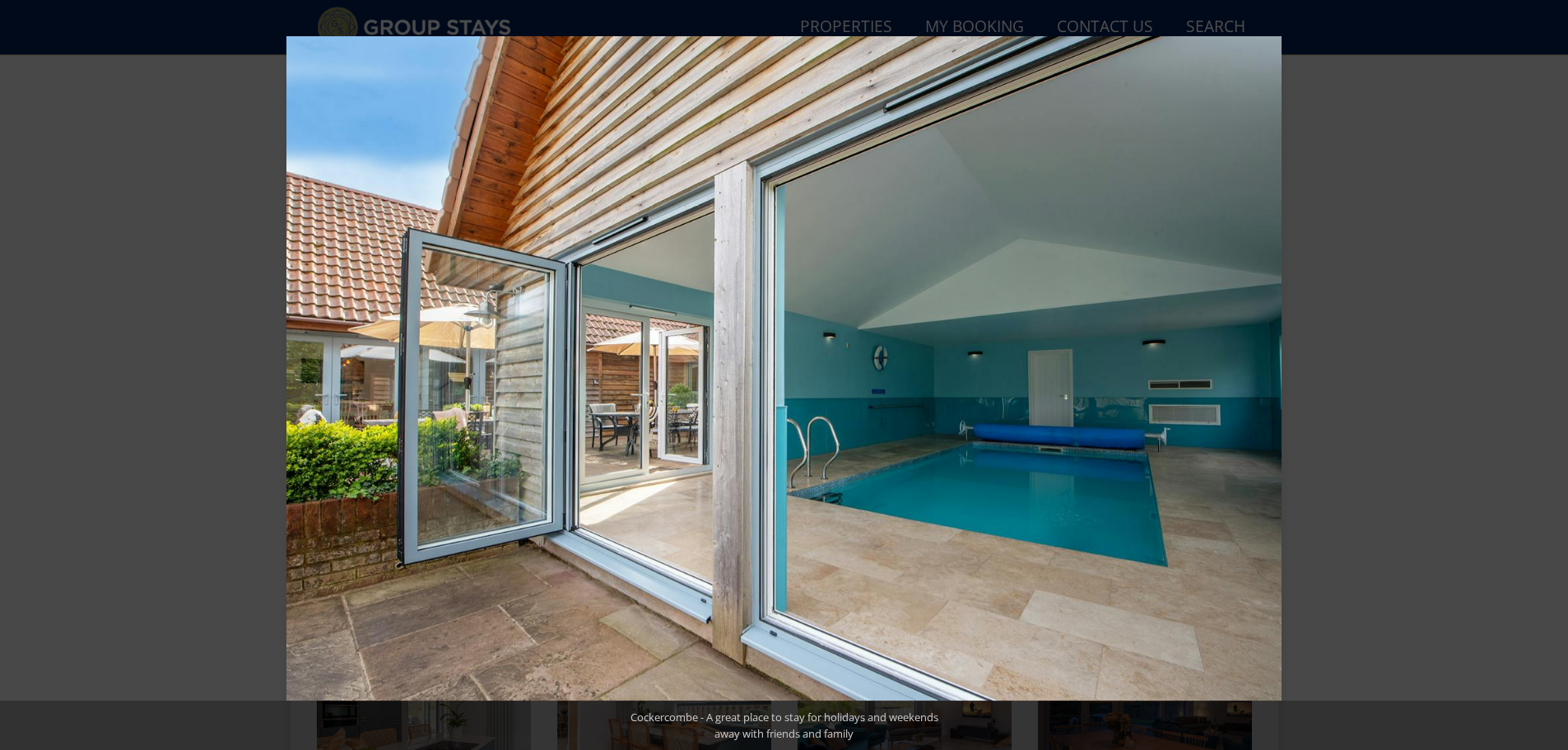
click at [1548, 377] on button at bounding box center [1539, 375] width 58 height 82
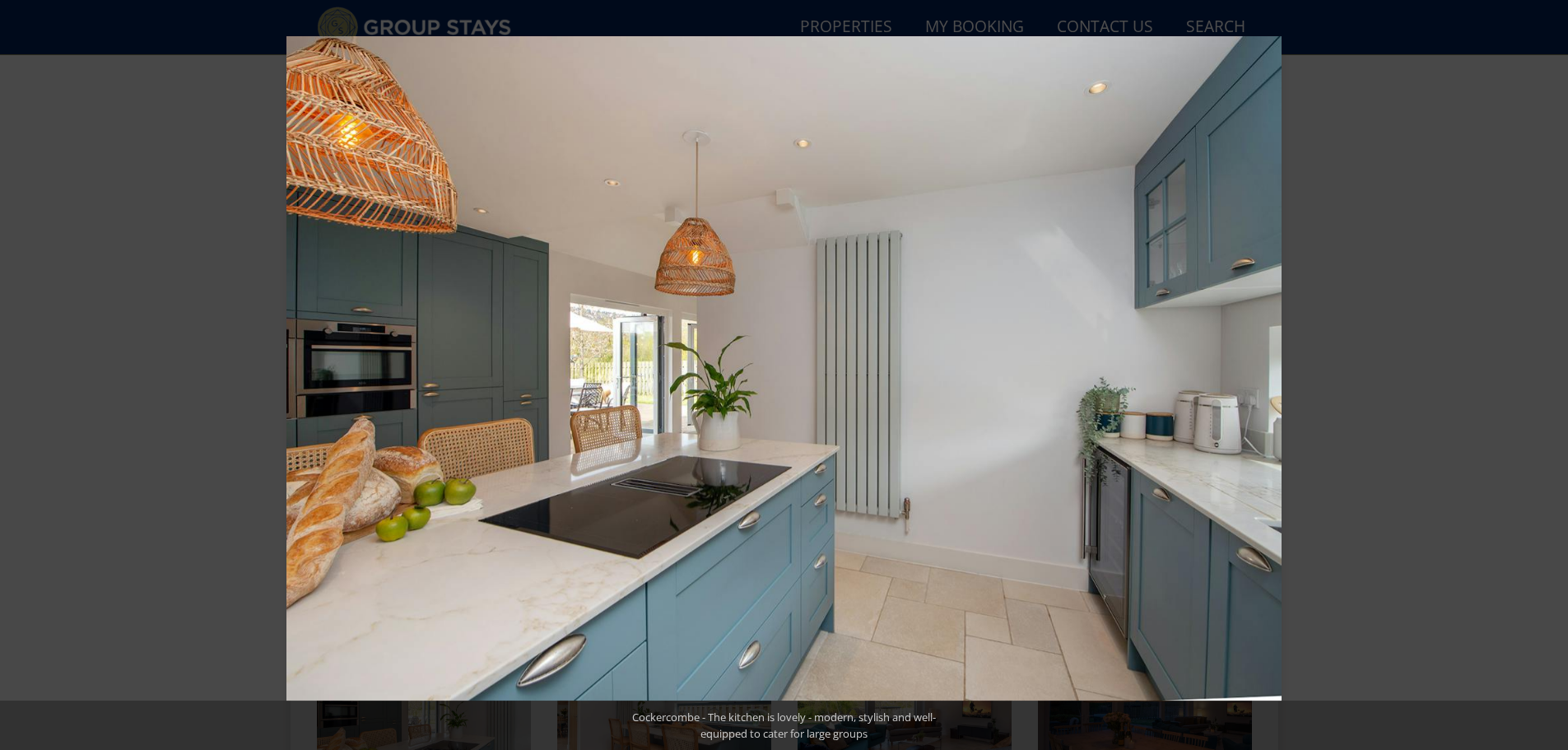
click at [1548, 377] on button at bounding box center [1539, 375] width 58 height 82
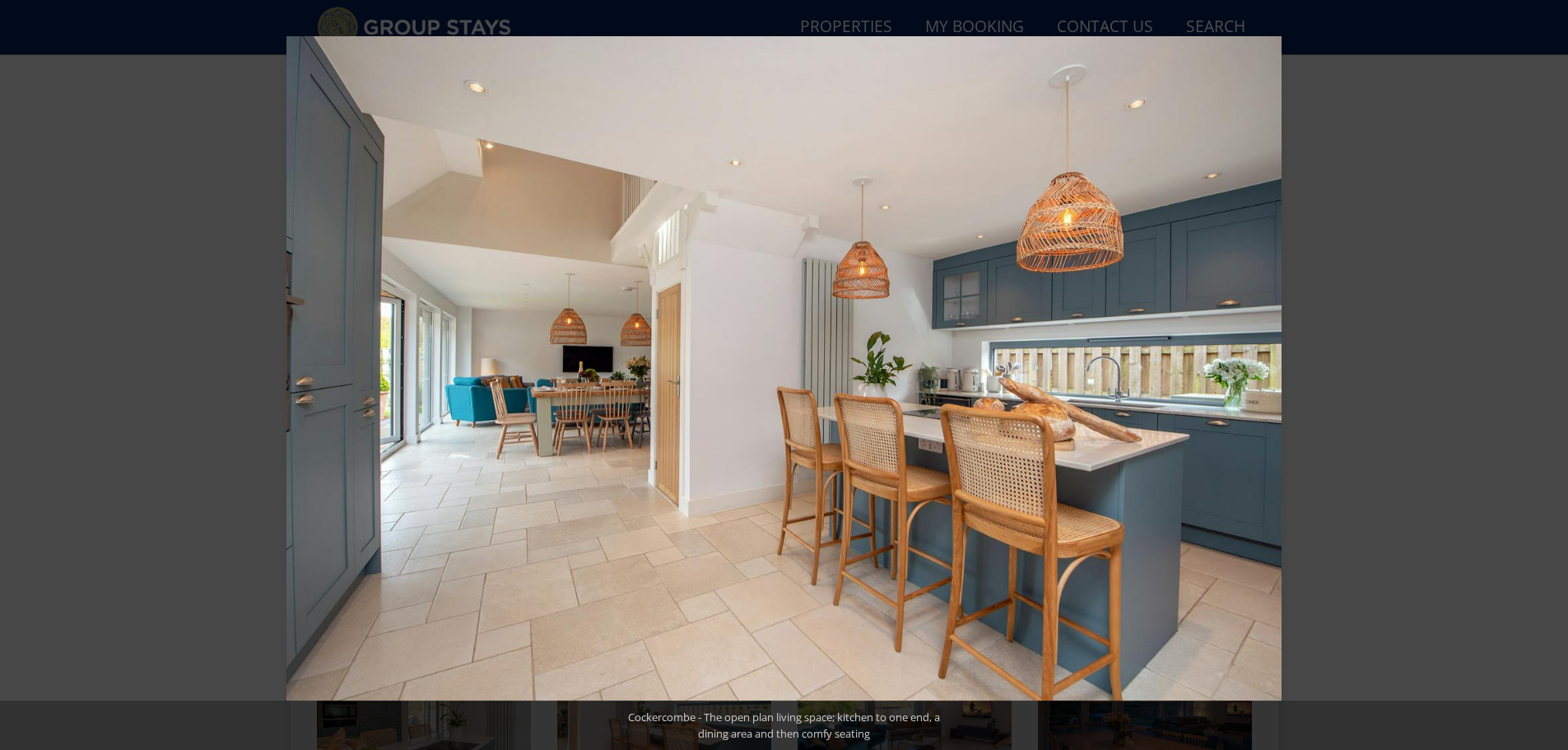
click at [1548, 377] on button at bounding box center [1539, 375] width 58 height 82
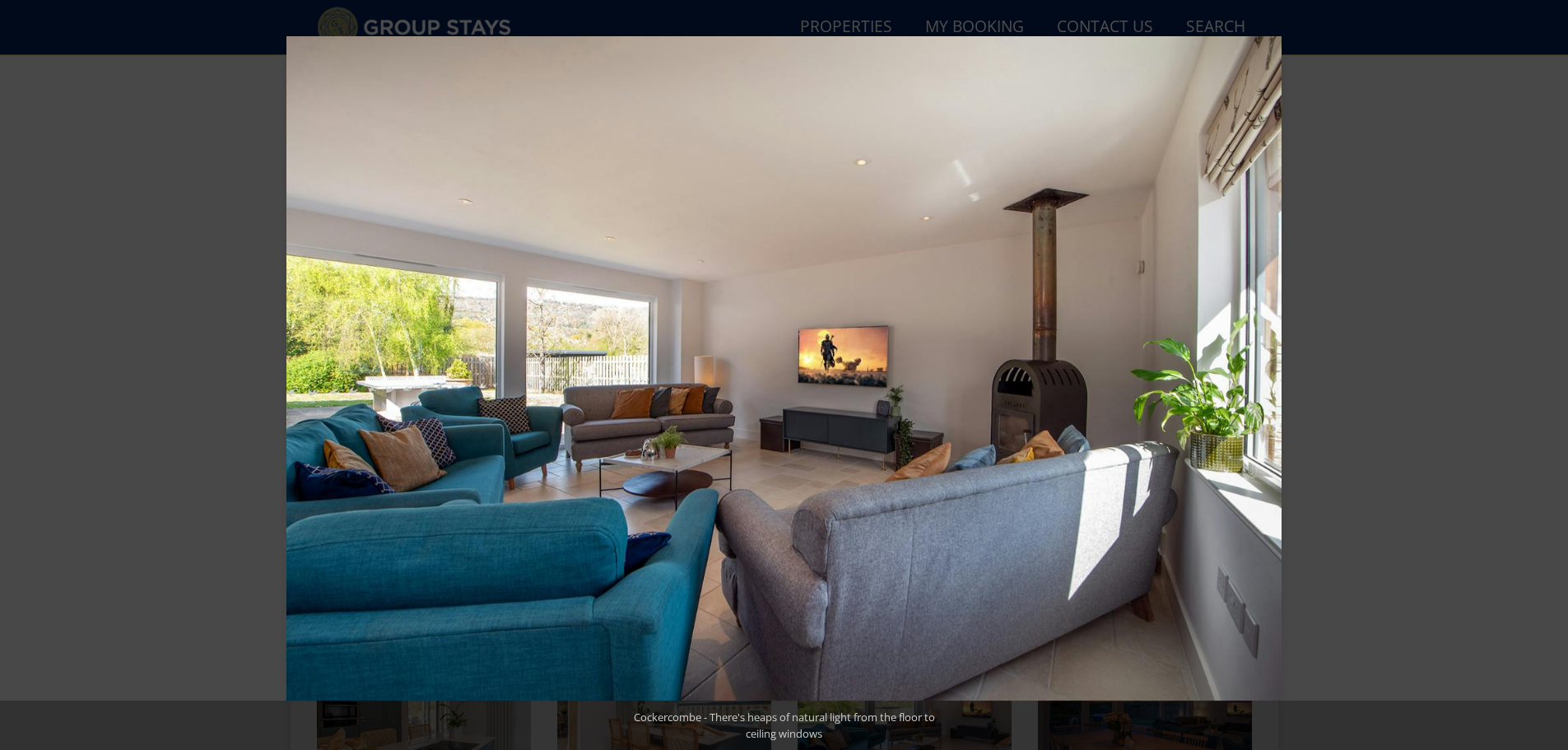
click at [1548, 377] on button at bounding box center [1539, 375] width 58 height 82
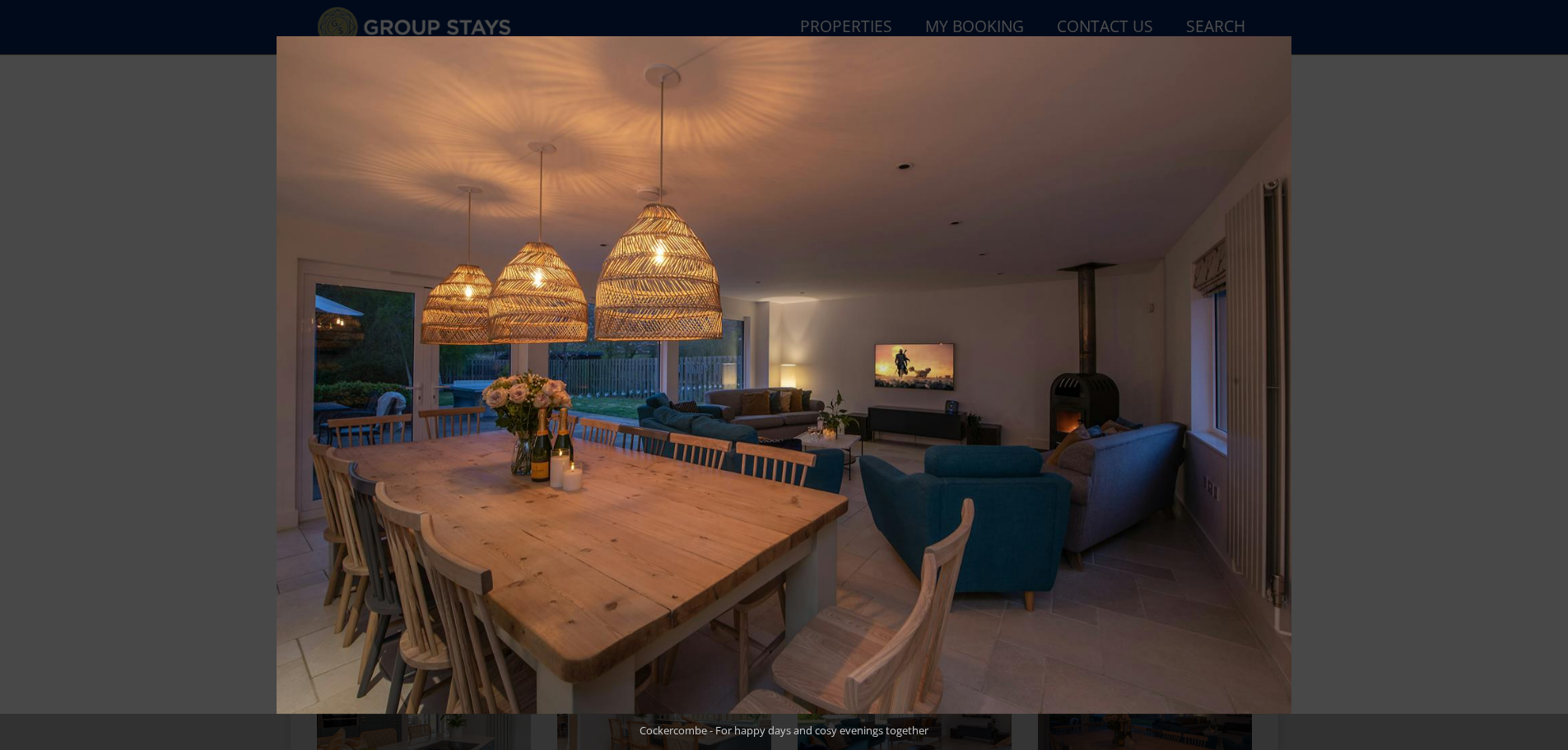
click at [1548, 377] on button at bounding box center [1539, 375] width 58 height 82
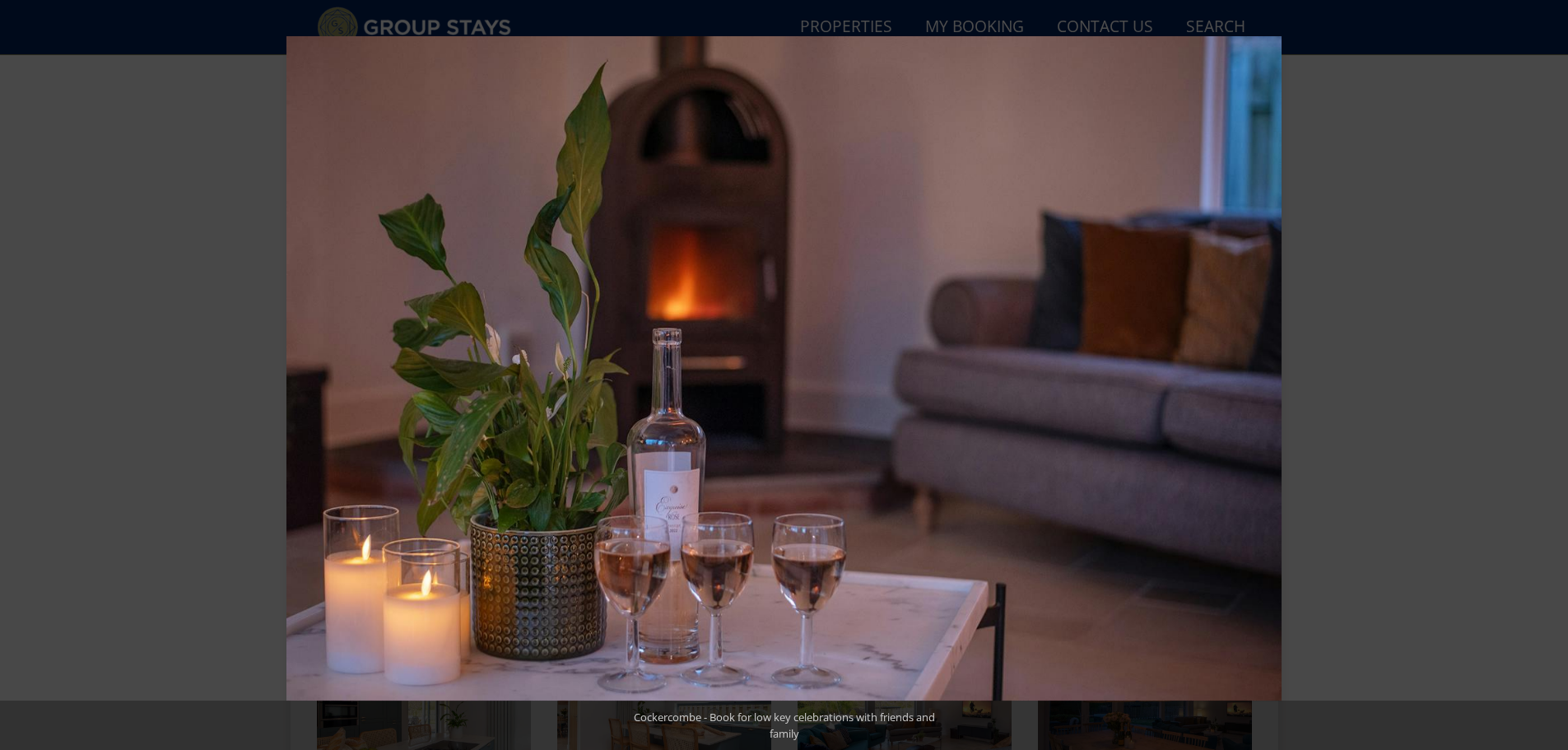
click at [1548, 377] on button at bounding box center [1539, 375] width 58 height 82
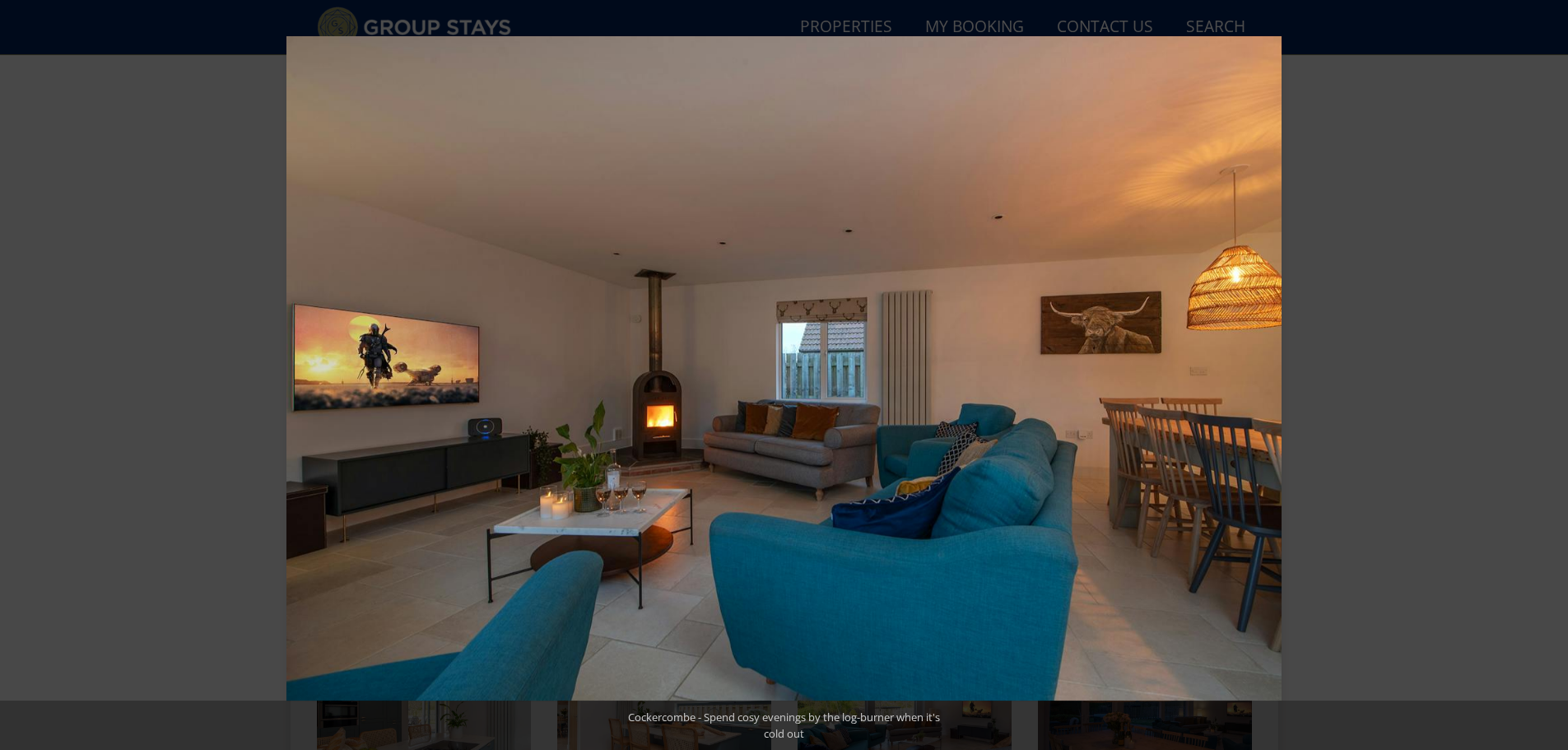
click at [1548, 377] on button at bounding box center [1539, 375] width 58 height 82
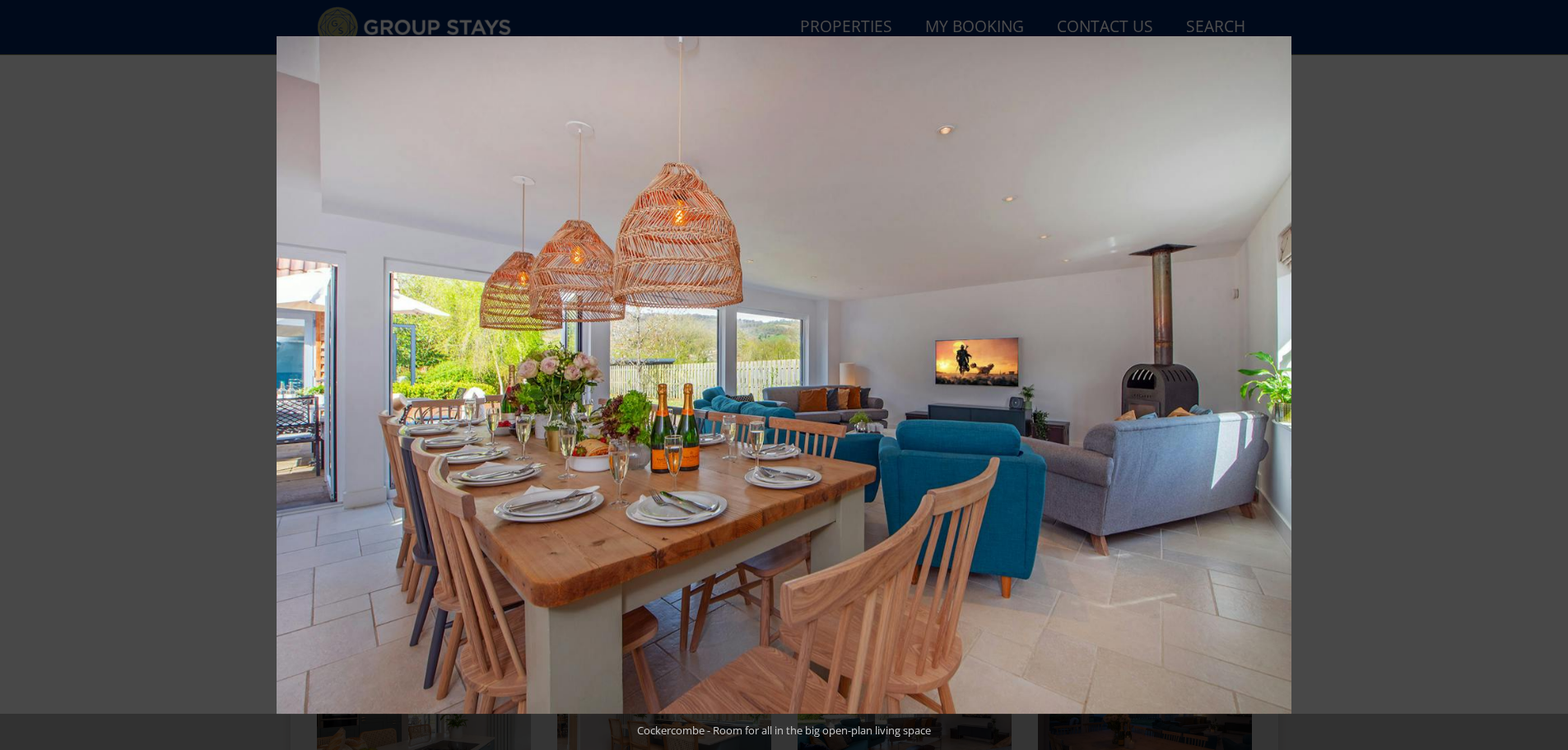
click at [1548, 377] on button at bounding box center [1539, 375] width 58 height 82
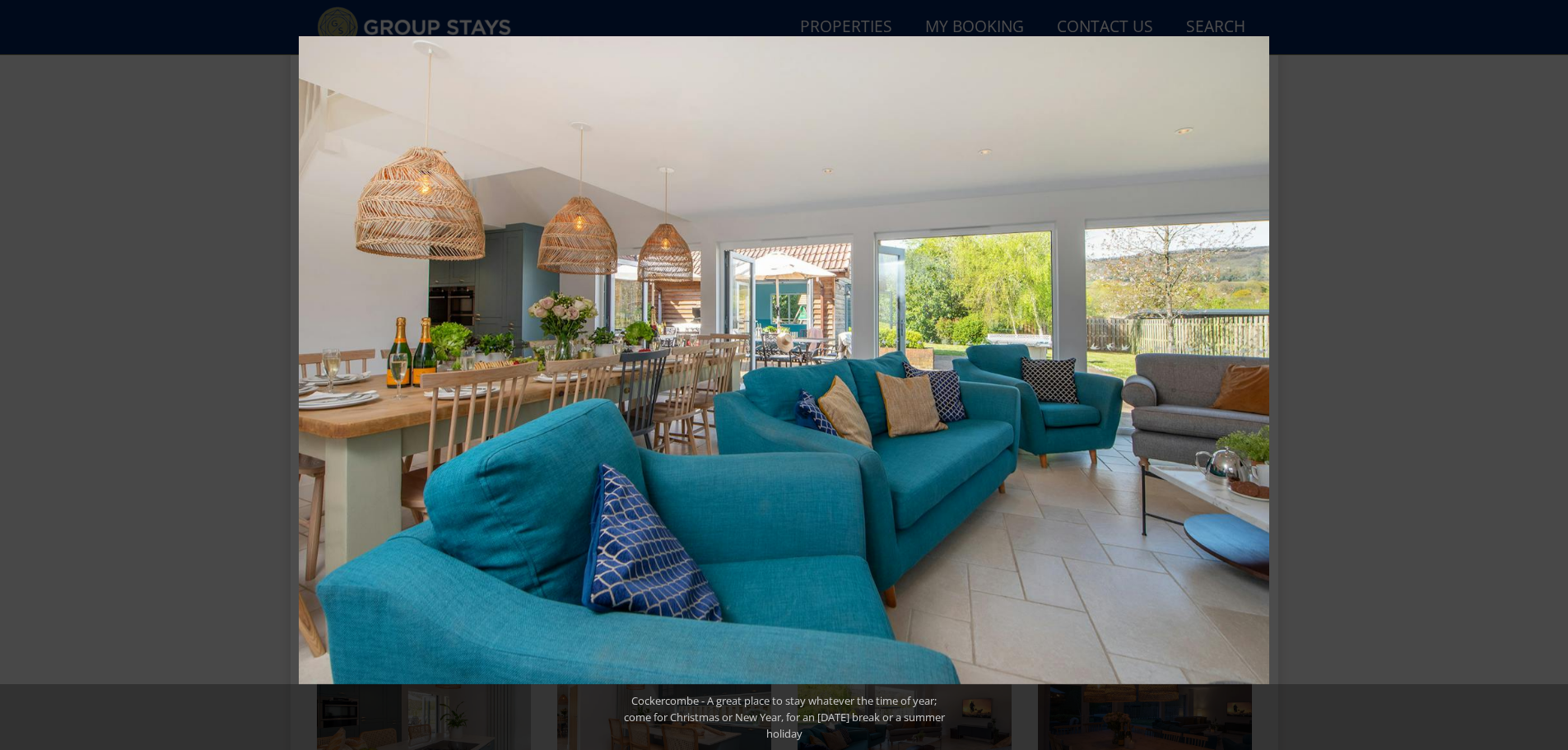
click at [1548, 377] on button at bounding box center [1539, 375] width 58 height 82
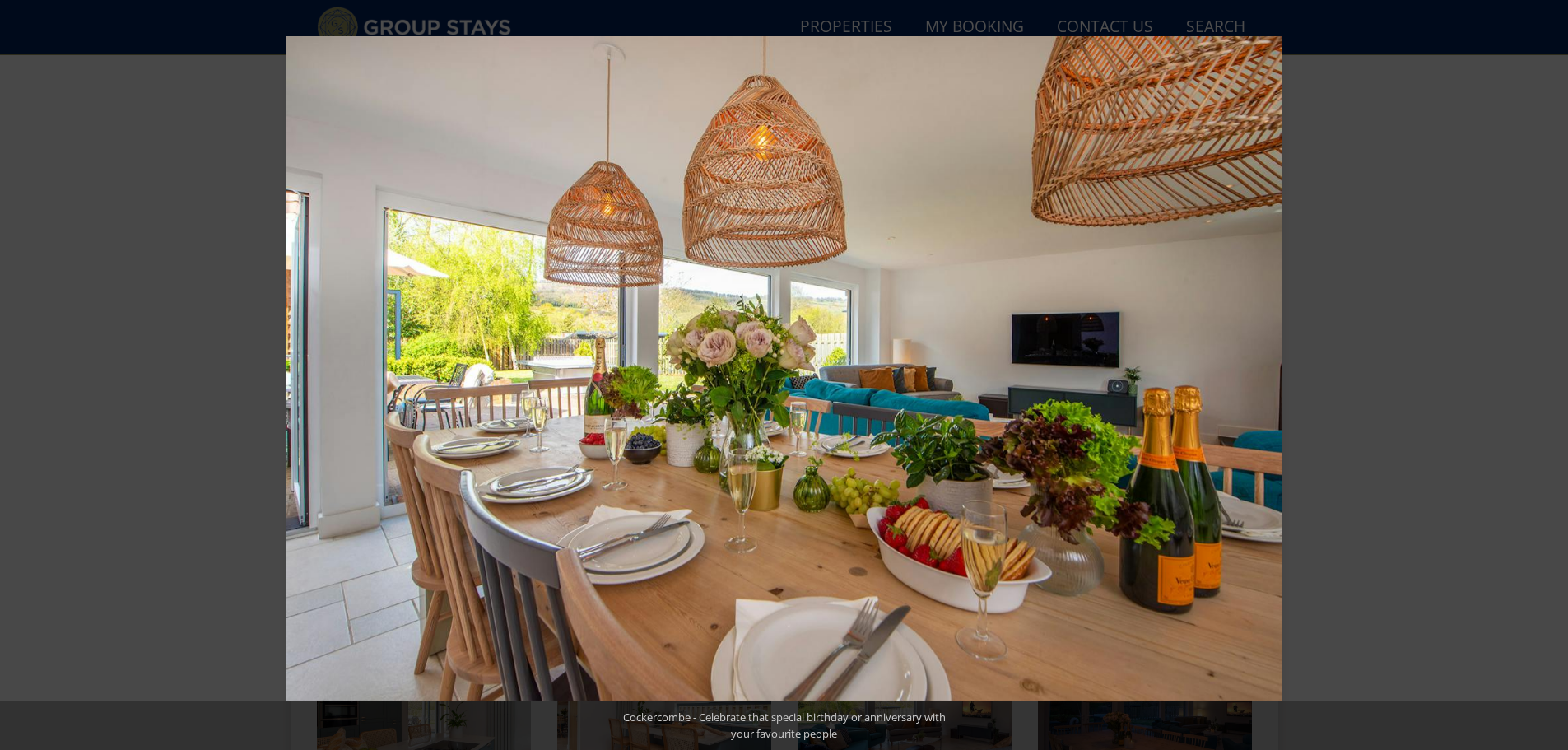
click at [1548, 377] on button at bounding box center [1539, 375] width 58 height 82
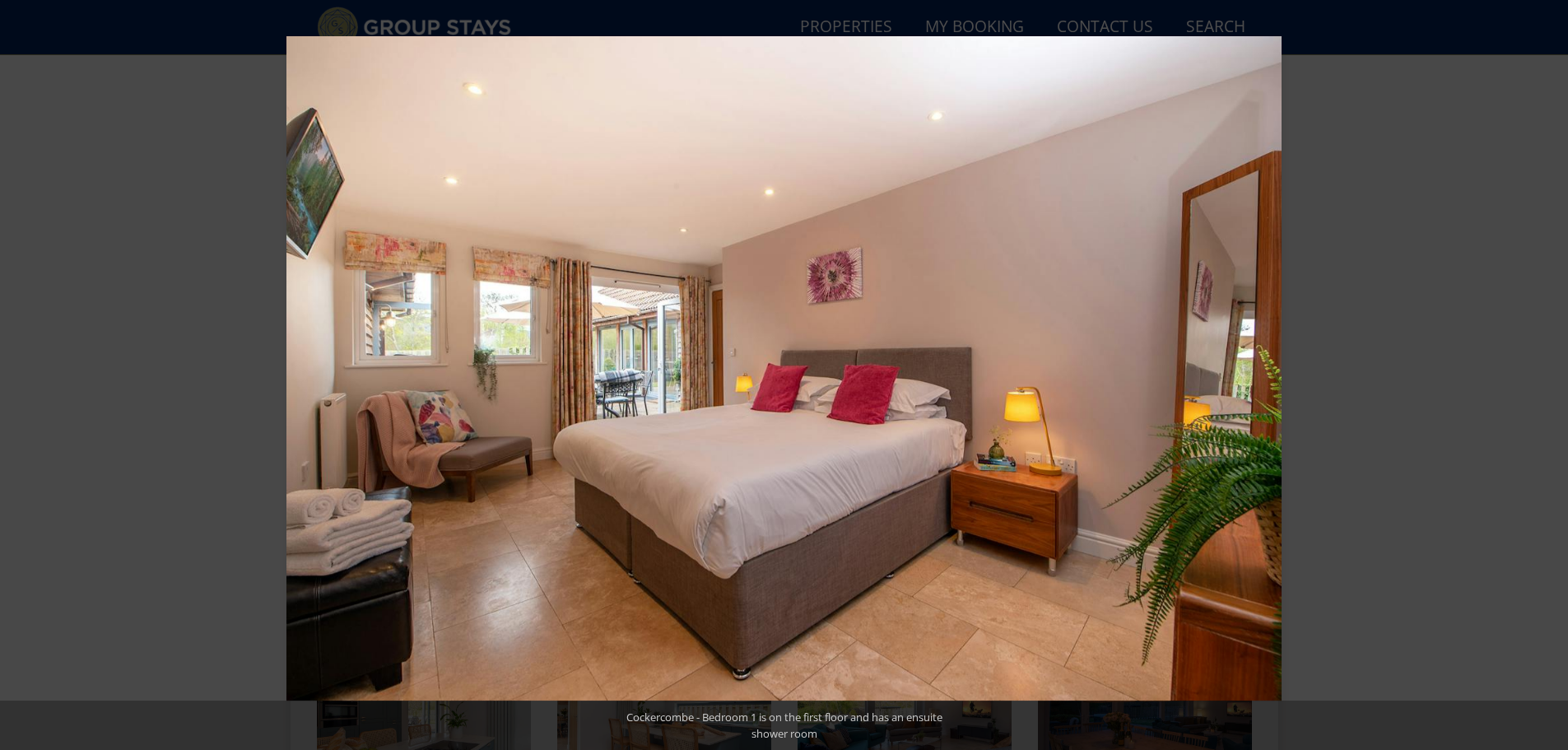
click at [1548, 377] on button at bounding box center [1539, 375] width 58 height 82
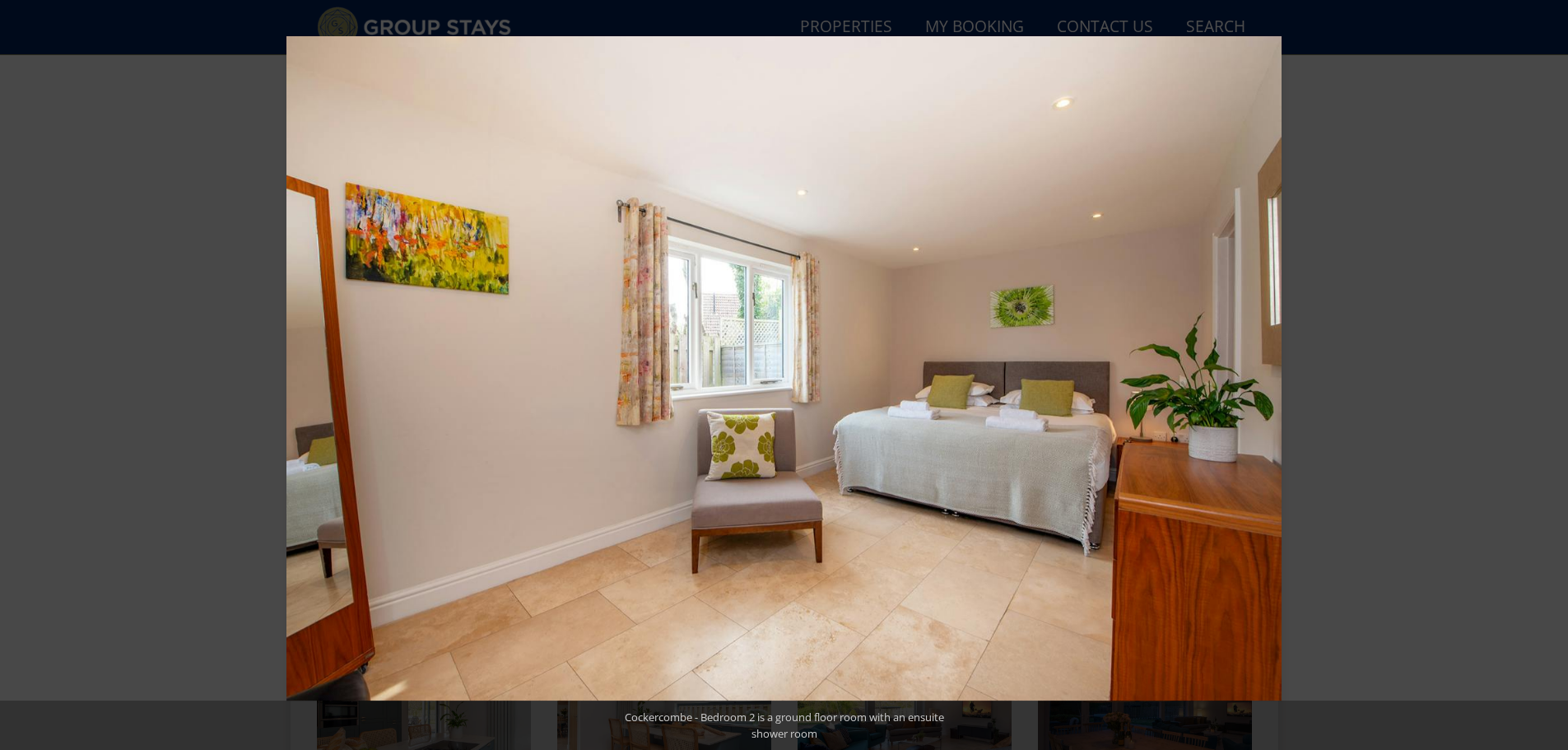
click at [1548, 377] on button at bounding box center [1539, 375] width 58 height 82
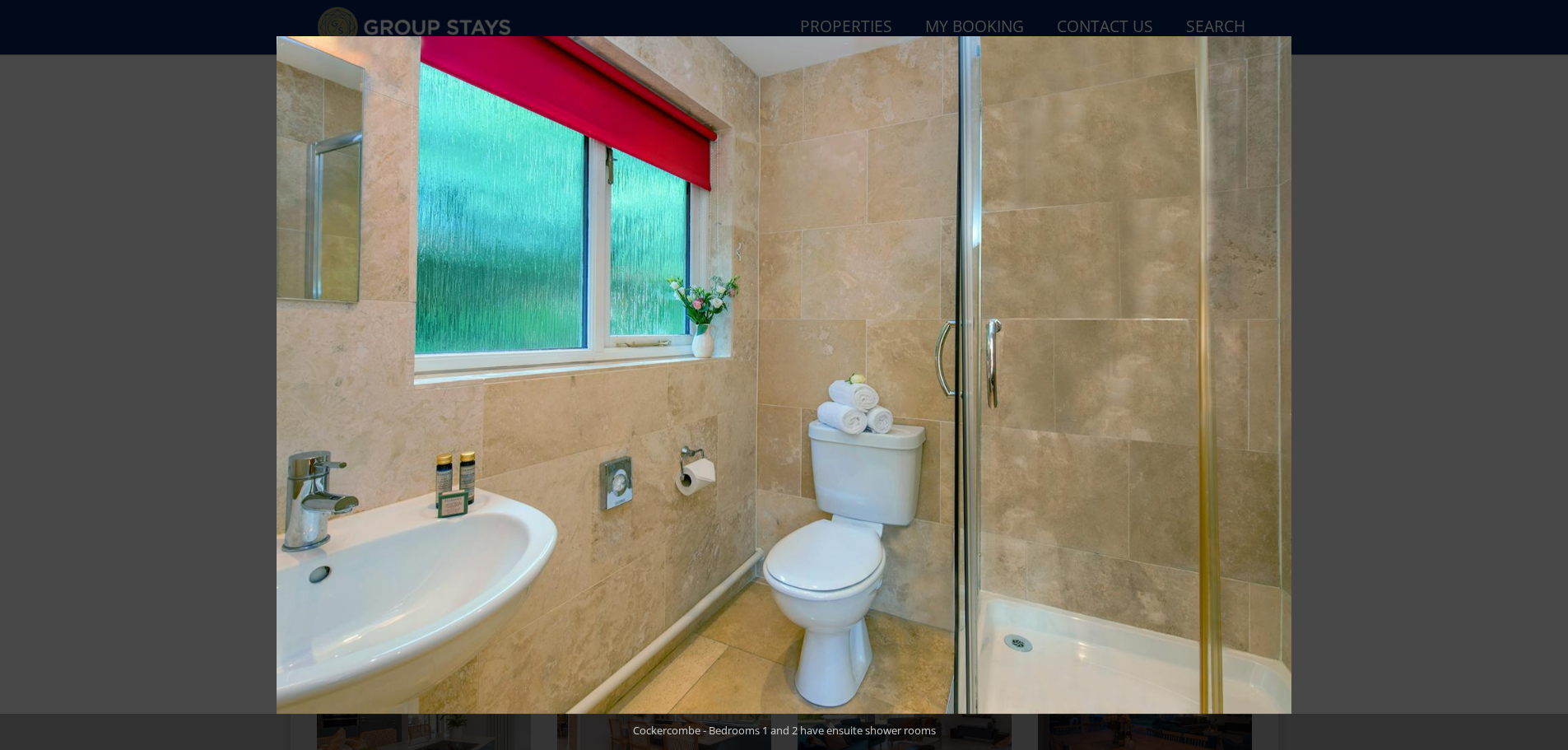
click at [1548, 377] on button at bounding box center [1539, 375] width 58 height 82
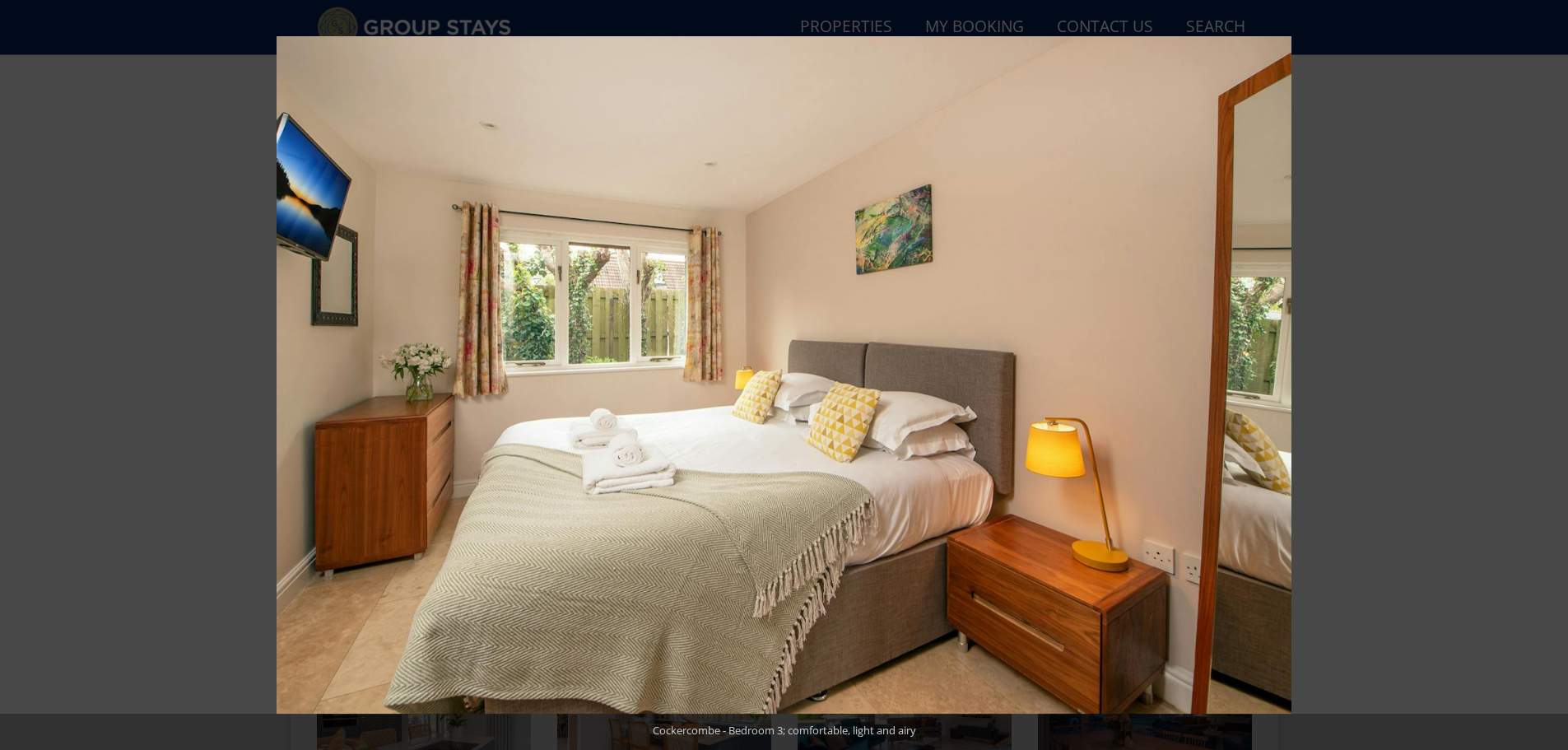
click at [1548, 377] on button at bounding box center [1539, 375] width 58 height 82
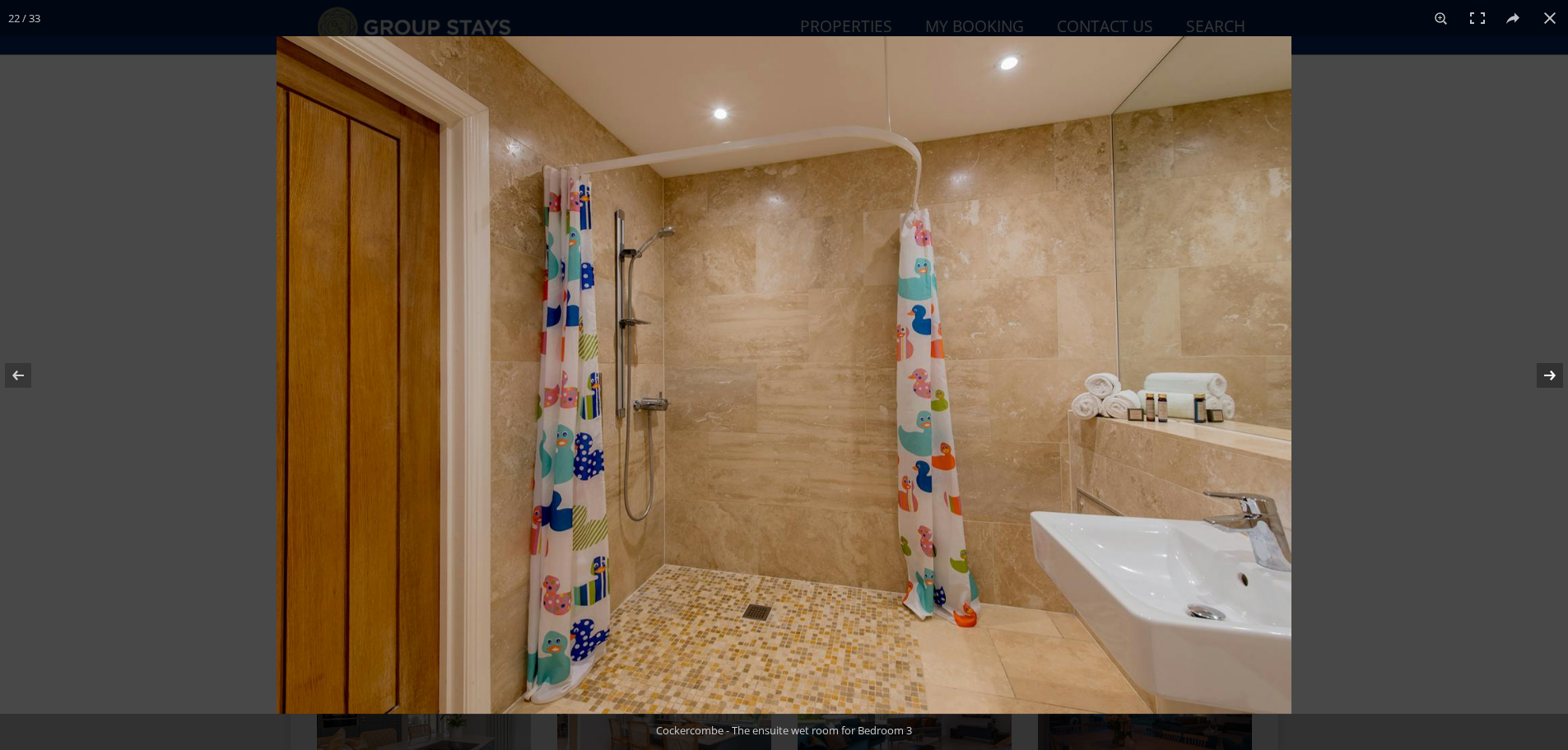
click at [1549, 374] on button at bounding box center [1539, 375] width 58 height 82
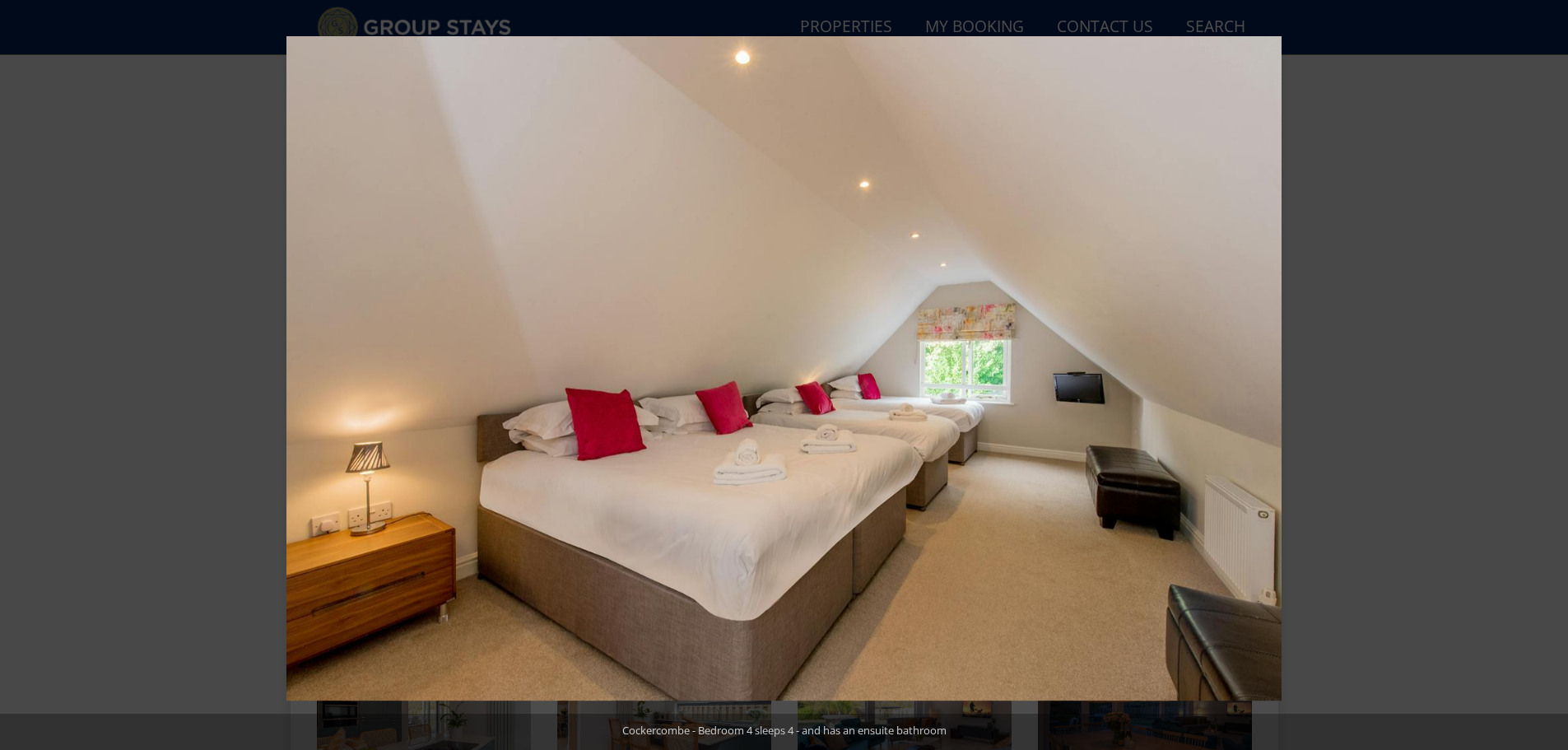
click at [1549, 374] on button at bounding box center [1539, 375] width 58 height 82
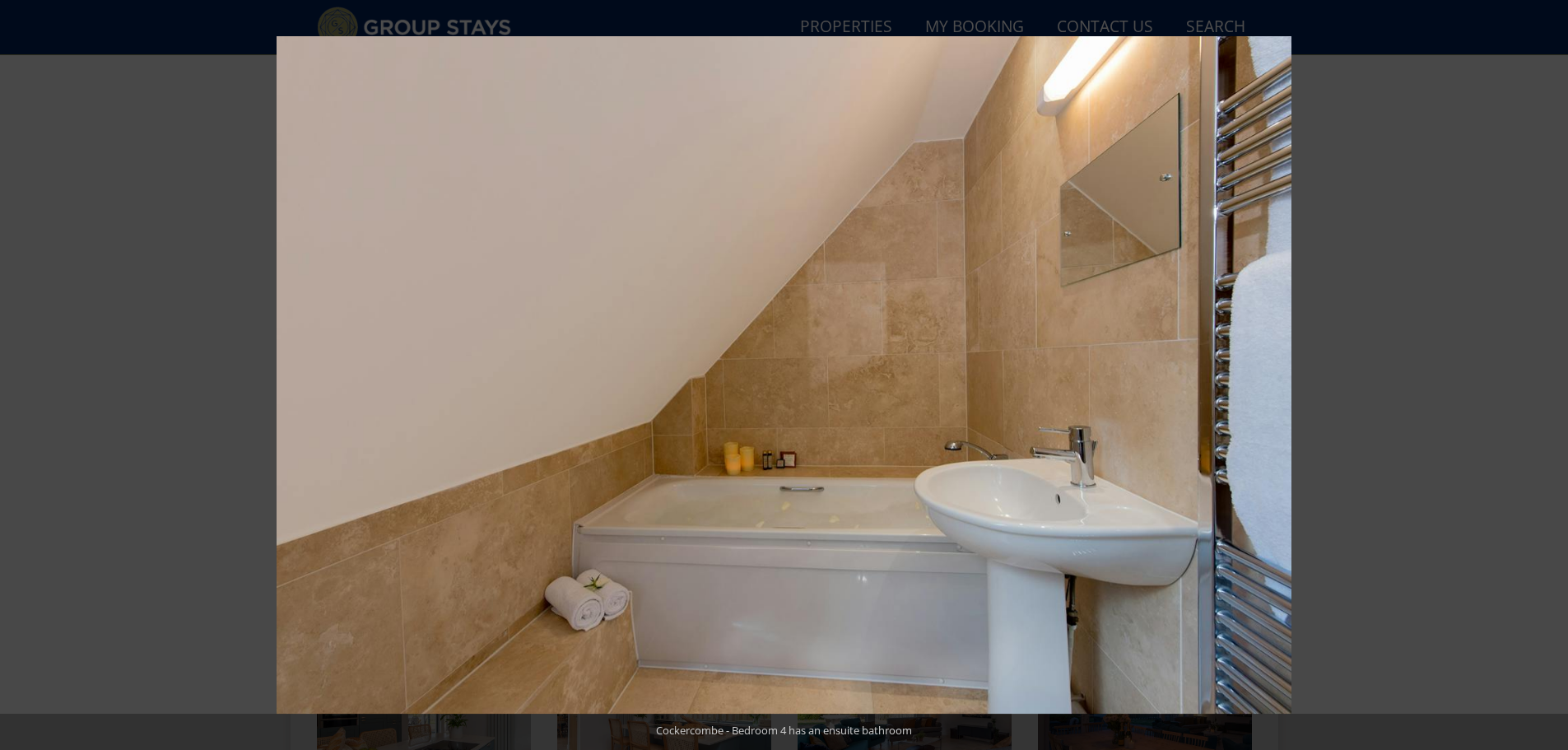
click at [1549, 374] on button at bounding box center [1539, 375] width 58 height 82
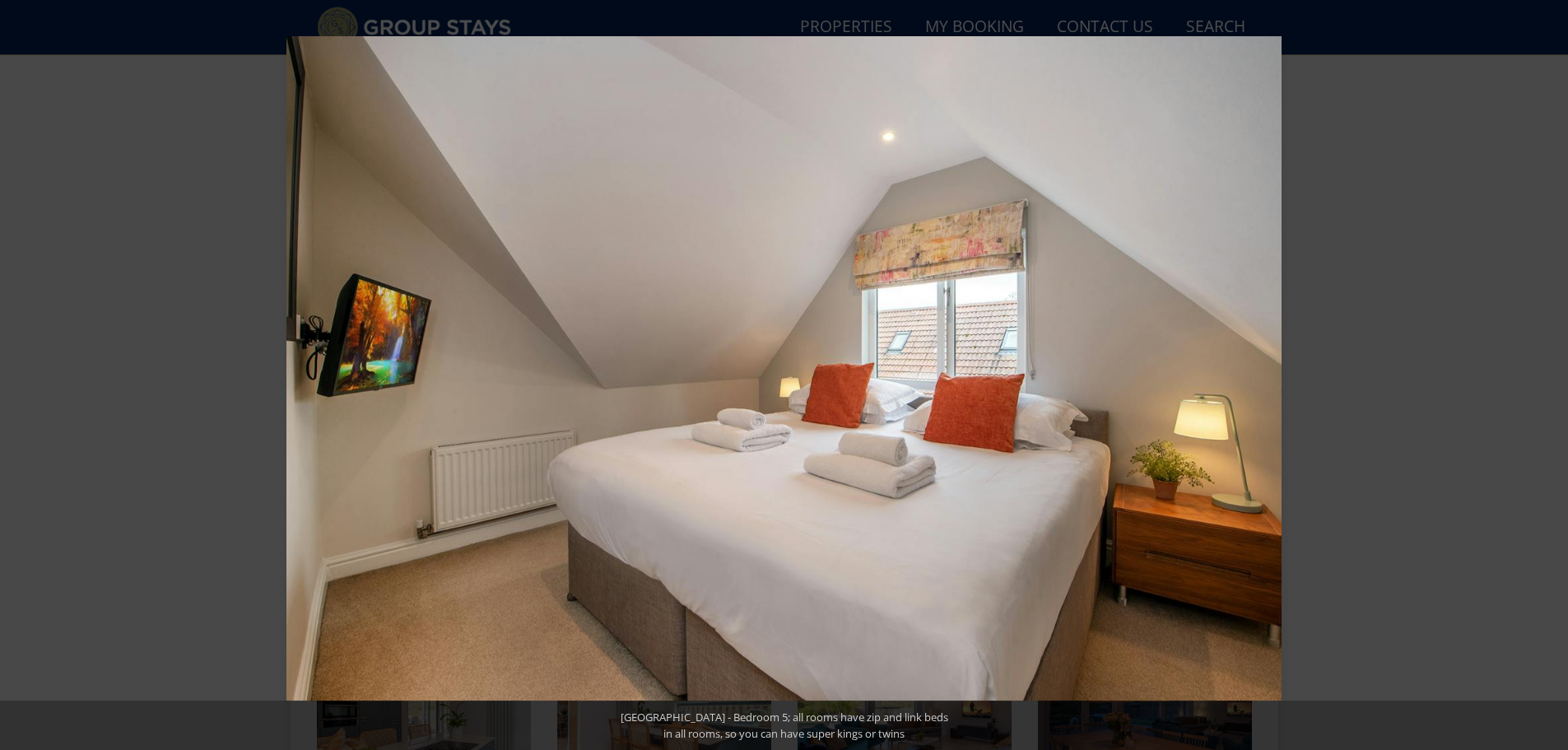
click at [1549, 374] on button at bounding box center [1539, 375] width 58 height 82
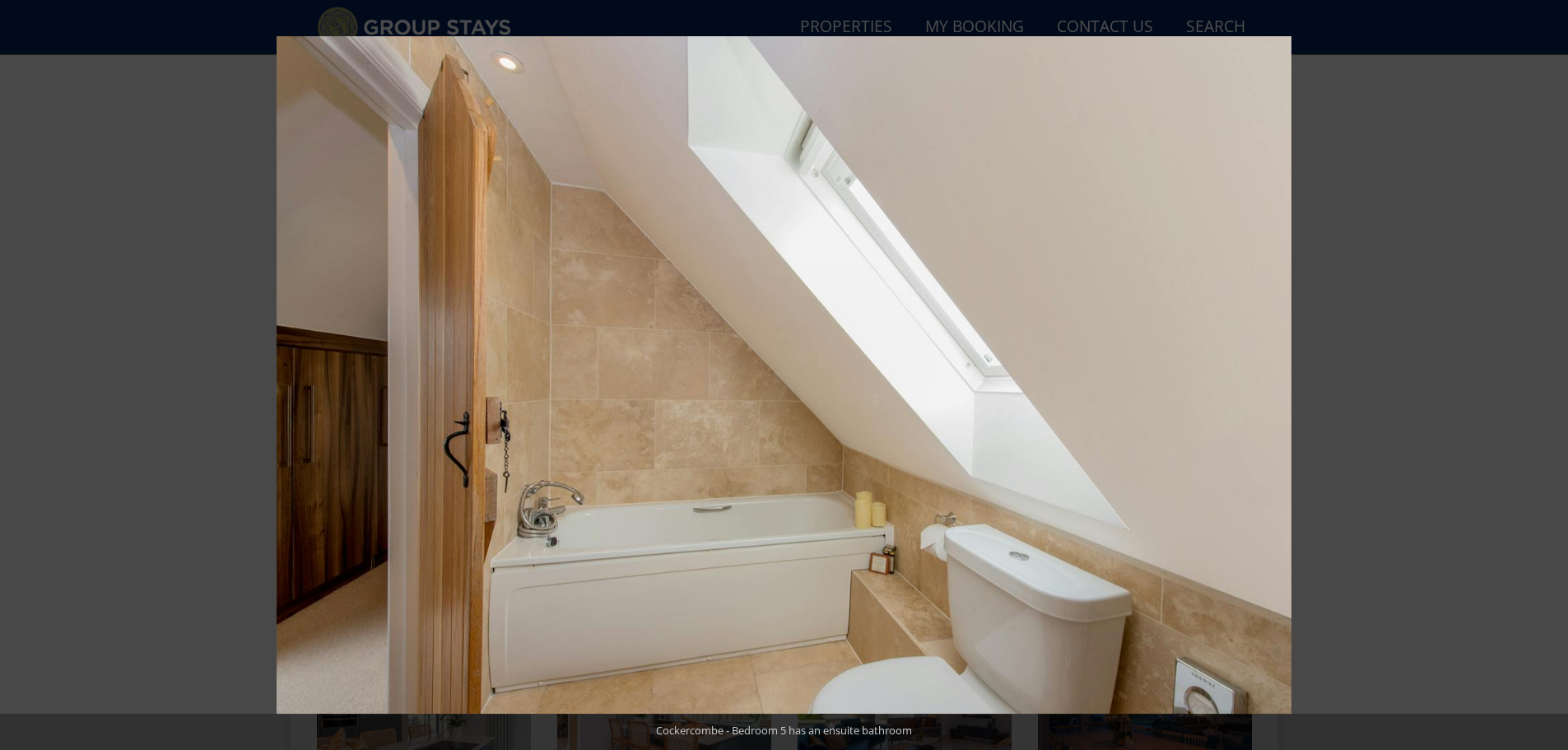
click at [1549, 374] on button at bounding box center [1539, 375] width 58 height 82
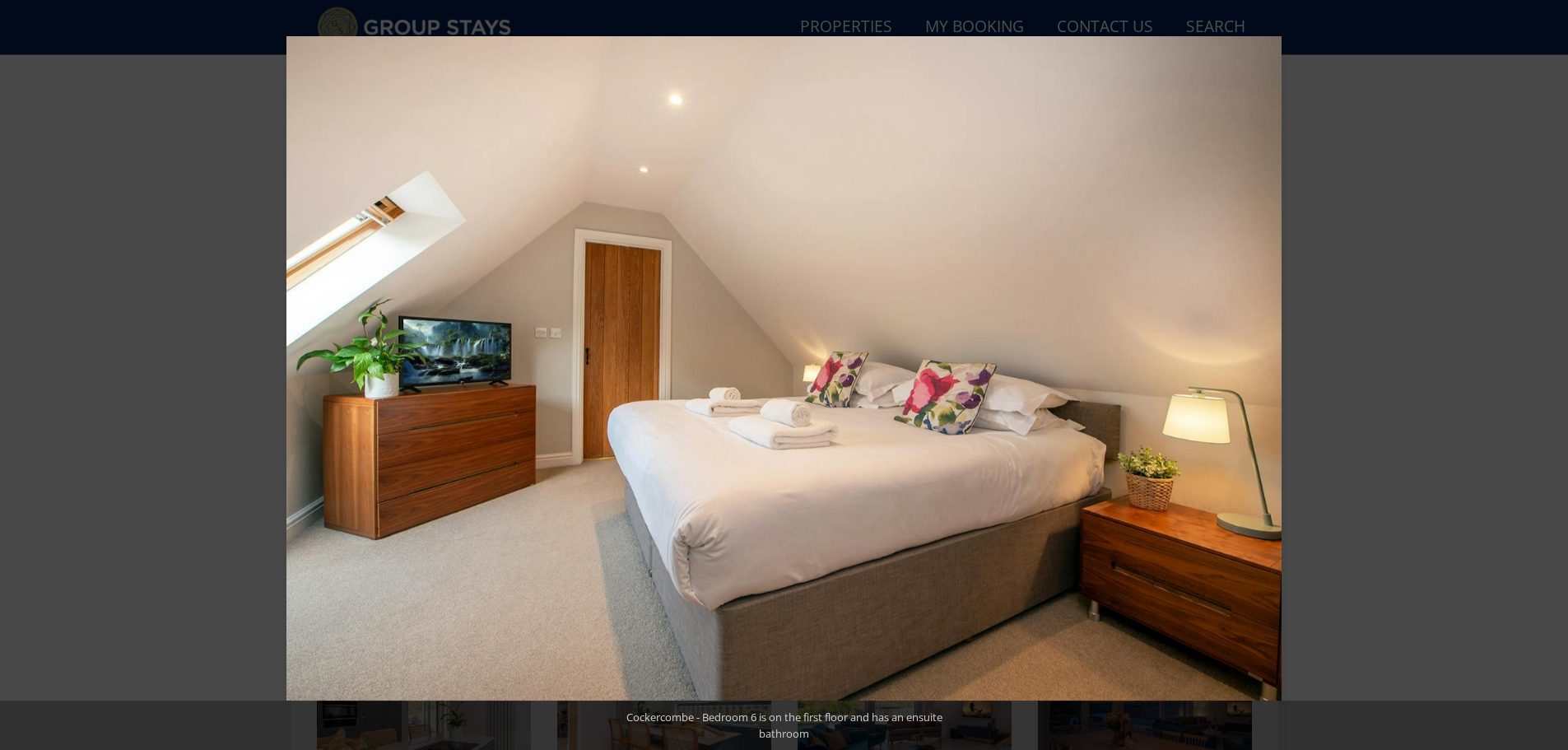
click at [1549, 374] on button at bounding box center [1539, 375] width 58 height 82
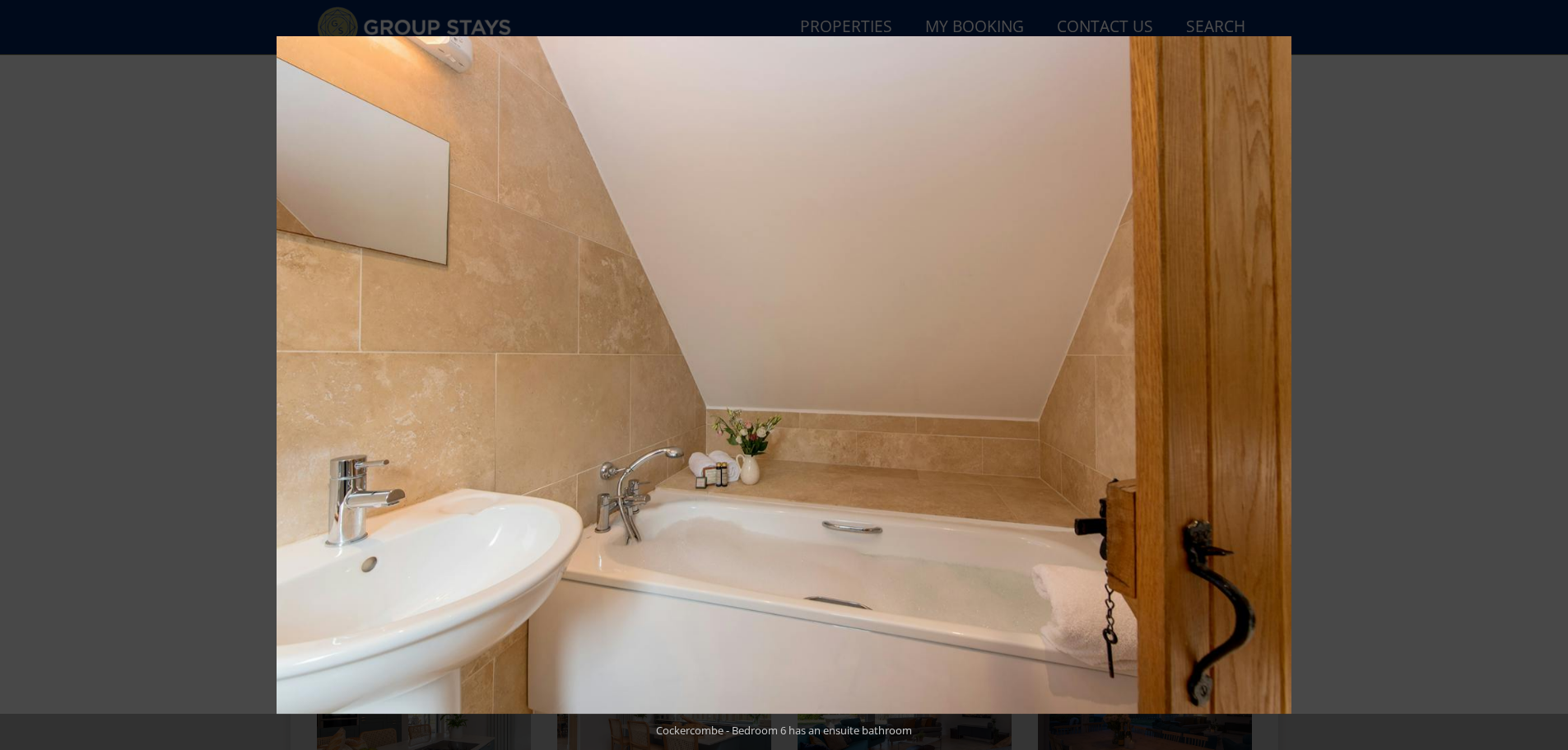
click at [1549, 374] on button at bounding box center [1539, 375] width 58 height 82
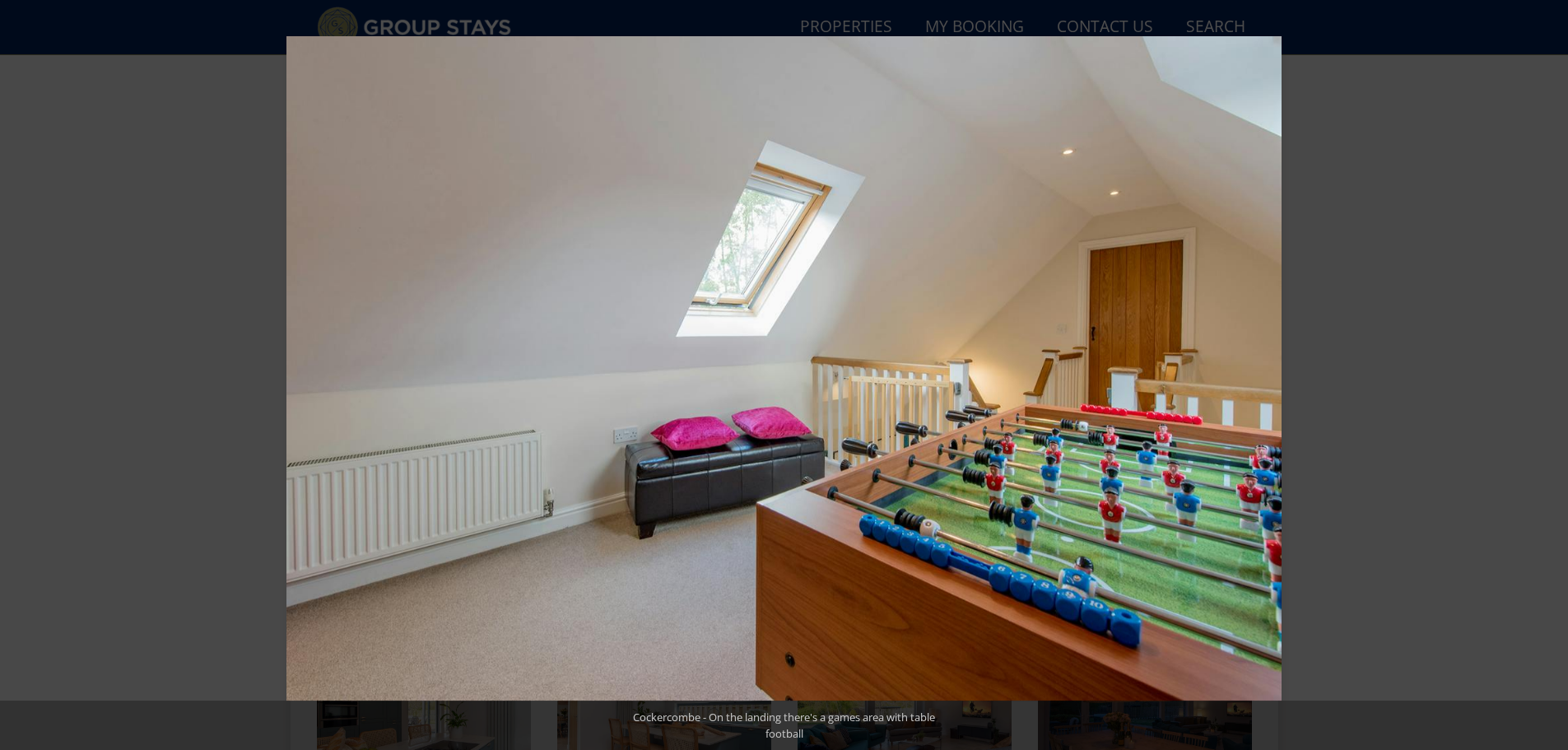
click at [1549, 374] on button at bounding box center [1539, 375] width 58 height 82
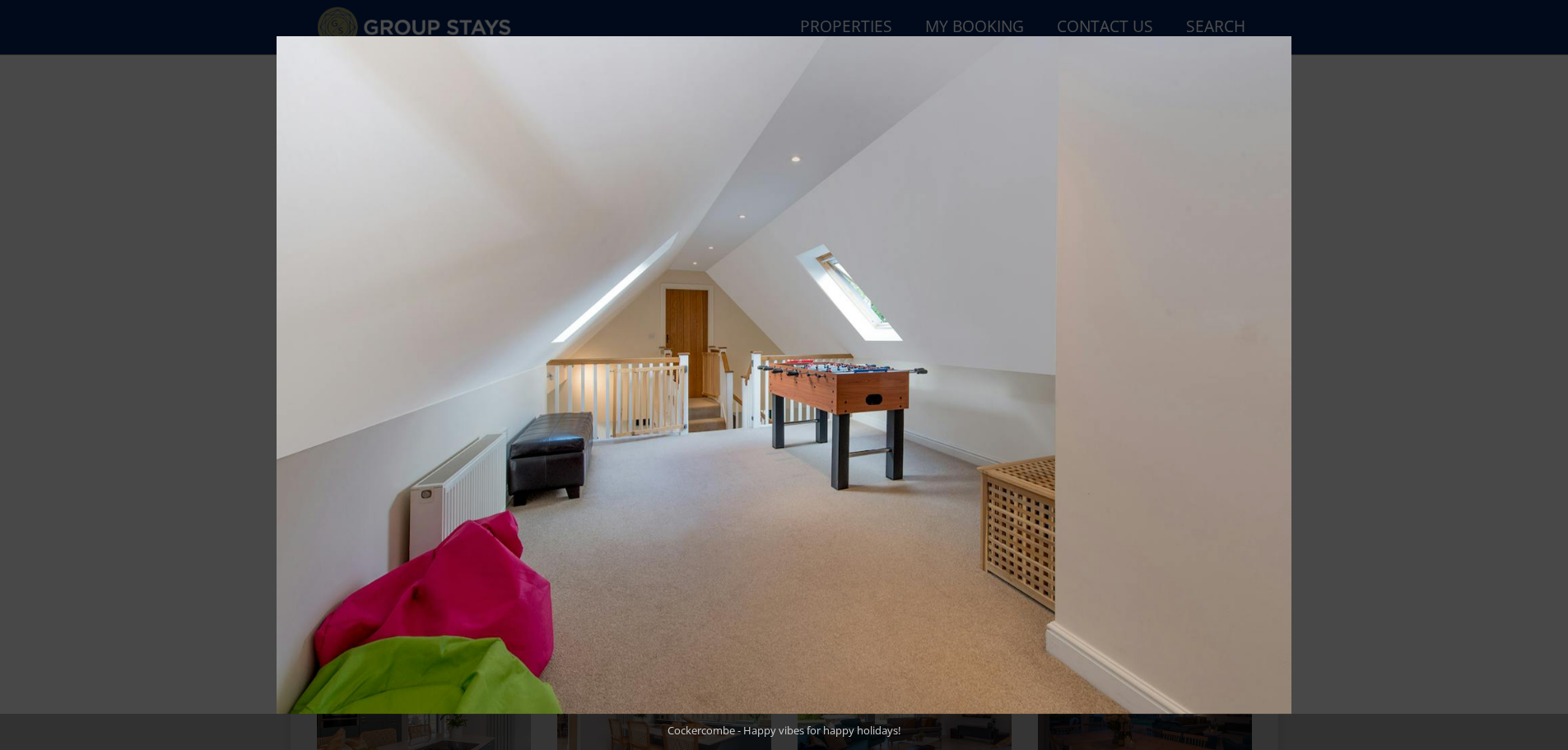
click at [1549, 374] on button at bounding box center [1539, 375] width 58 height 82
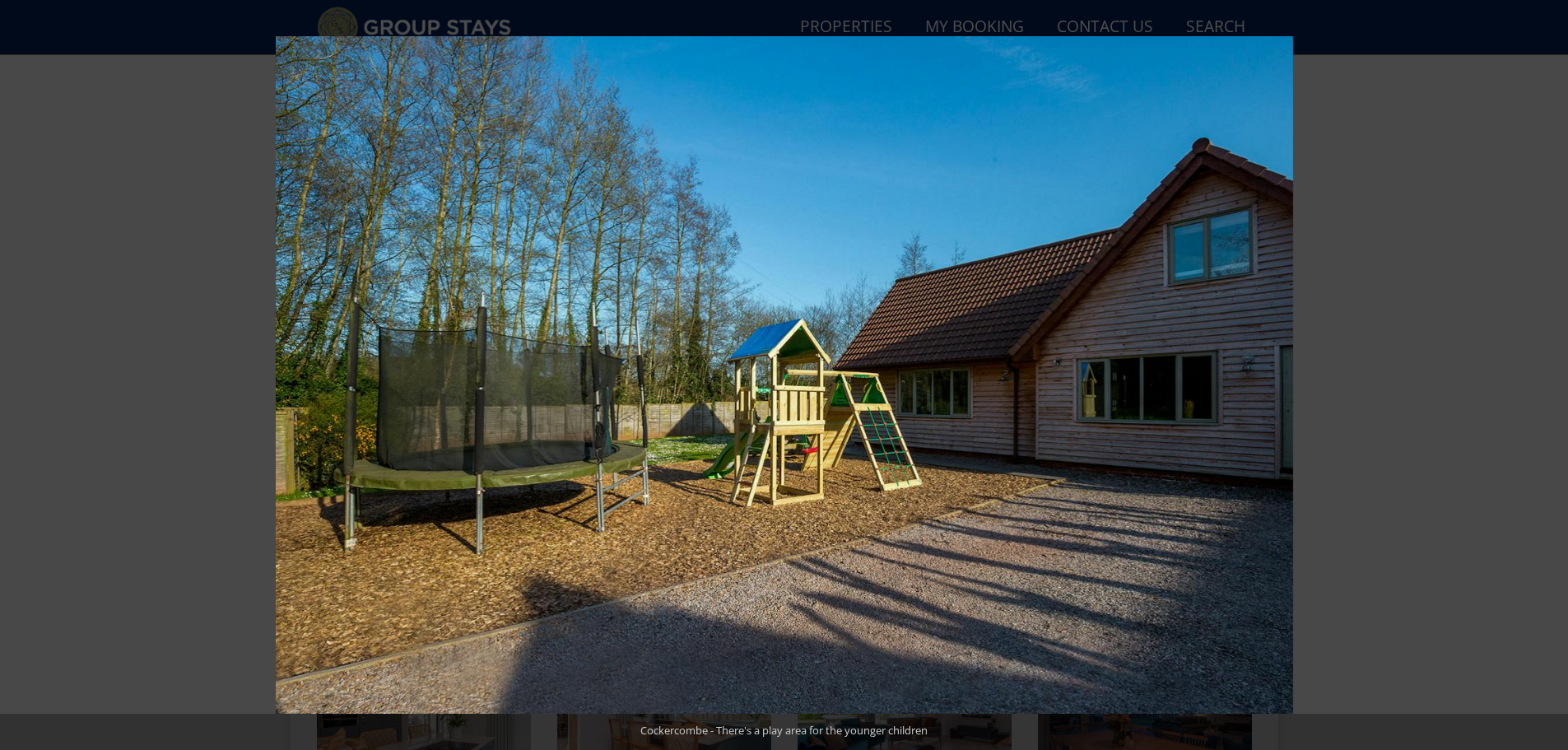
click at [1549, 374] on button at bounding box center [1539, 375] width 58 height 82
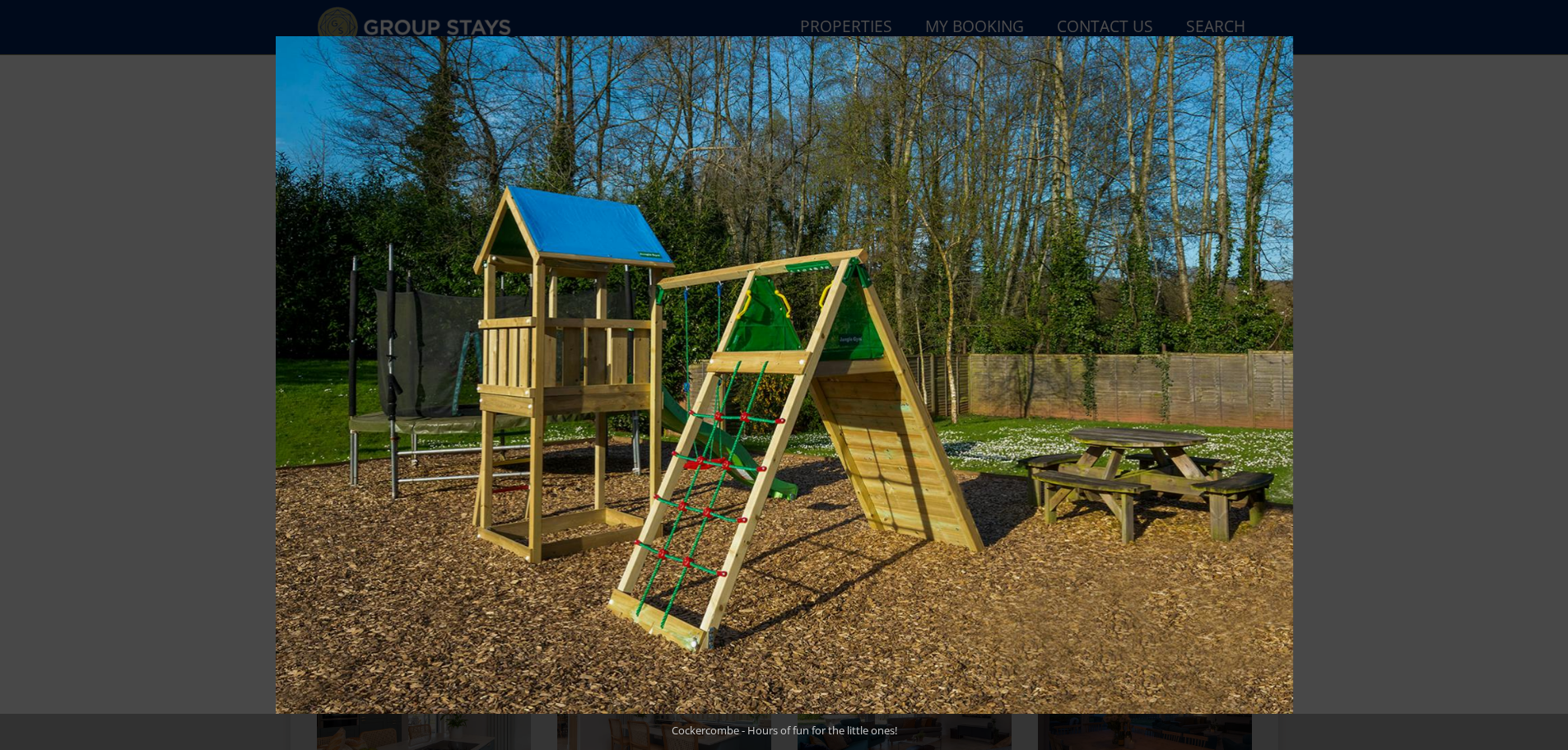
click at [1549, 374] on button at bounding box center [1539, 375] width 58 height 82
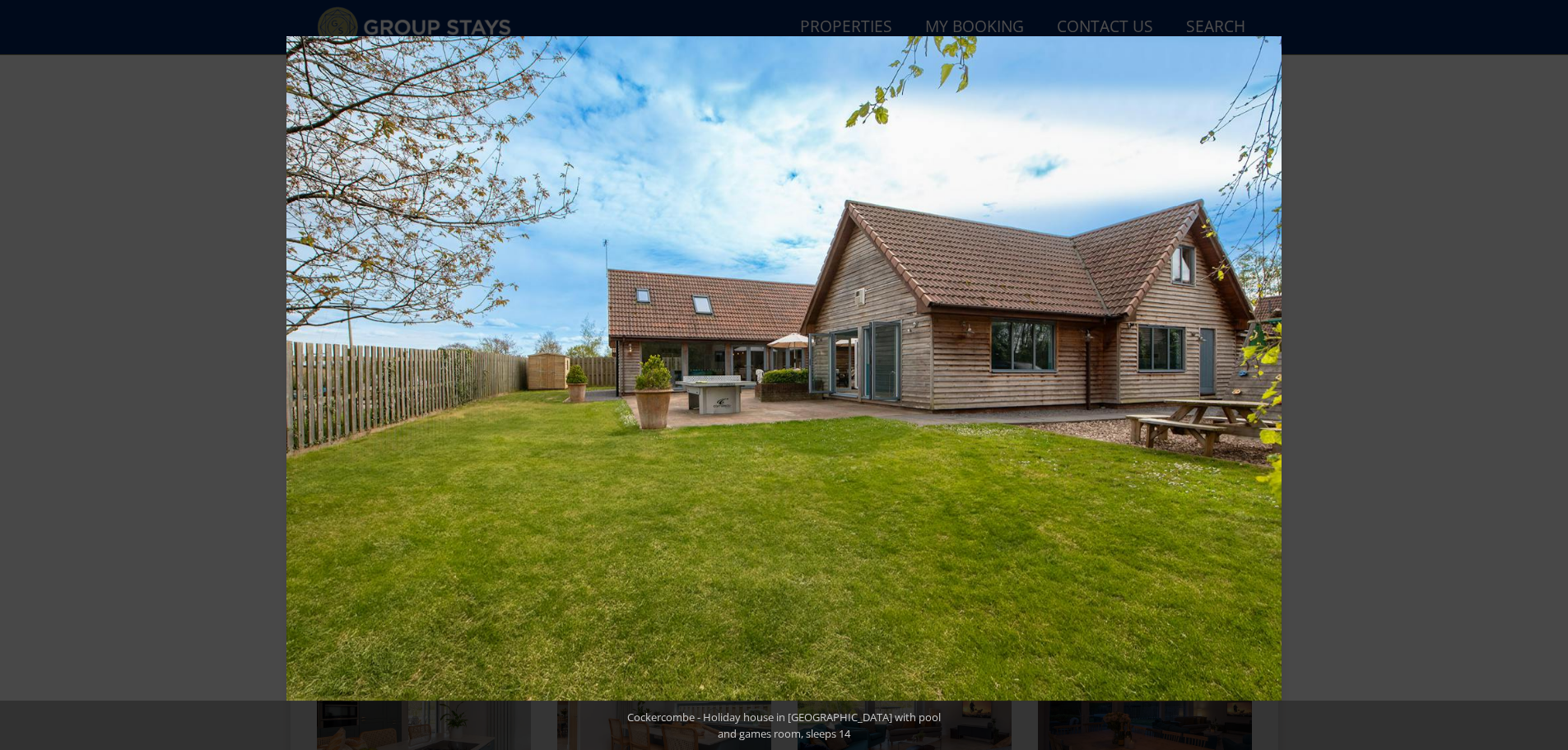
click at [1549, 374] on button at bounding box center [1539, 375] width 58 height 82
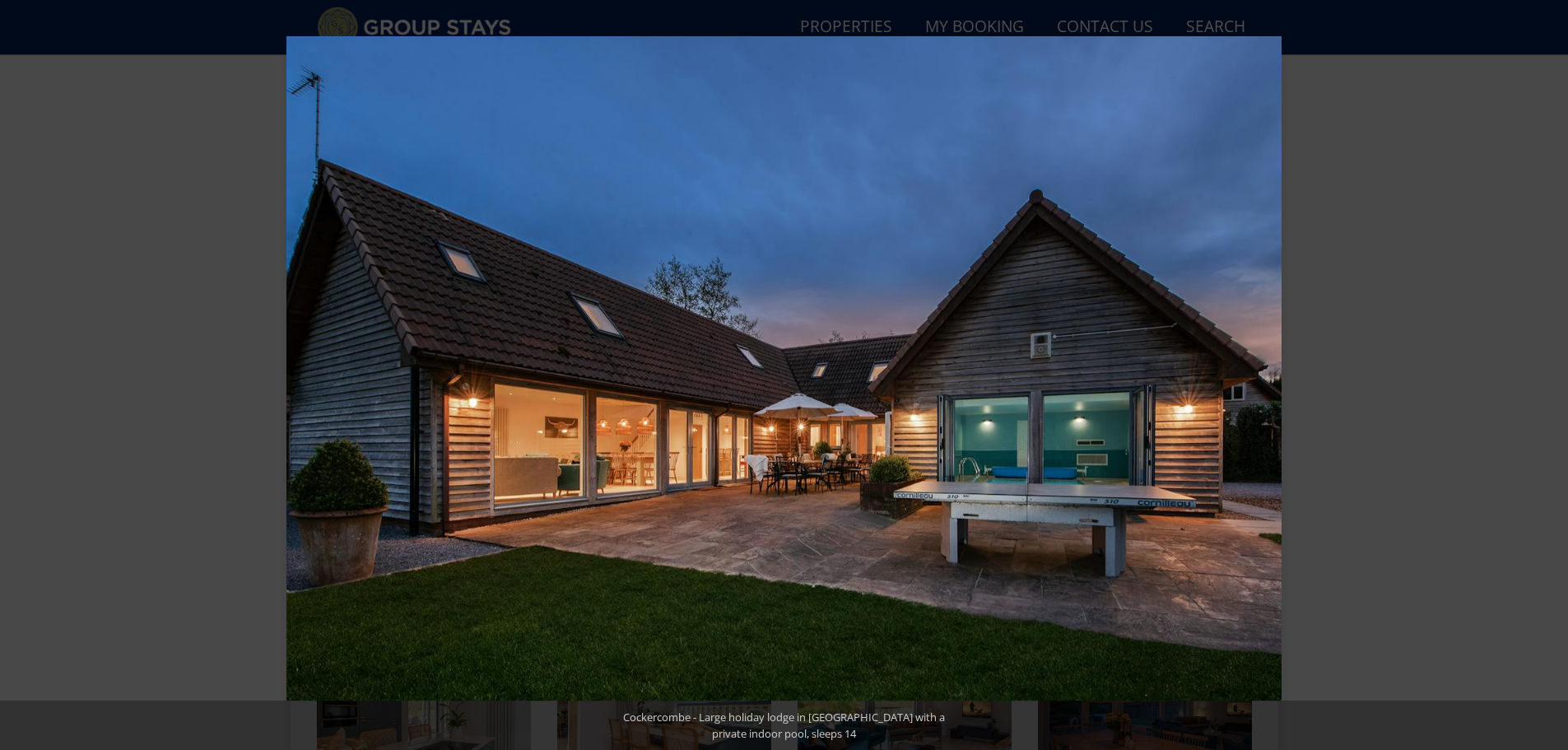
click at [1549, 374] on button at bounding box center [1539, 375] width 58 height 82
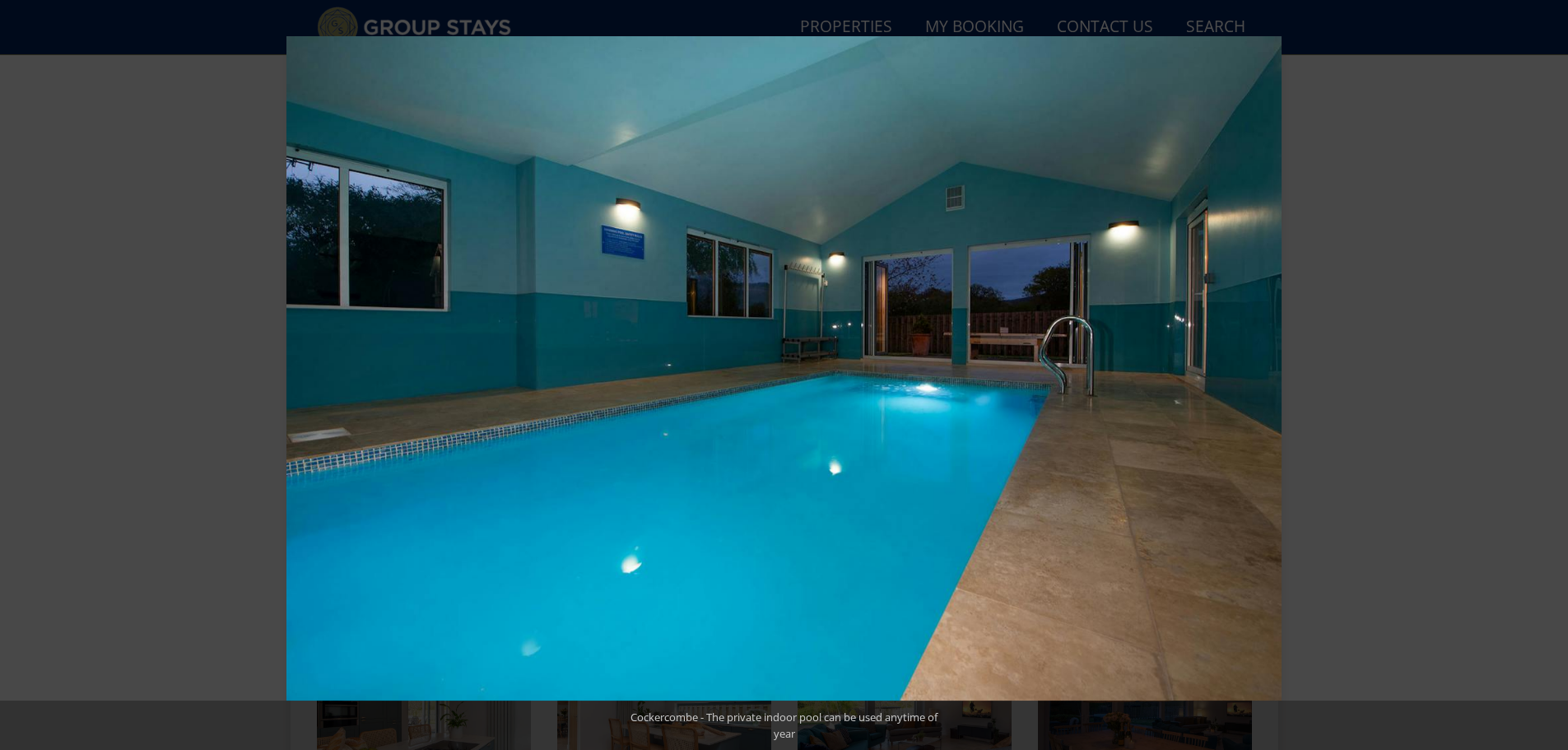
click at [1549, 374] on button at bounding box center [1539, 375] width 58 height 82
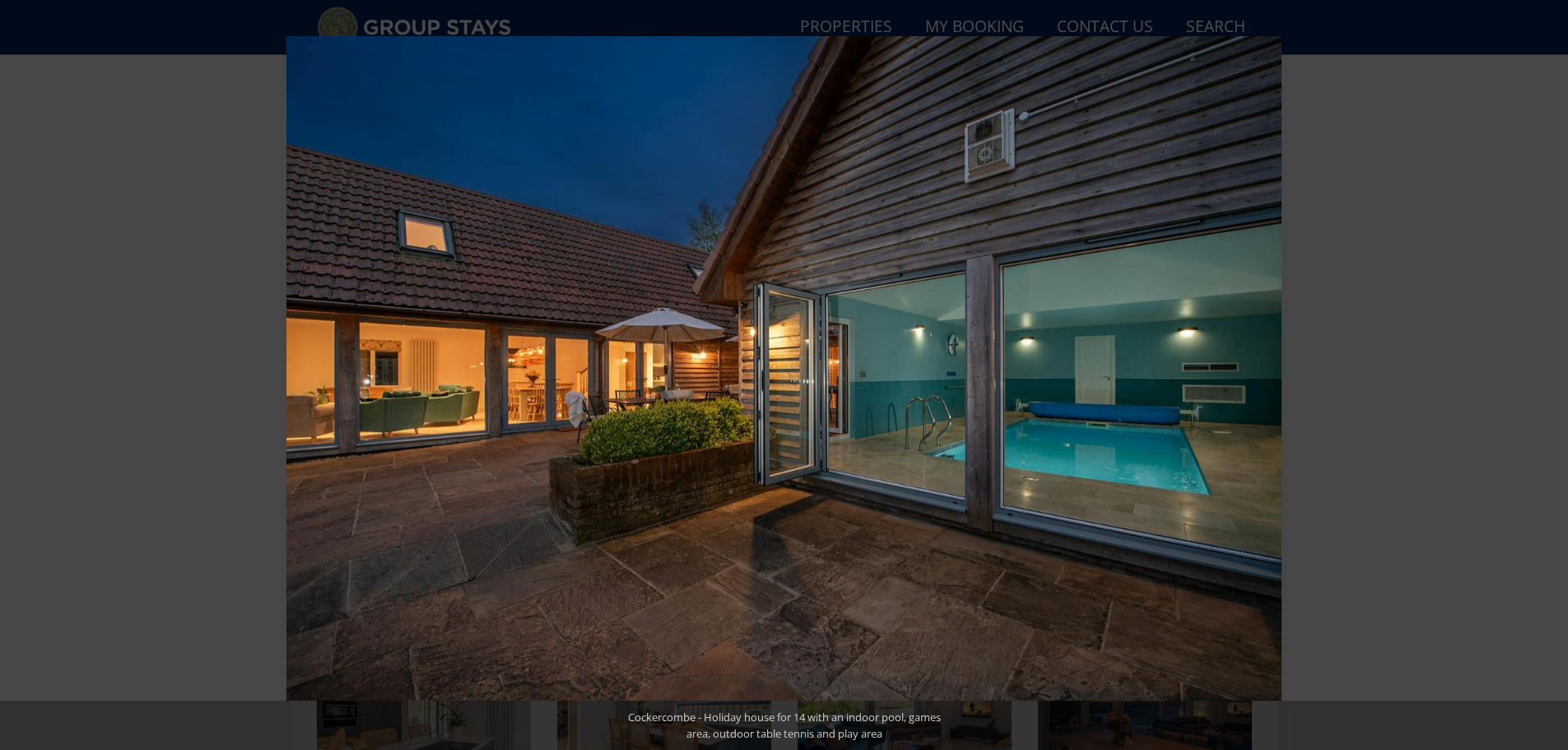
click at [1549, 374] on button at bounding box center [1539, 375] width 58 height 82
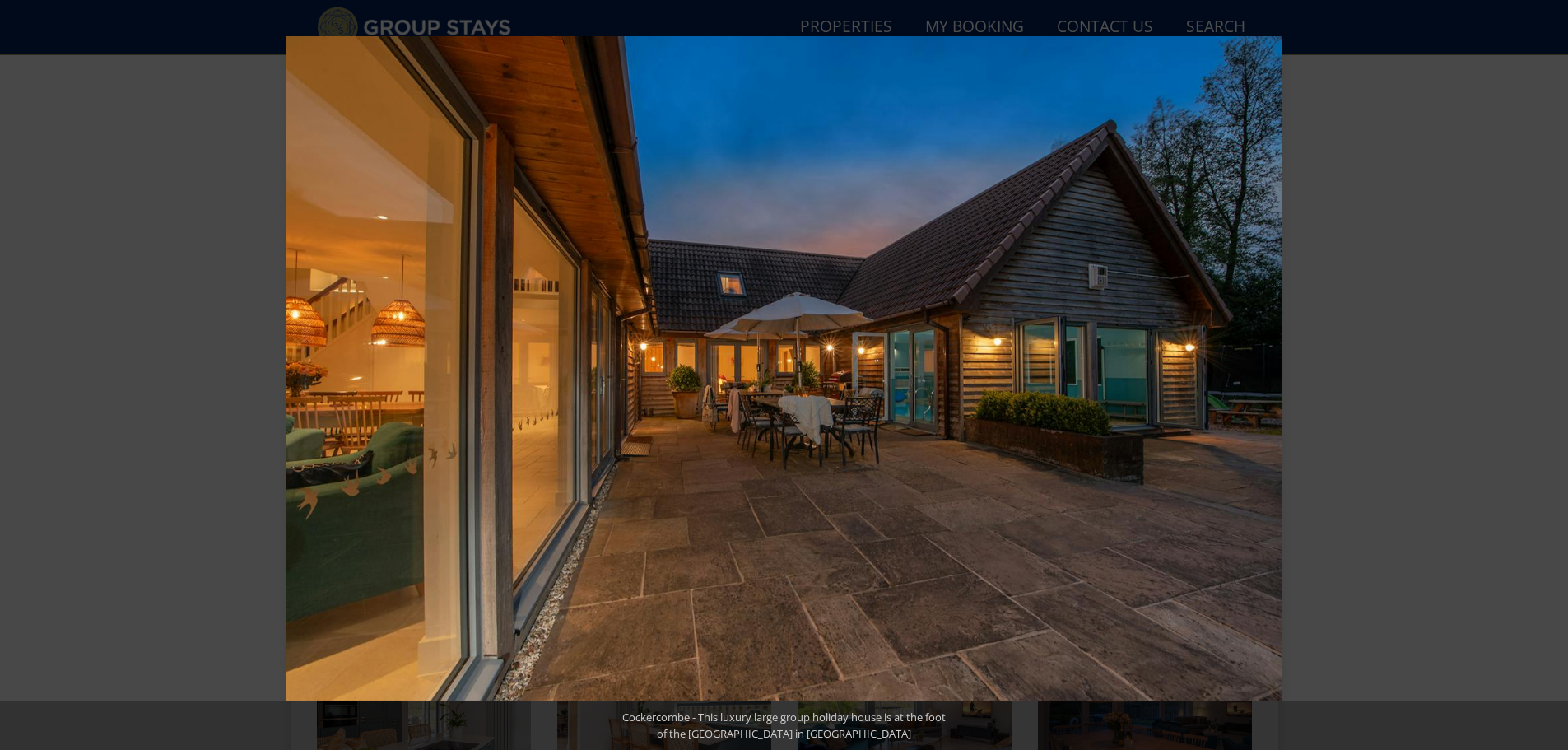
click at [1549, 374] on button at bounding box center [1539, 375] width 58 height 82
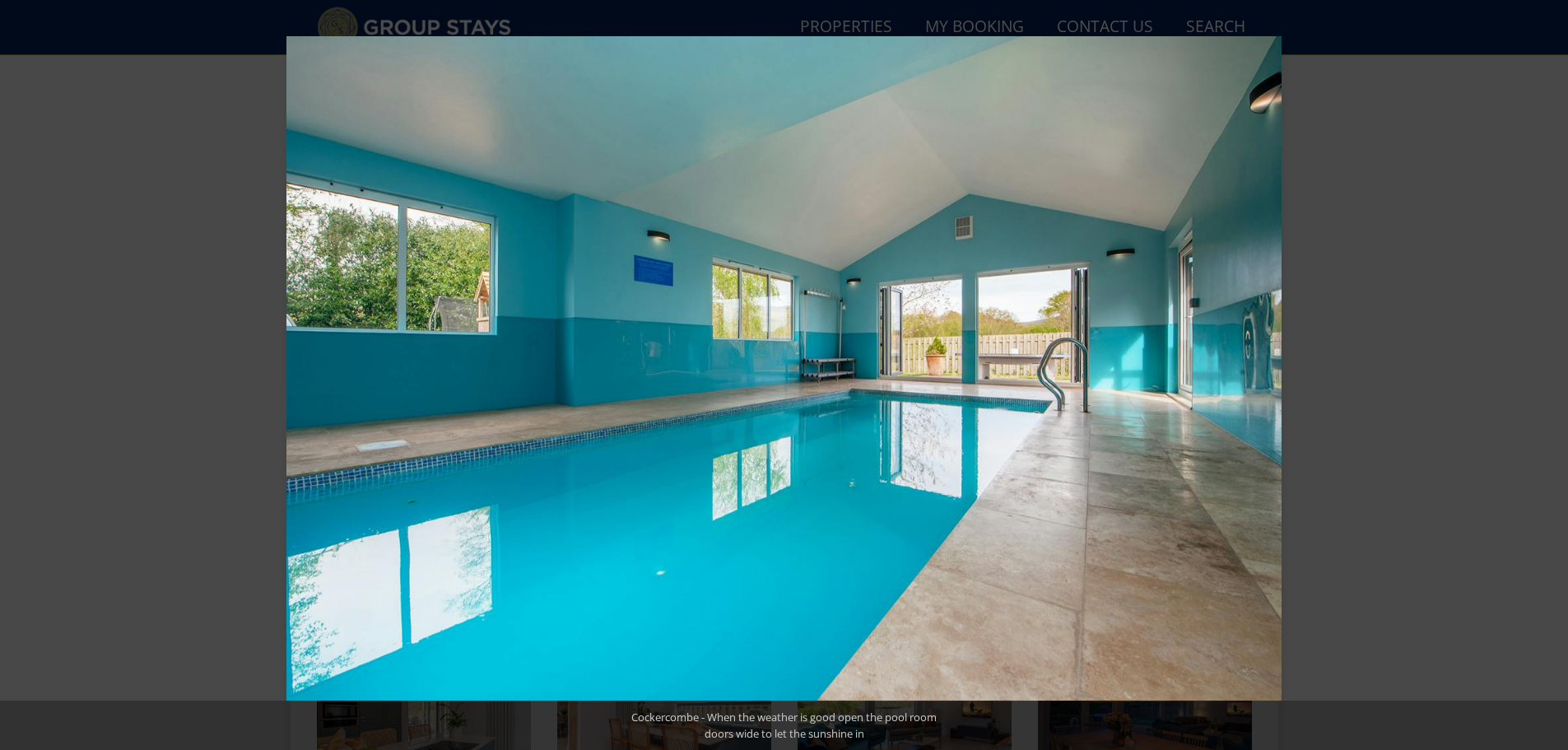
click at [1549, 374] on button at bounding box center [1539, 375] width 58 height 82
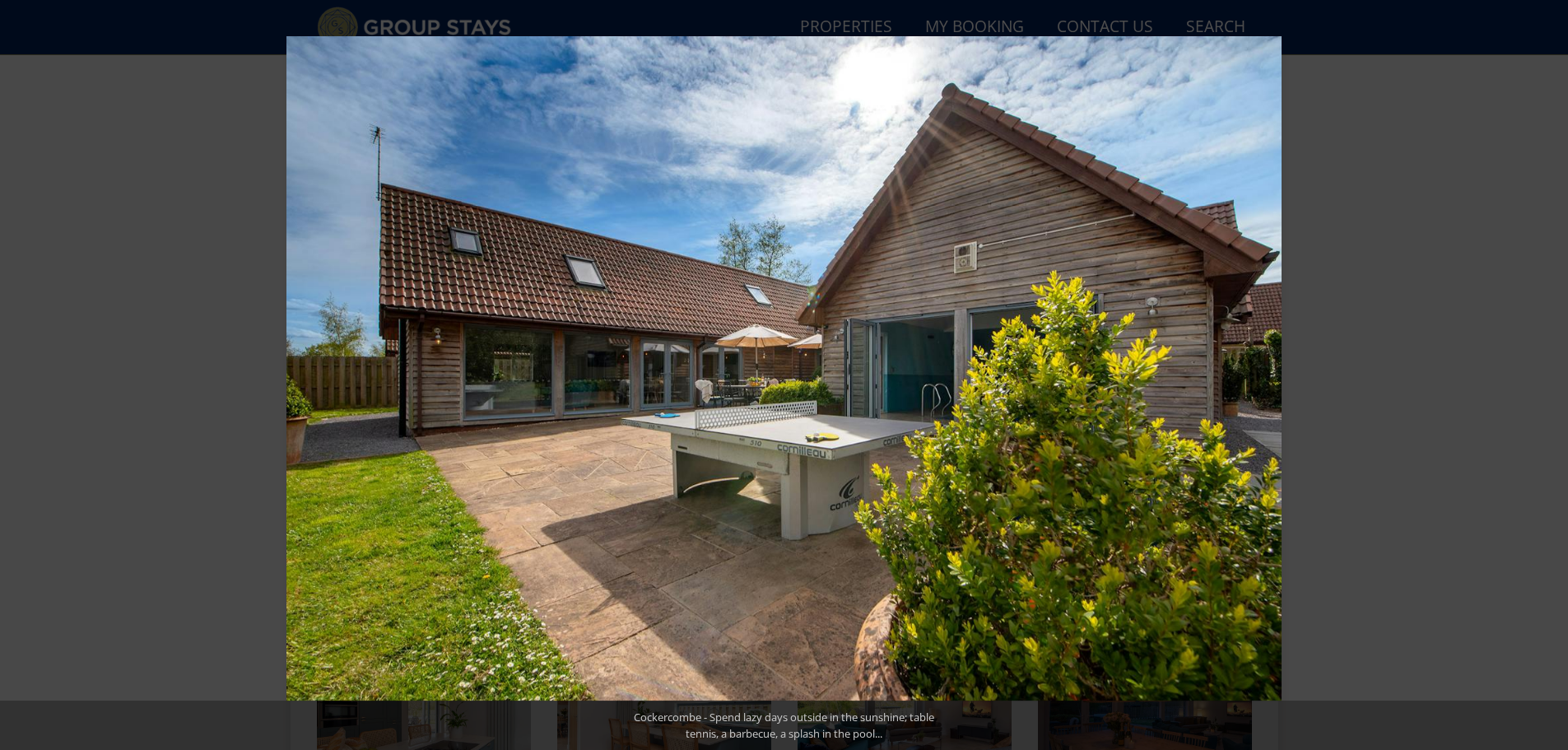
click at [1549, 374] on button at bounding box center [1539, 375] width 58 height 82
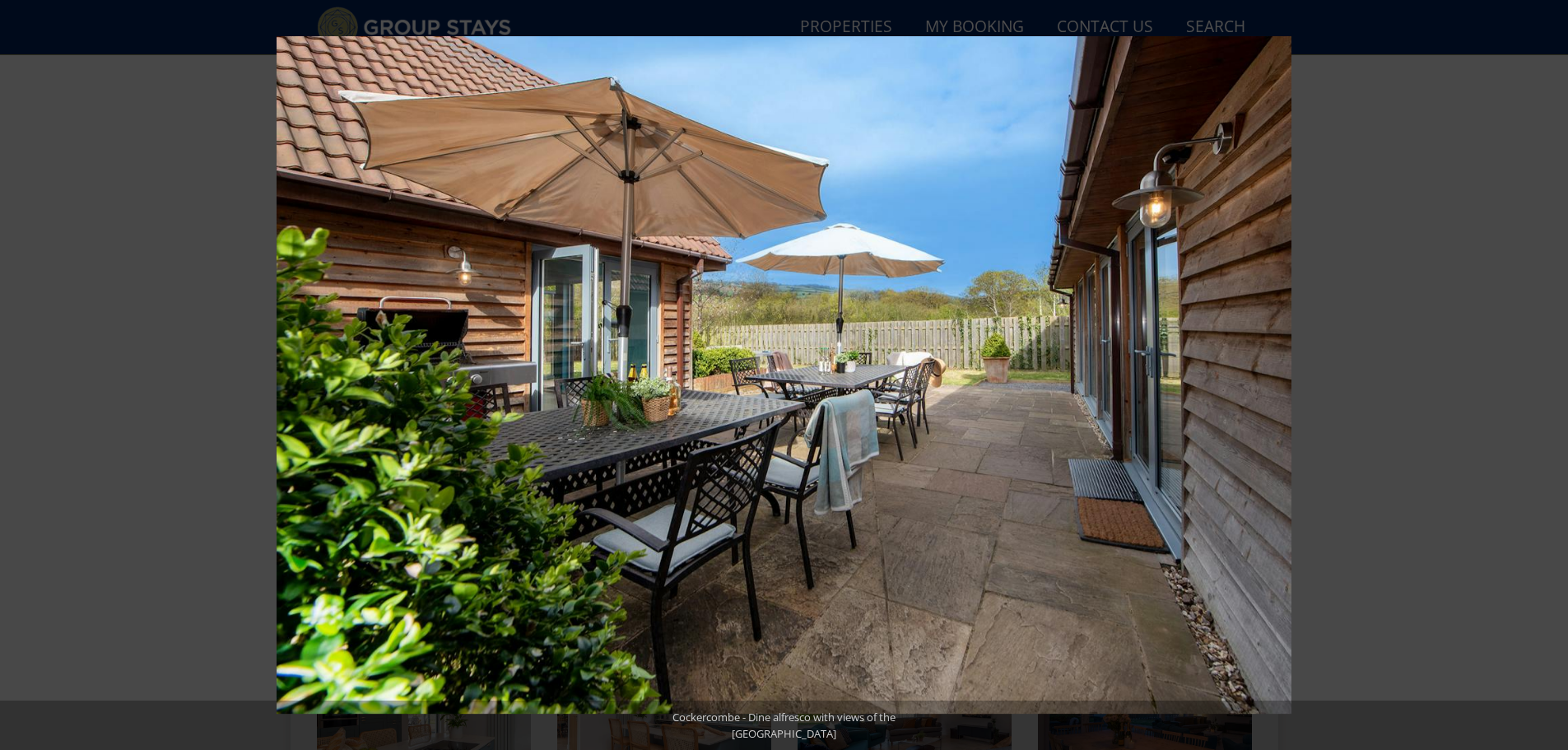
click at [1549, 374] on button at bounding box center [1539, 375] width 58 height 82
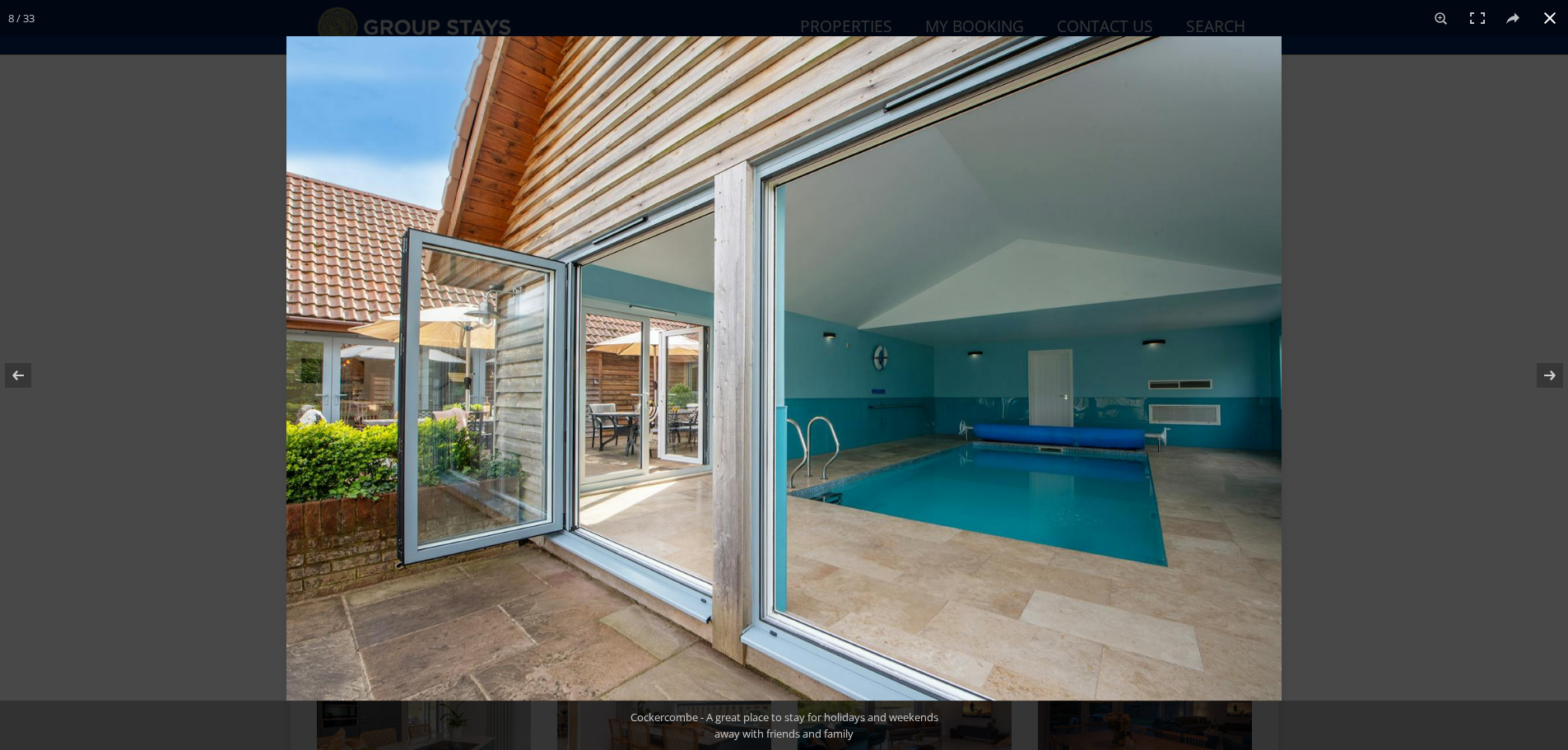
click at [1545, 14] on button at bounding box center [1549, 18] width 36 height 36
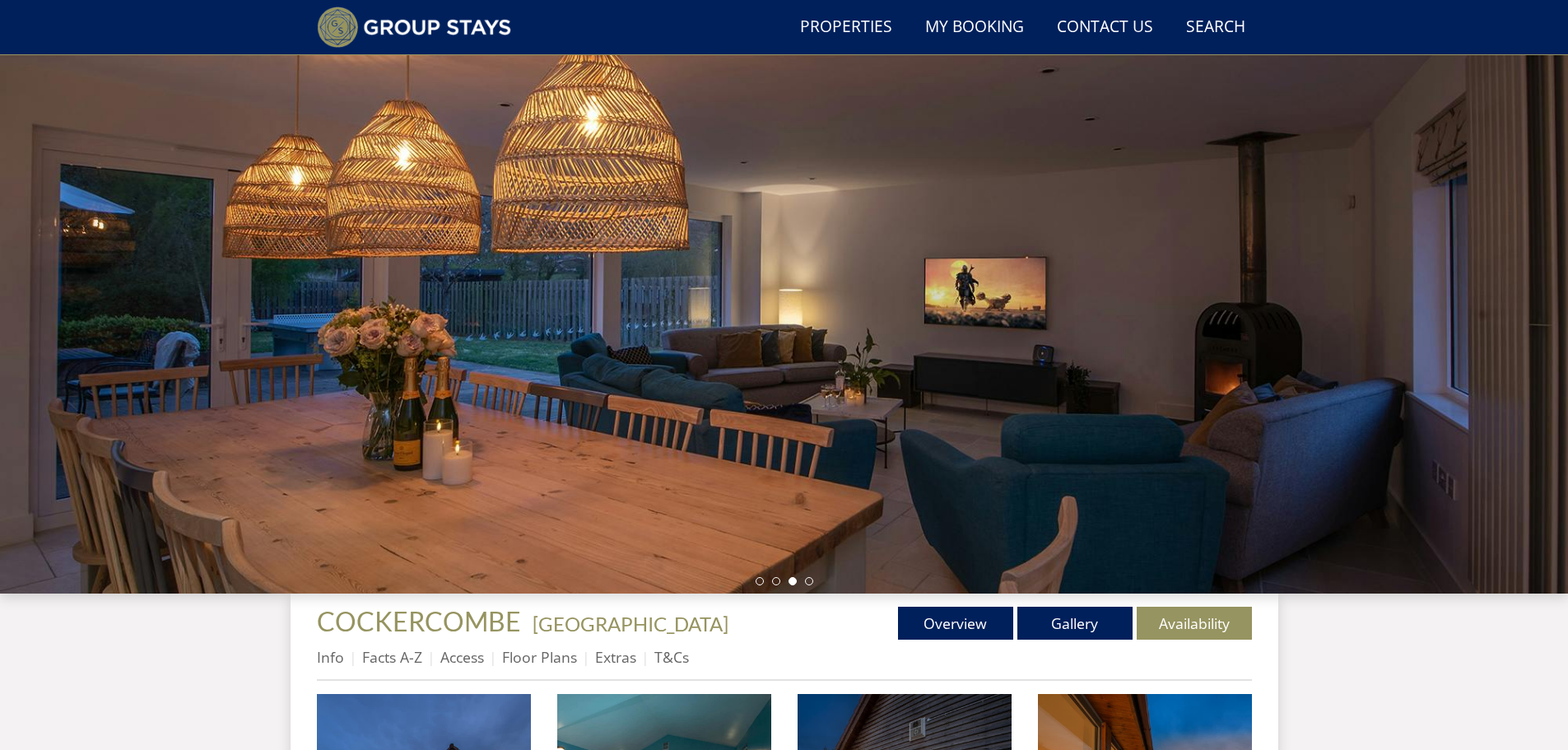
scroll to position [0, 0]
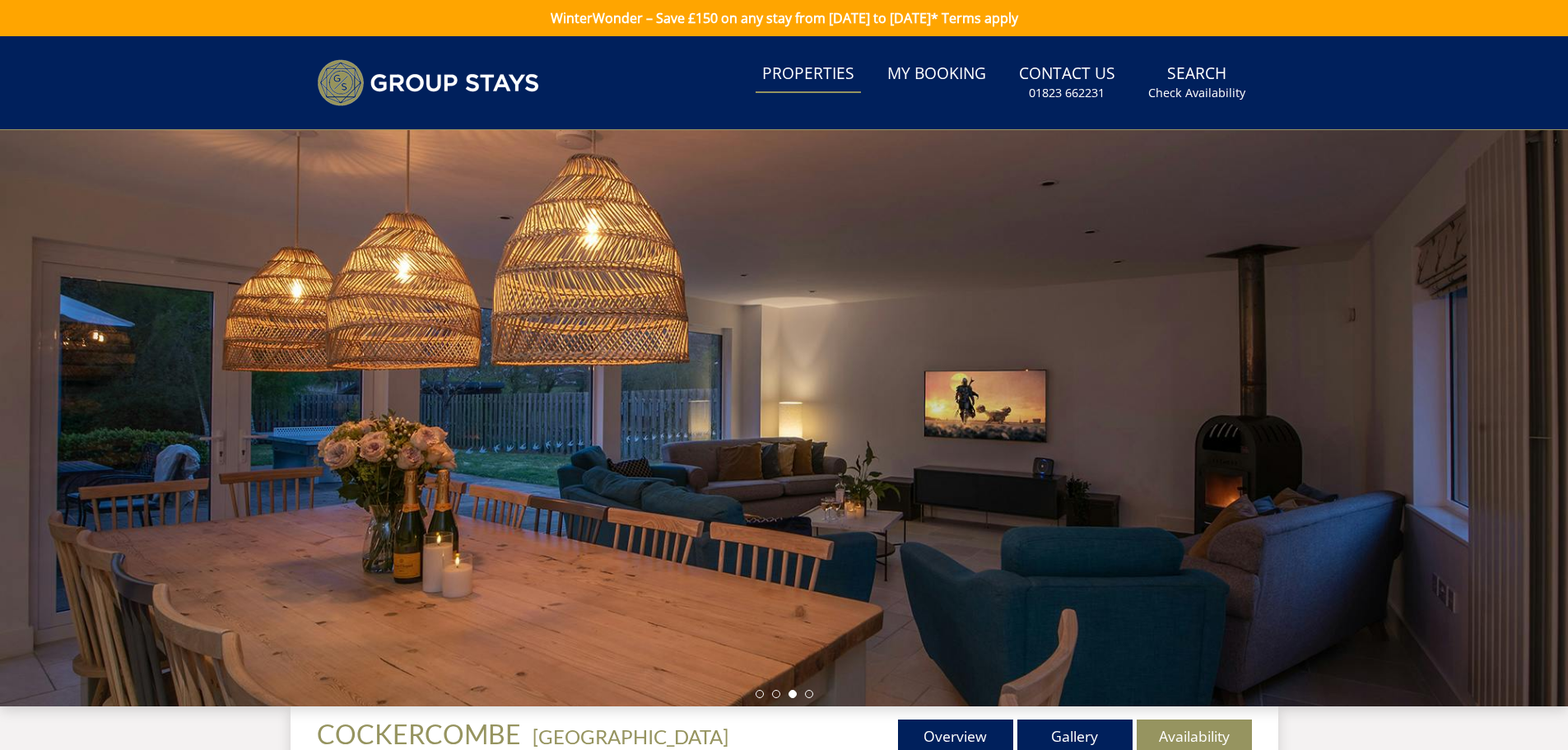
click at [799, 72] on link "Properties" at bounding box center [808, 74] width 106 height 37
select select "14"
select select "6"
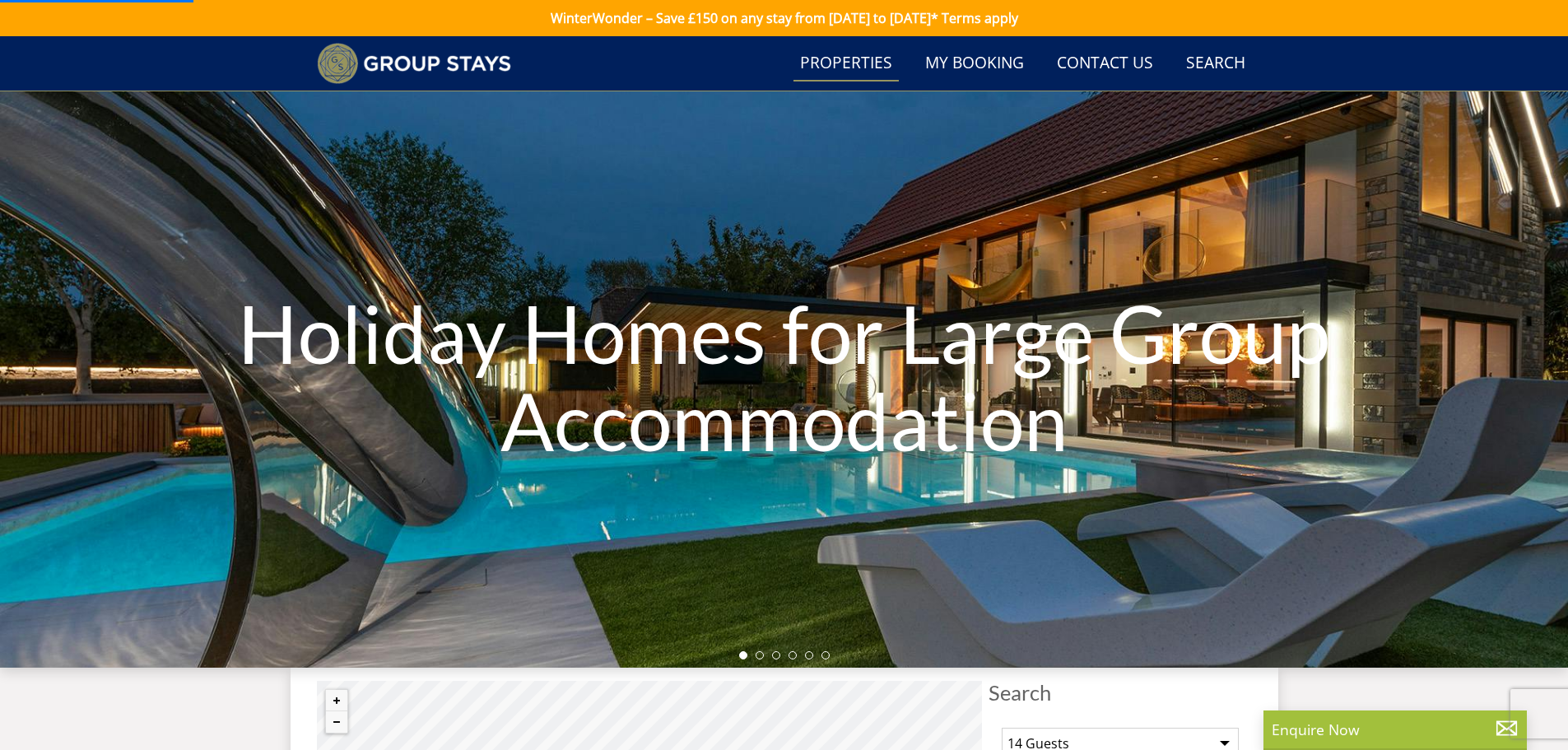
scroll to position [219, 0]
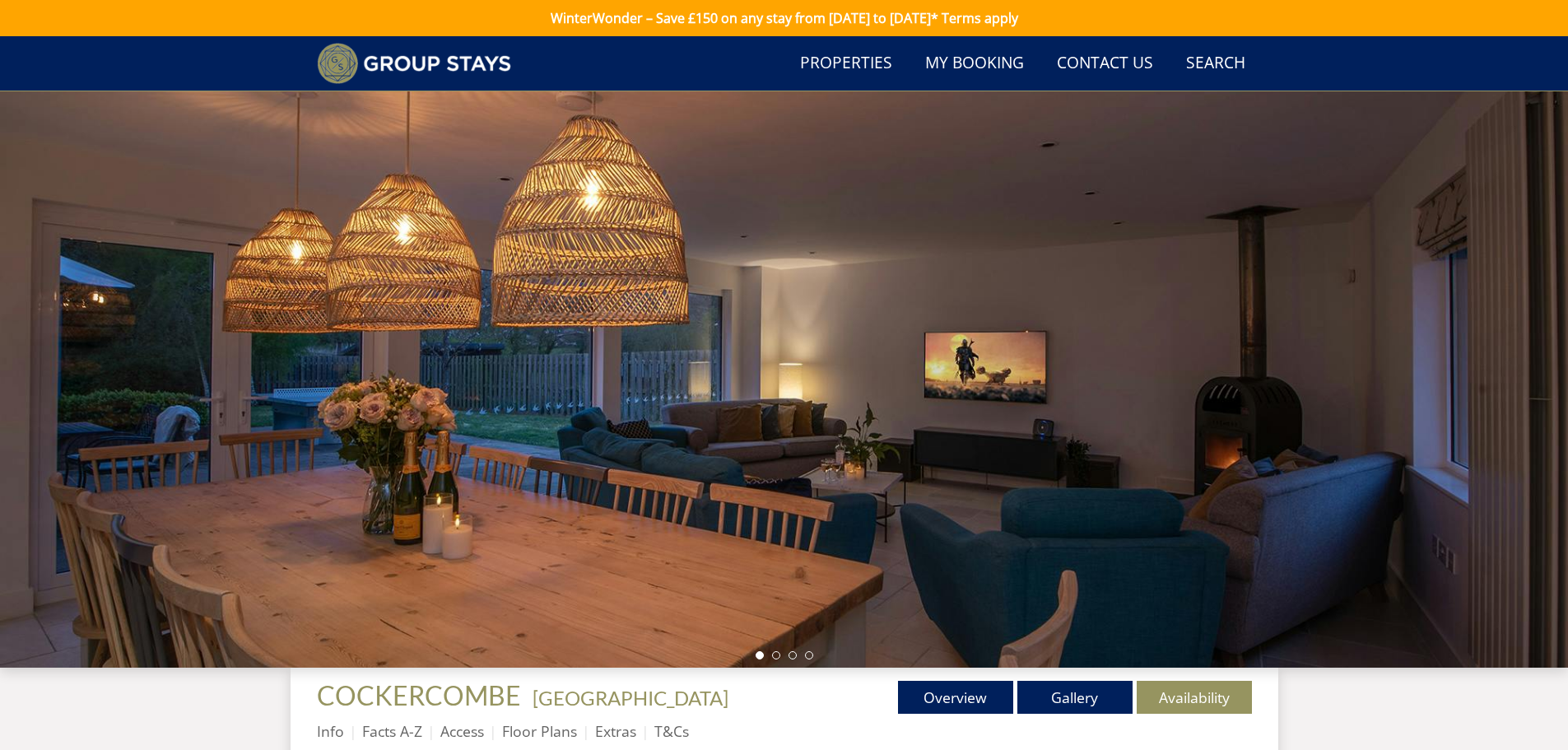
scroll to position [399, 0]
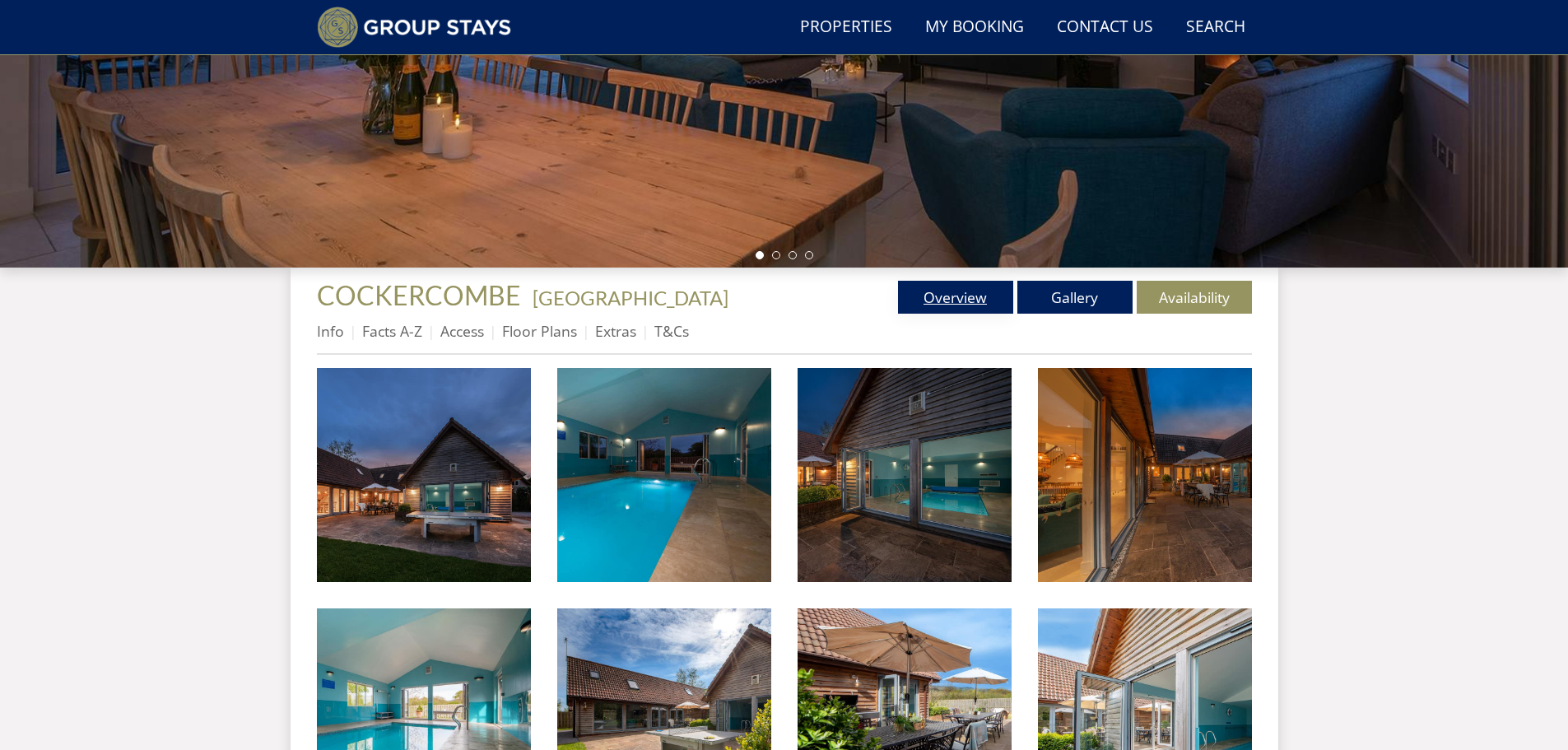
click at [938, 310] on link "Overview" at bounding box center [956, 298] width 116 height 33
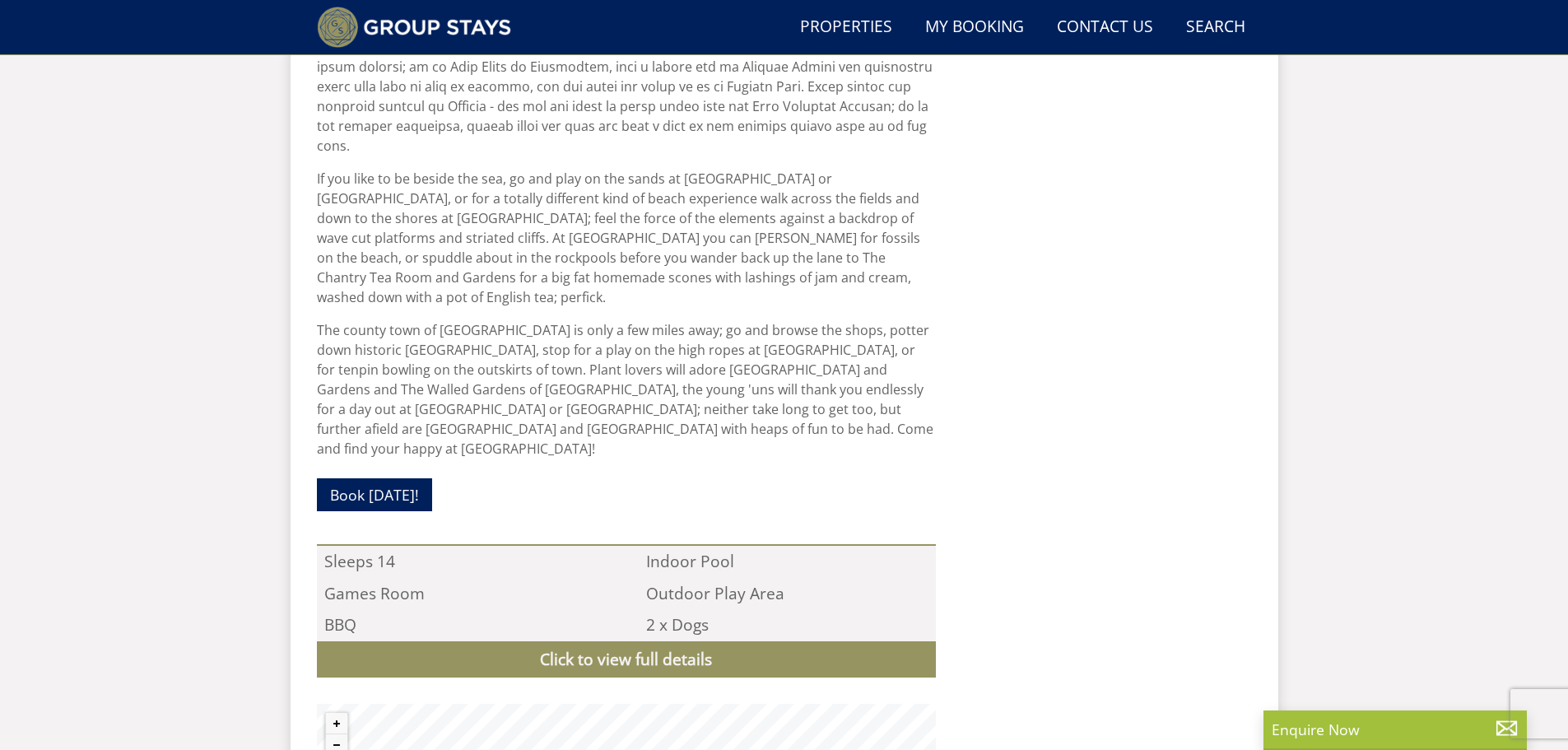
scroll to position [1298, 0]
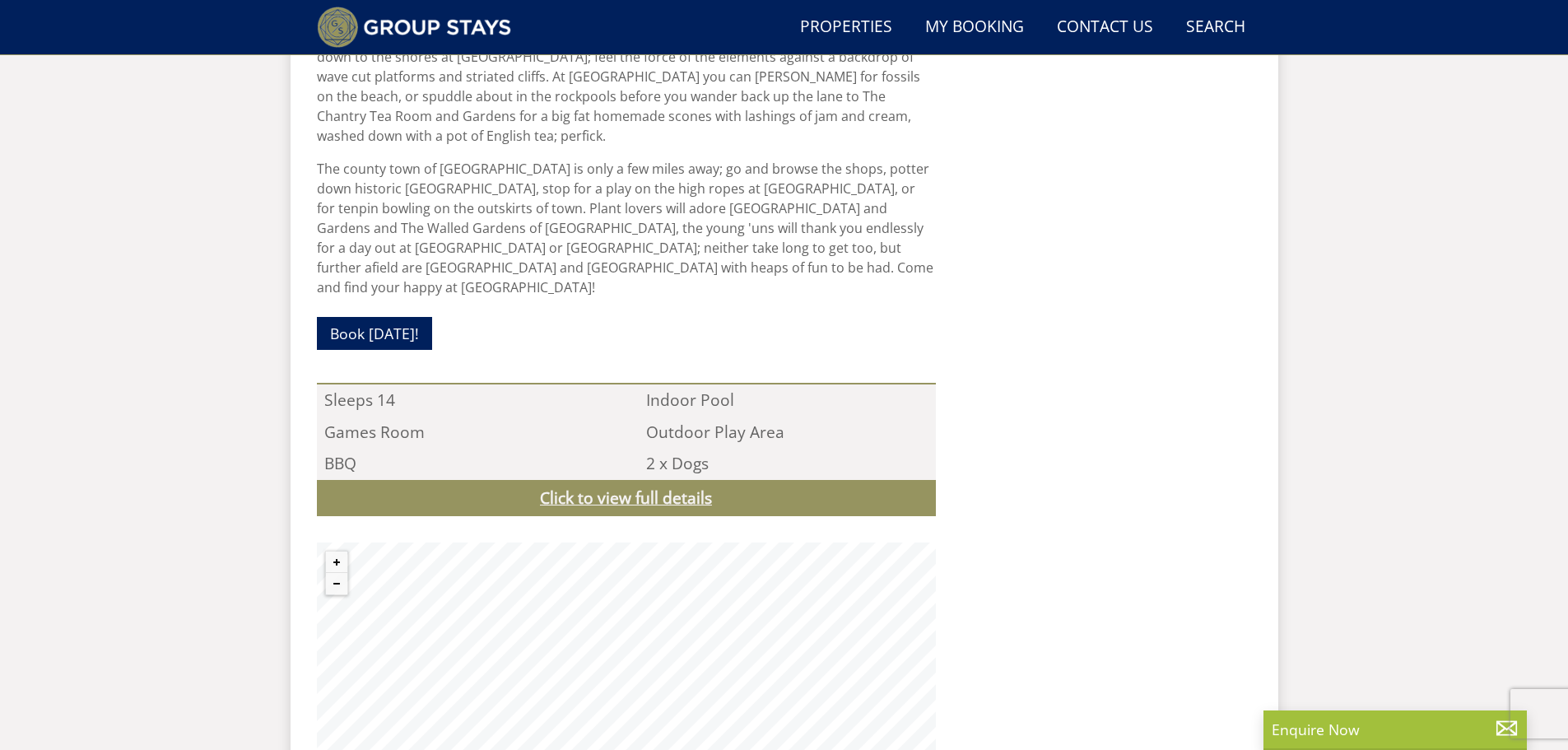
click at [574, 480] on link "Click to view full details" at bounding box center [627, 498] width 619 height 37
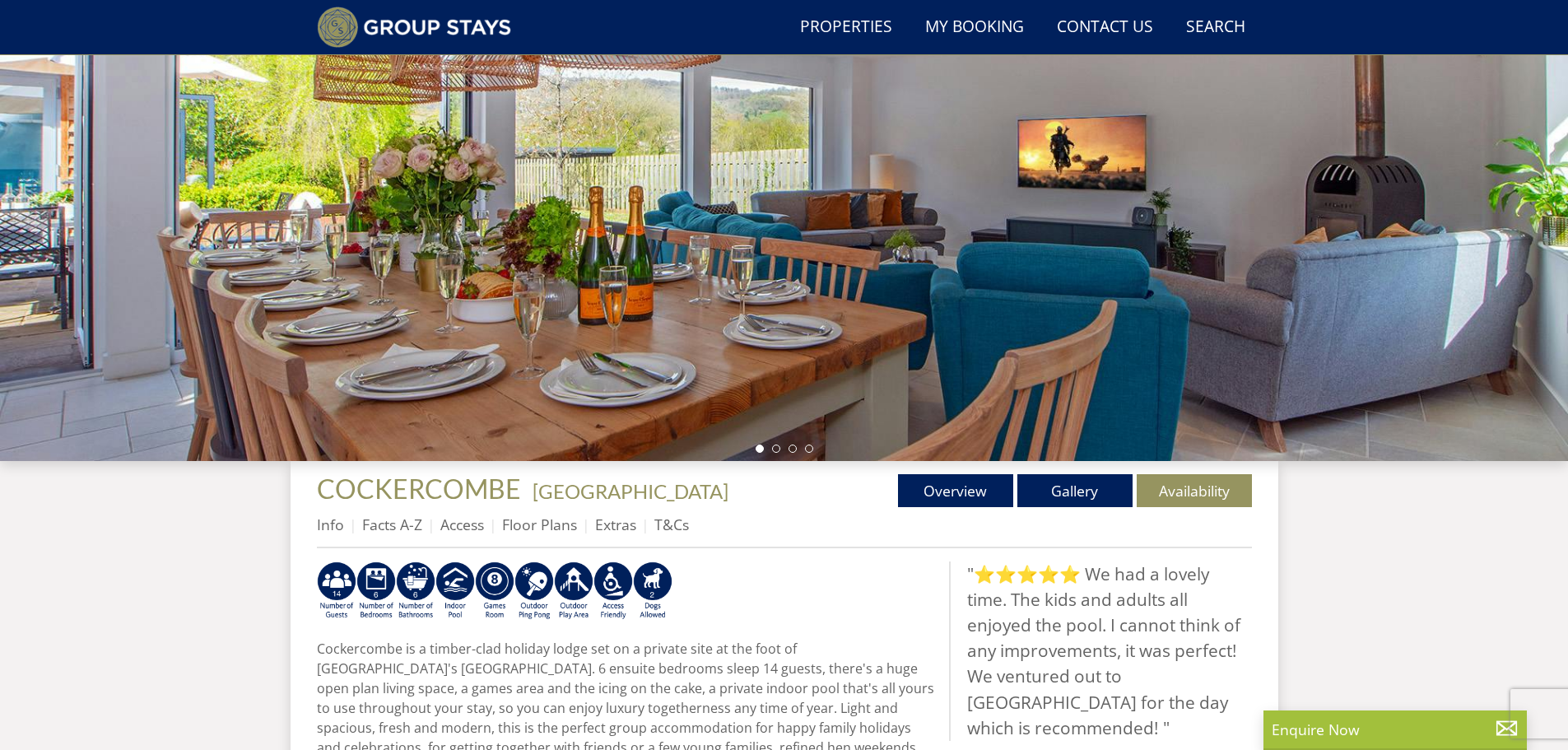
scroll to position [425, 0]
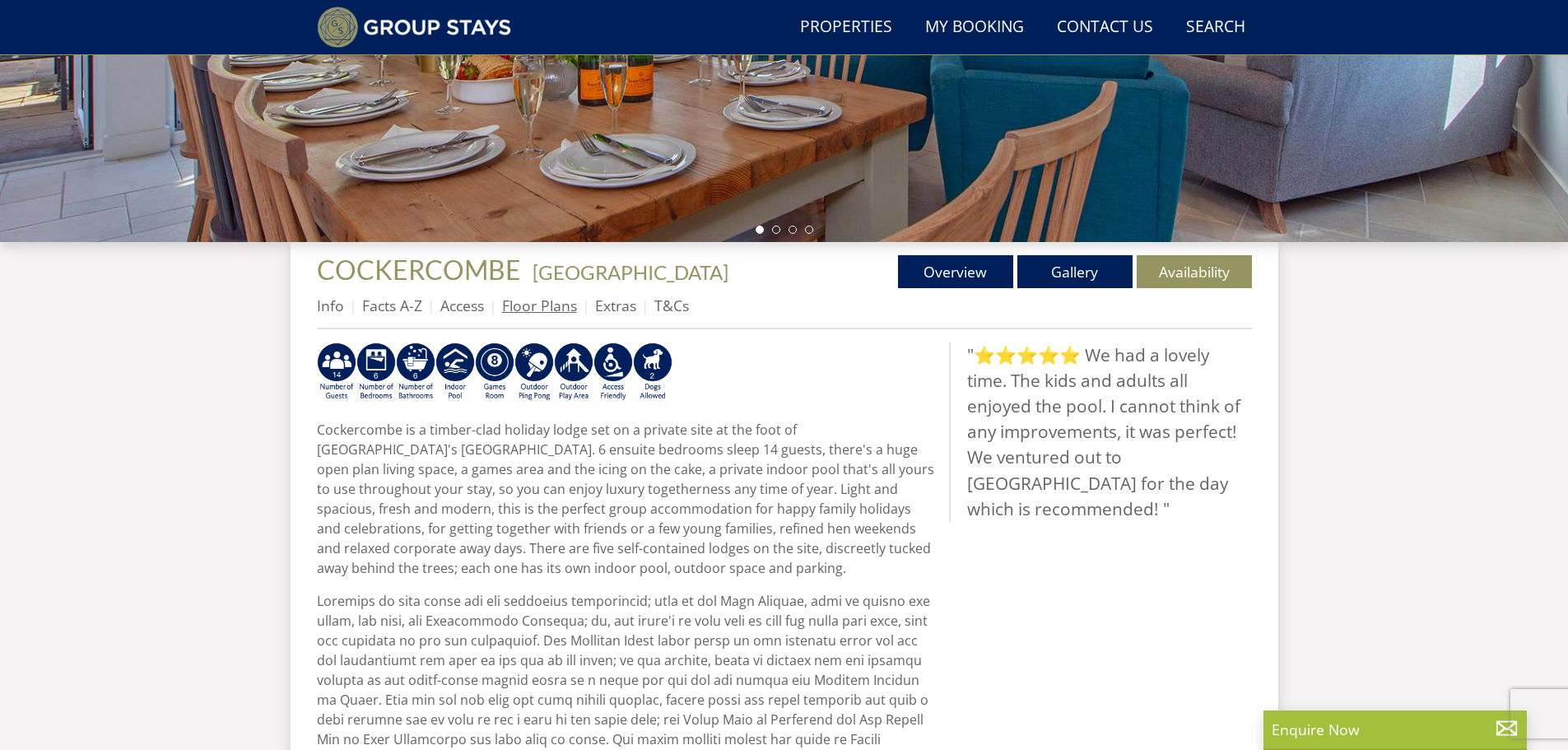
click at [534, 300] on link "Floor Plans" at bounding box center [540, 305] width 74 height 20
